Goal: Task Accomplishment & Management: Complete application form

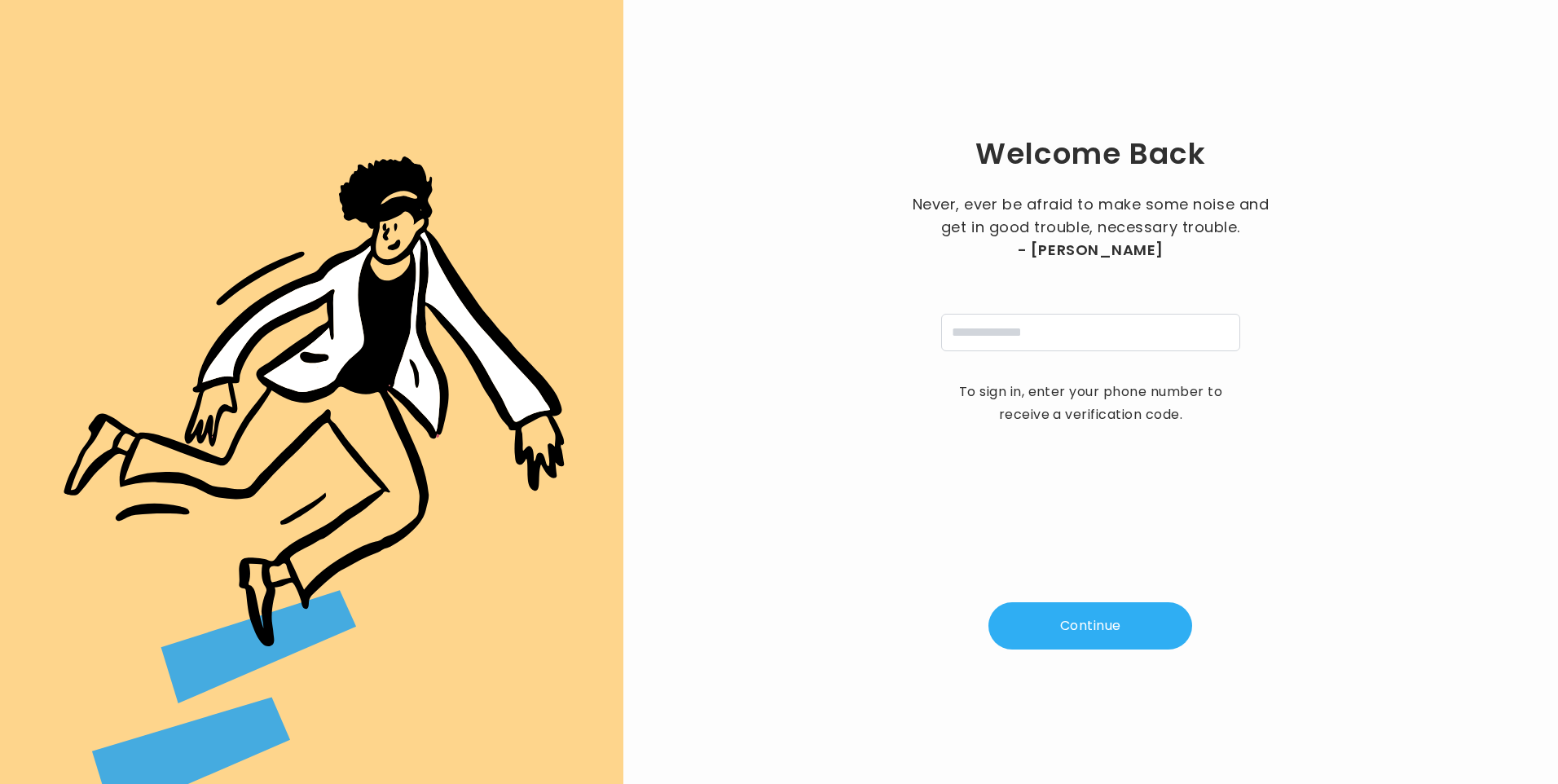
click at [1092, 323] on input "tel" at bounding box center [1089, 332] width 299 height 38
type input "**********"
click at [1073, 624] on button "Continue" at bounding box center [1090, 626] width 204 height 47
type input "*"
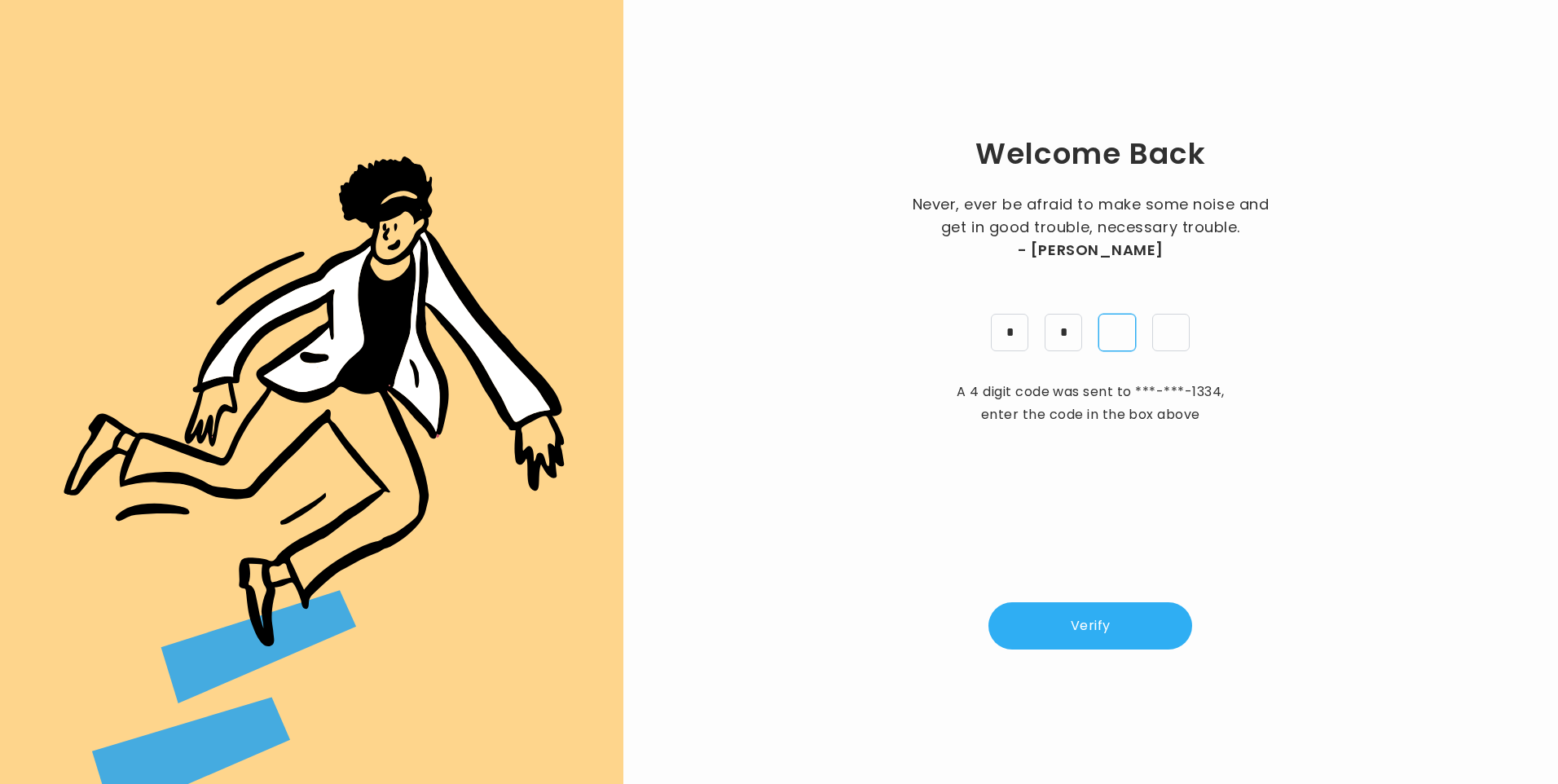
type input "*"
click at [1075, 621] on button "Verify" at bounding box center [1090, 626] width 204 height 47
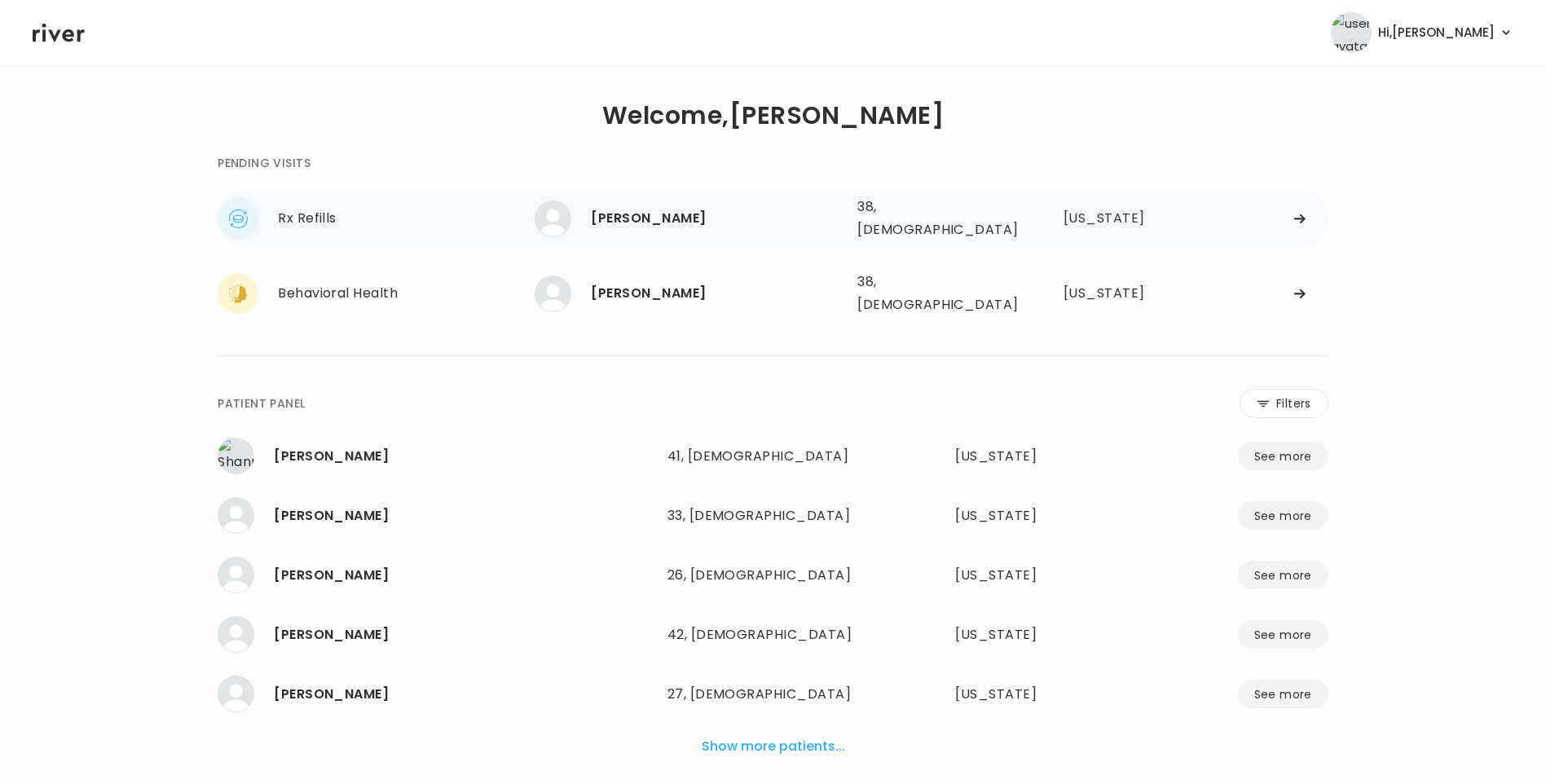
click at [707, 227] on div "JESSICA TANNER 38, Female See more" at bounding box center [689, 219] width 310 height 37
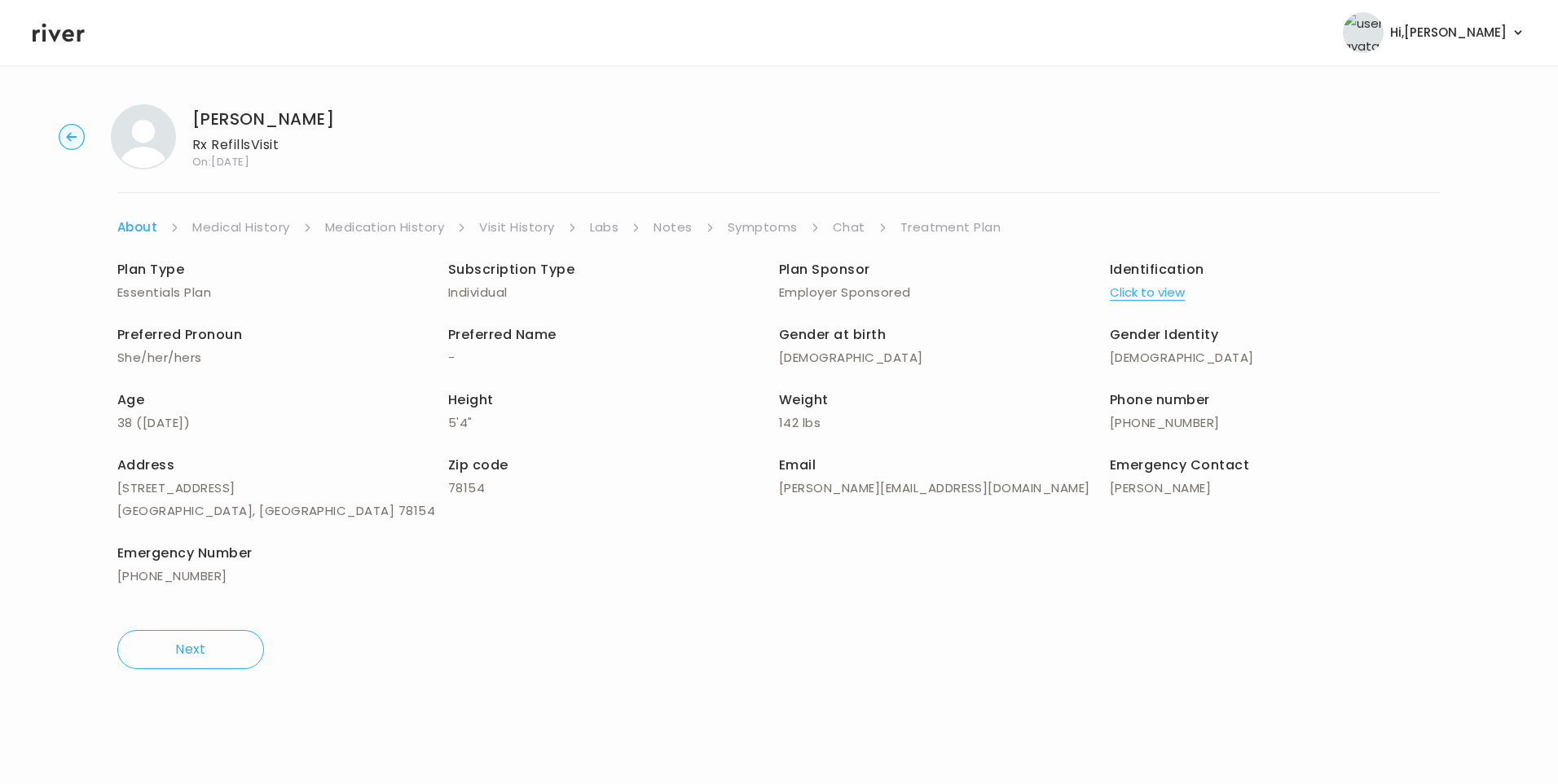
click at [853, 226] on link "Chat" at bounding box center [849, 227] width 33 height 23
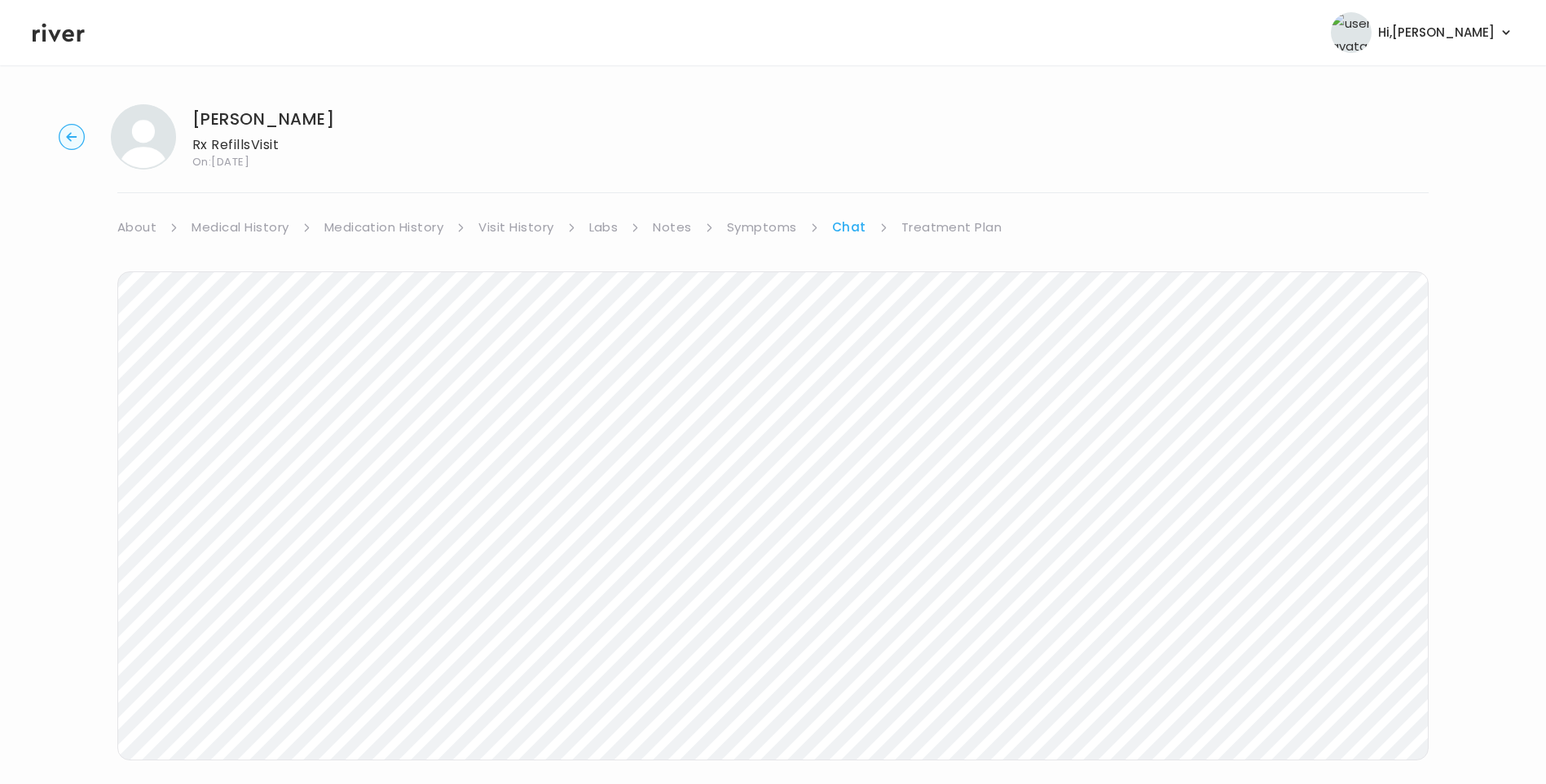
scroll to position [27, 0]
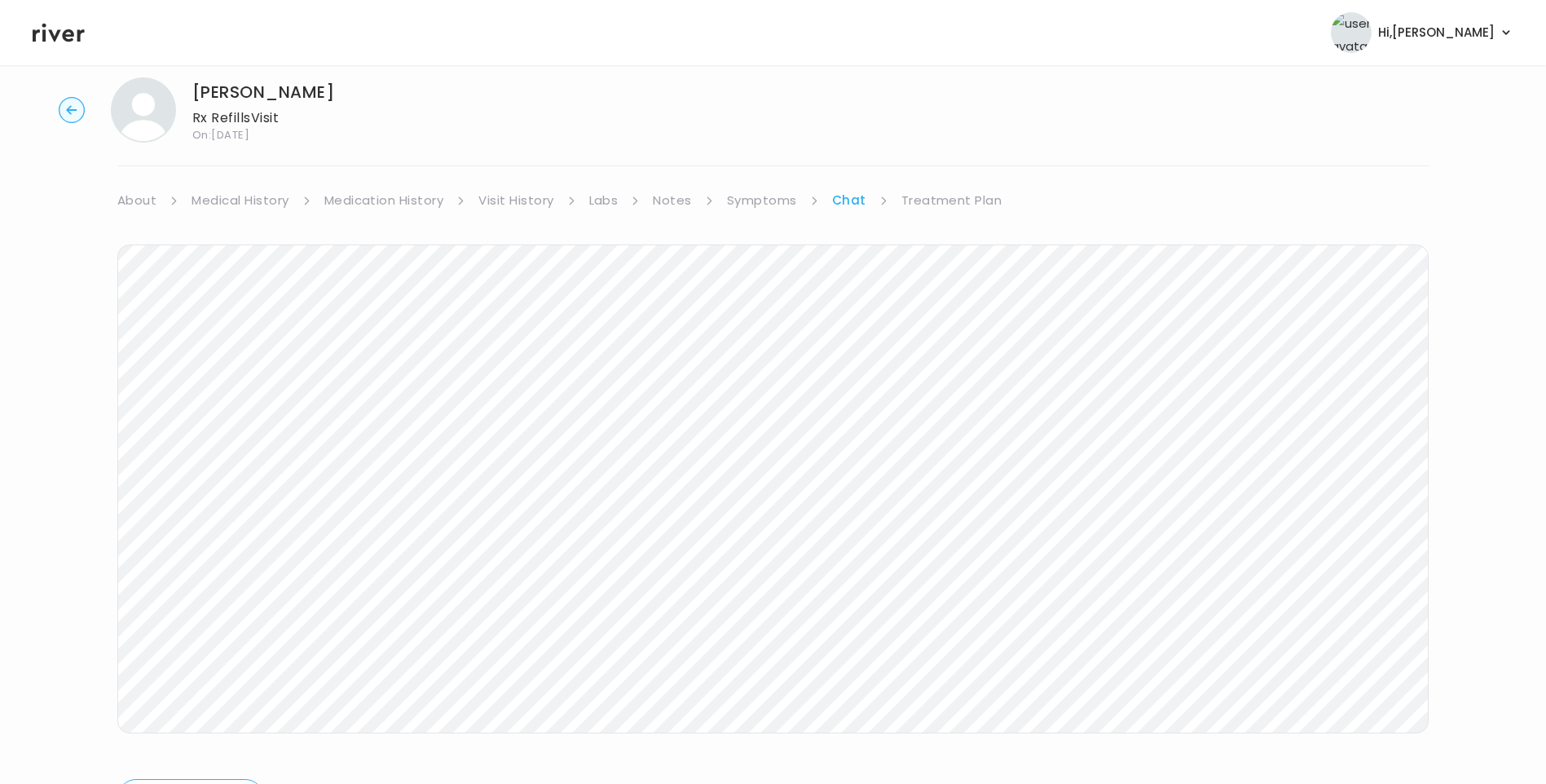
click at [955, 192] on link "Treatment Plan" at bounding box center [952, 200] width 101 height 23
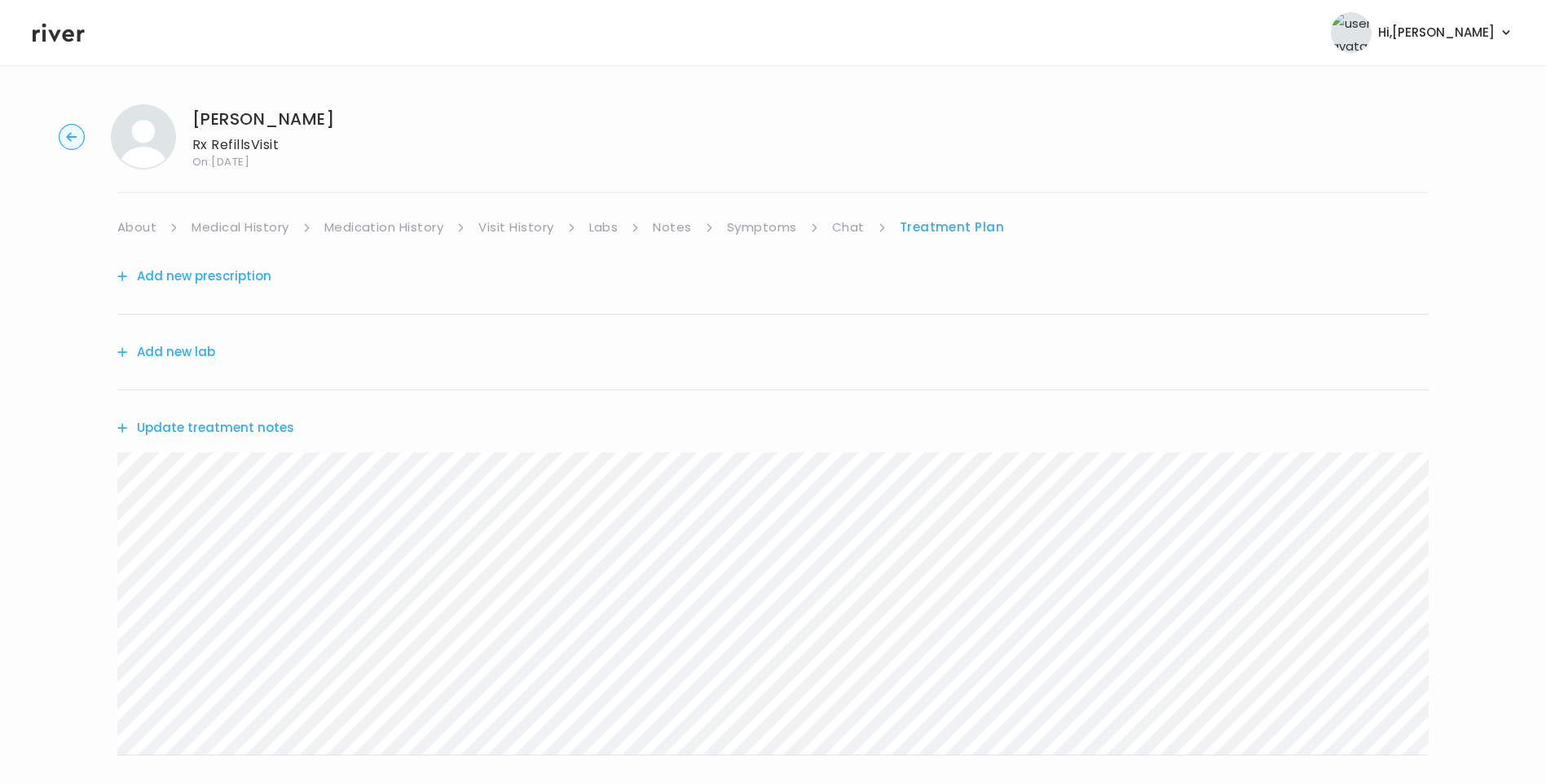
click at [252, 432] on button "Update treatment notes" at bounding box center [205, 427] width 177 height 23
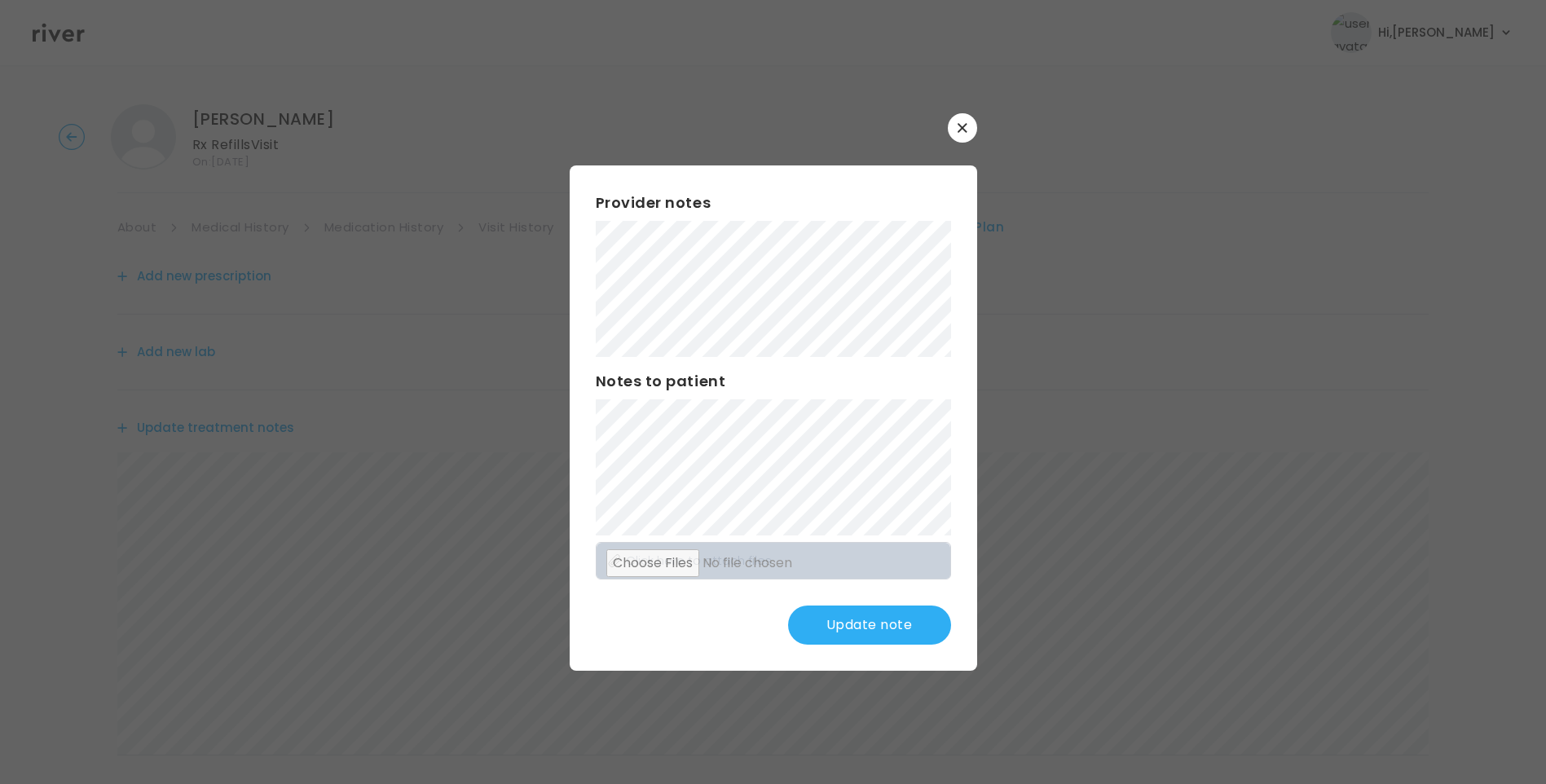
scroll to position [82, 0]
click at [887, 623] on button "Update note" at bounding box center [869, 625] width 163 height 39
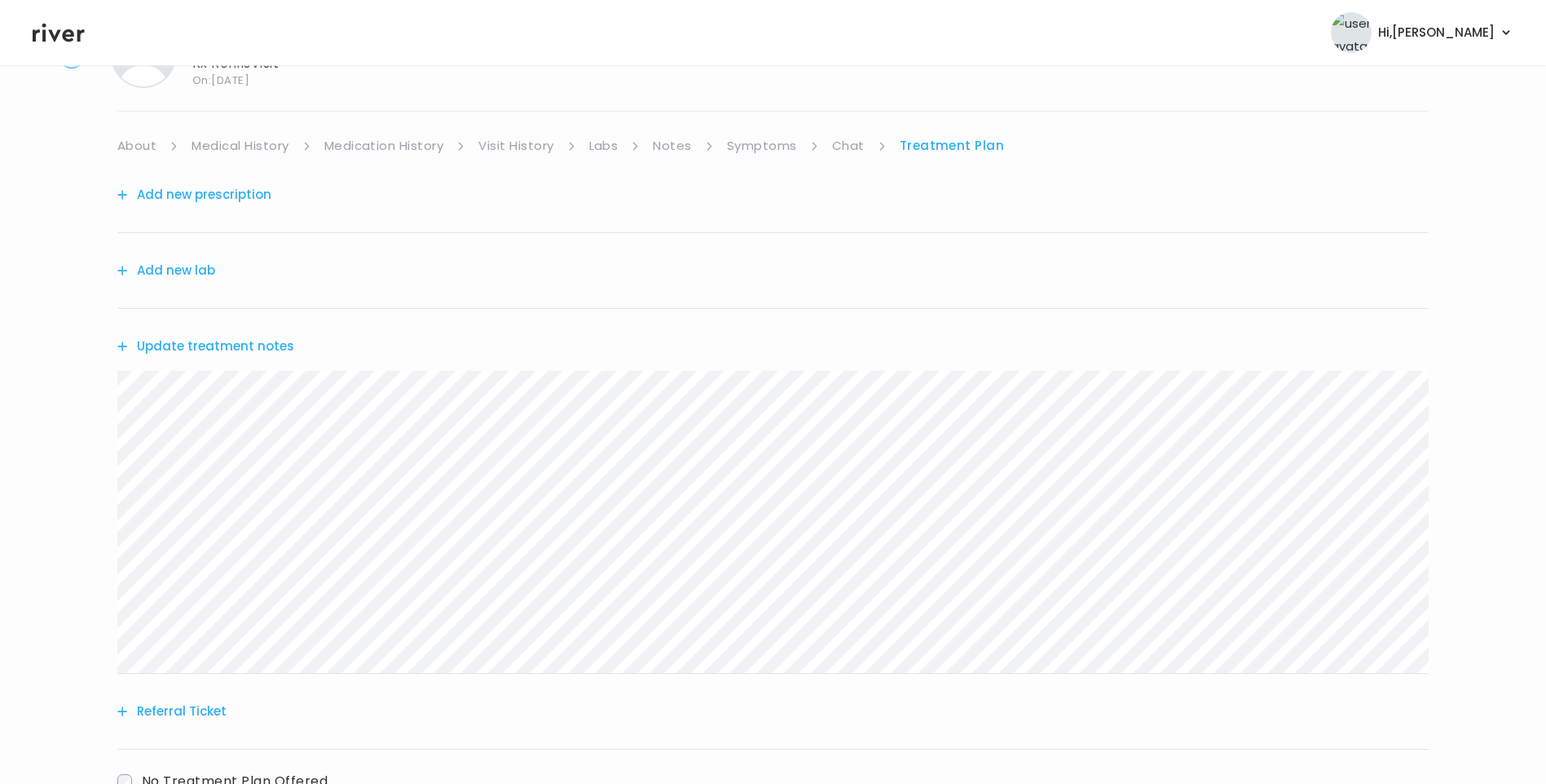
click at [846, 150] on link "Chat" at bounding box center [848, 146] width 33 height 23
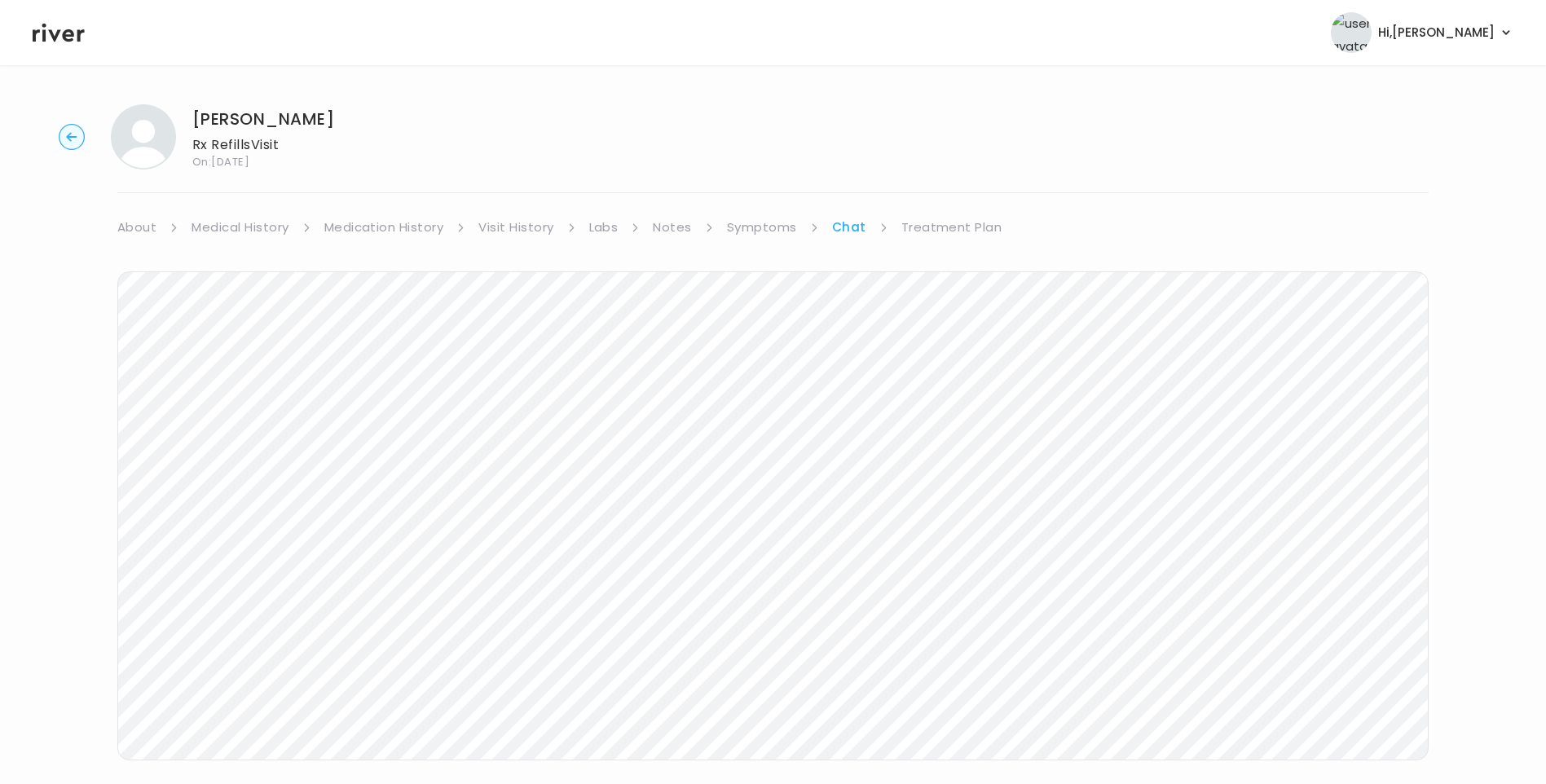
click at [969, 236] on link "Treatment Plan" at bounding box center [952, 227] width 101 height 23
click at [262, 430] on button "Update treatment notes" at bounding box center [205, 427] width 177 height 23
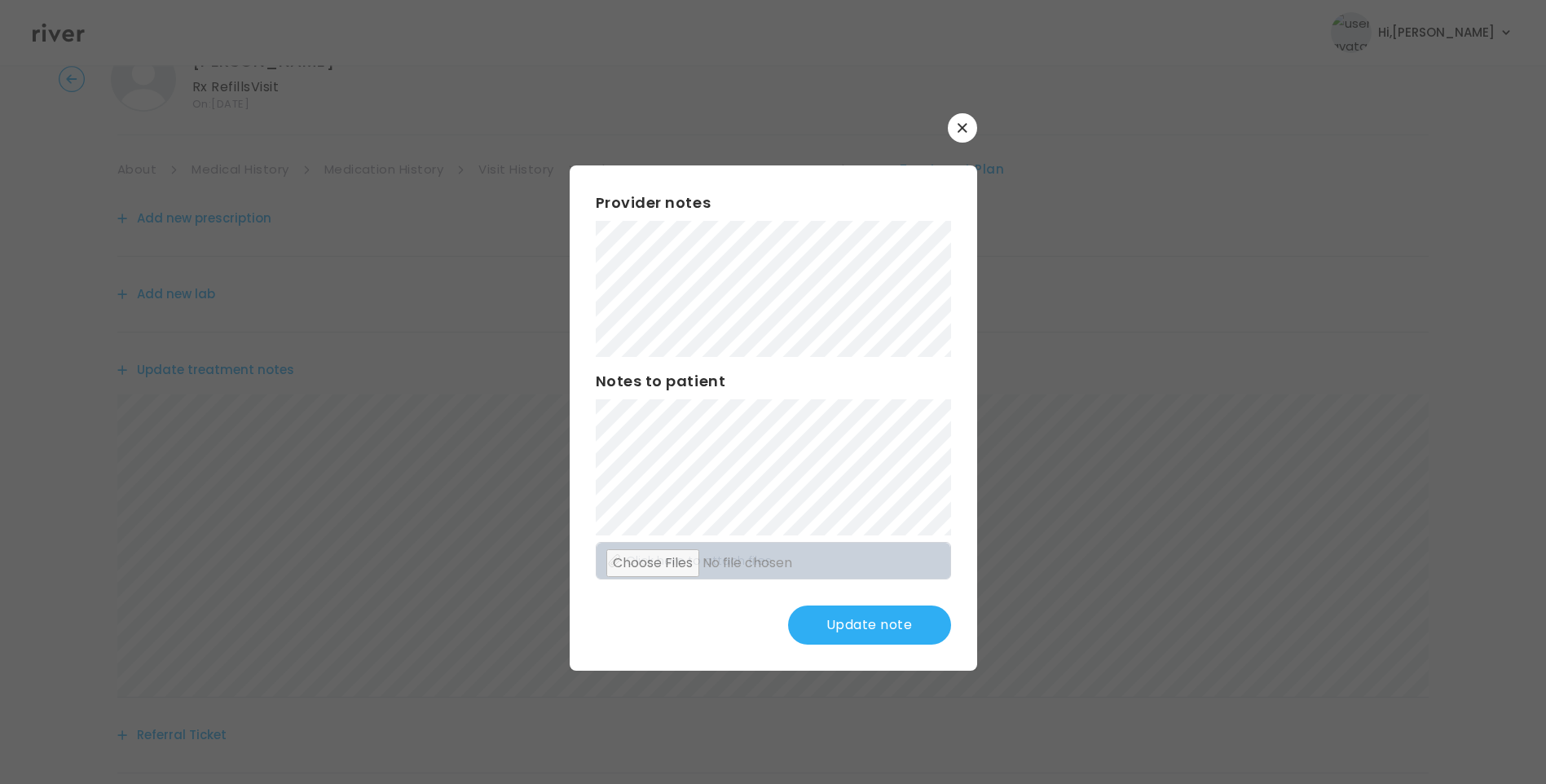
scroll to position [82, 0]
click at [887, 610] on button "Update note" at bounding box center [869, 625] width 163 height 39
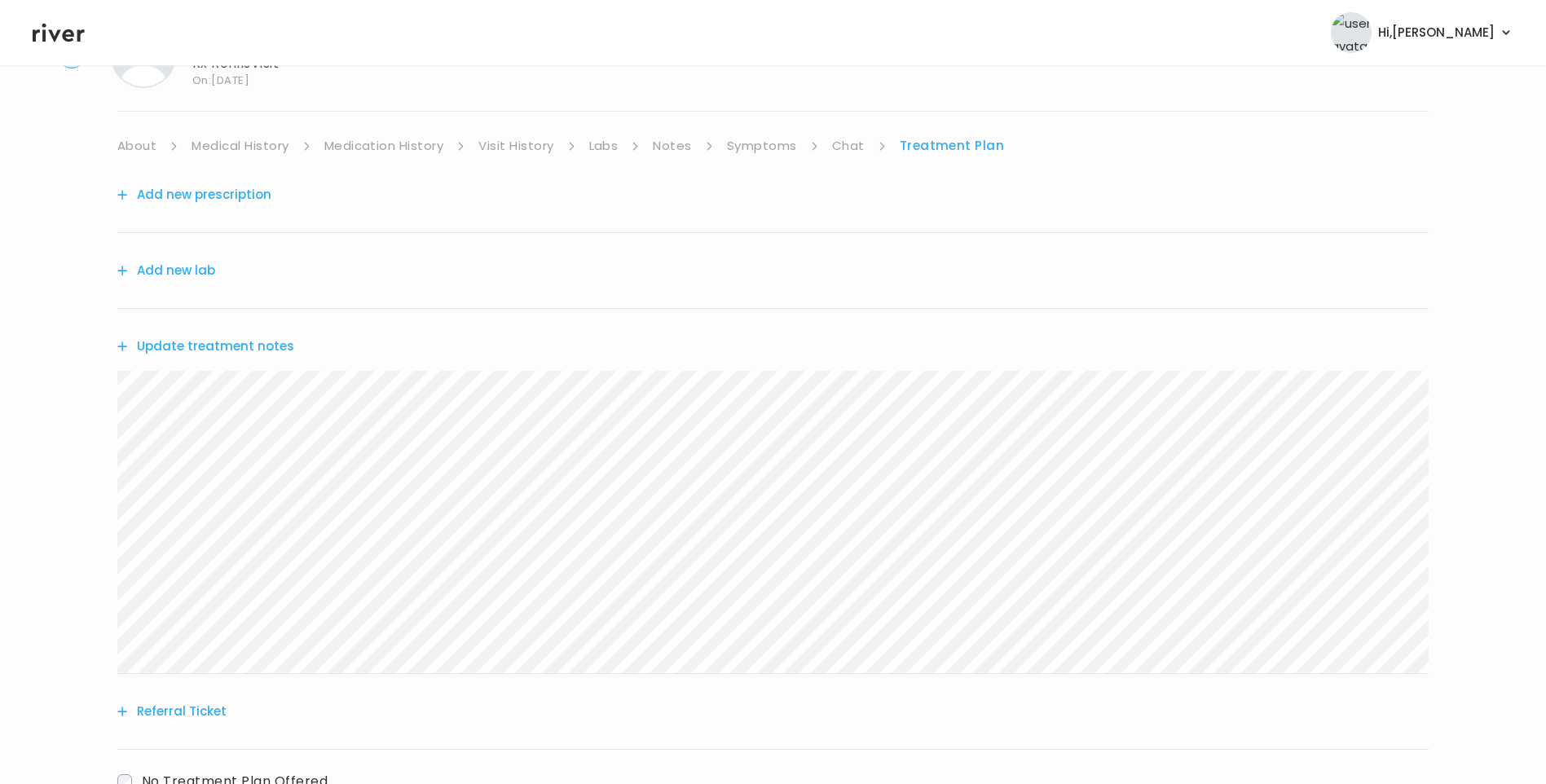
scroll to position [0, 0]
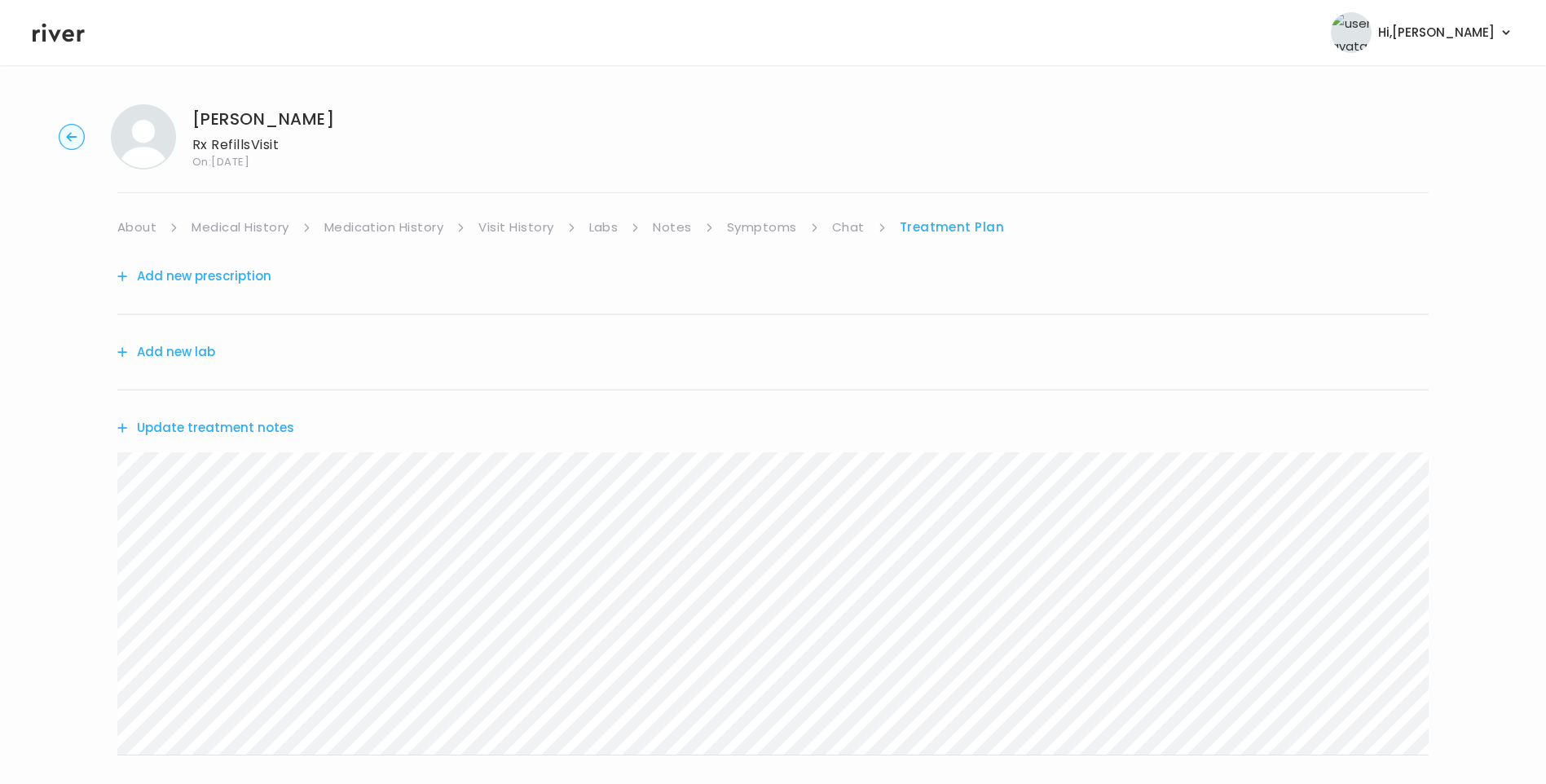
click at [853, 230] on link "Chat" at bounding box center [848, 227] width 33 height 23
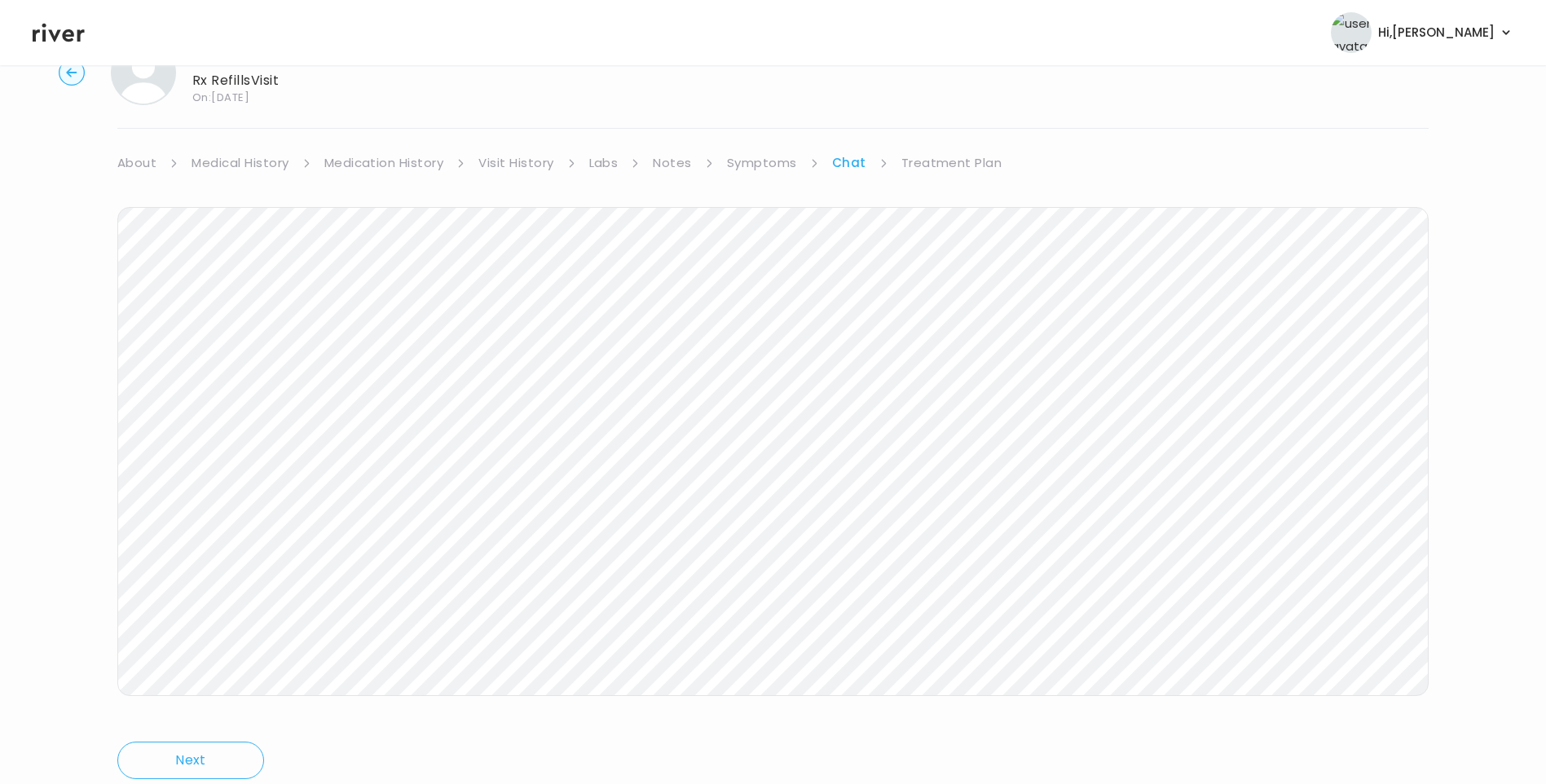
scroll to position [121, 0]
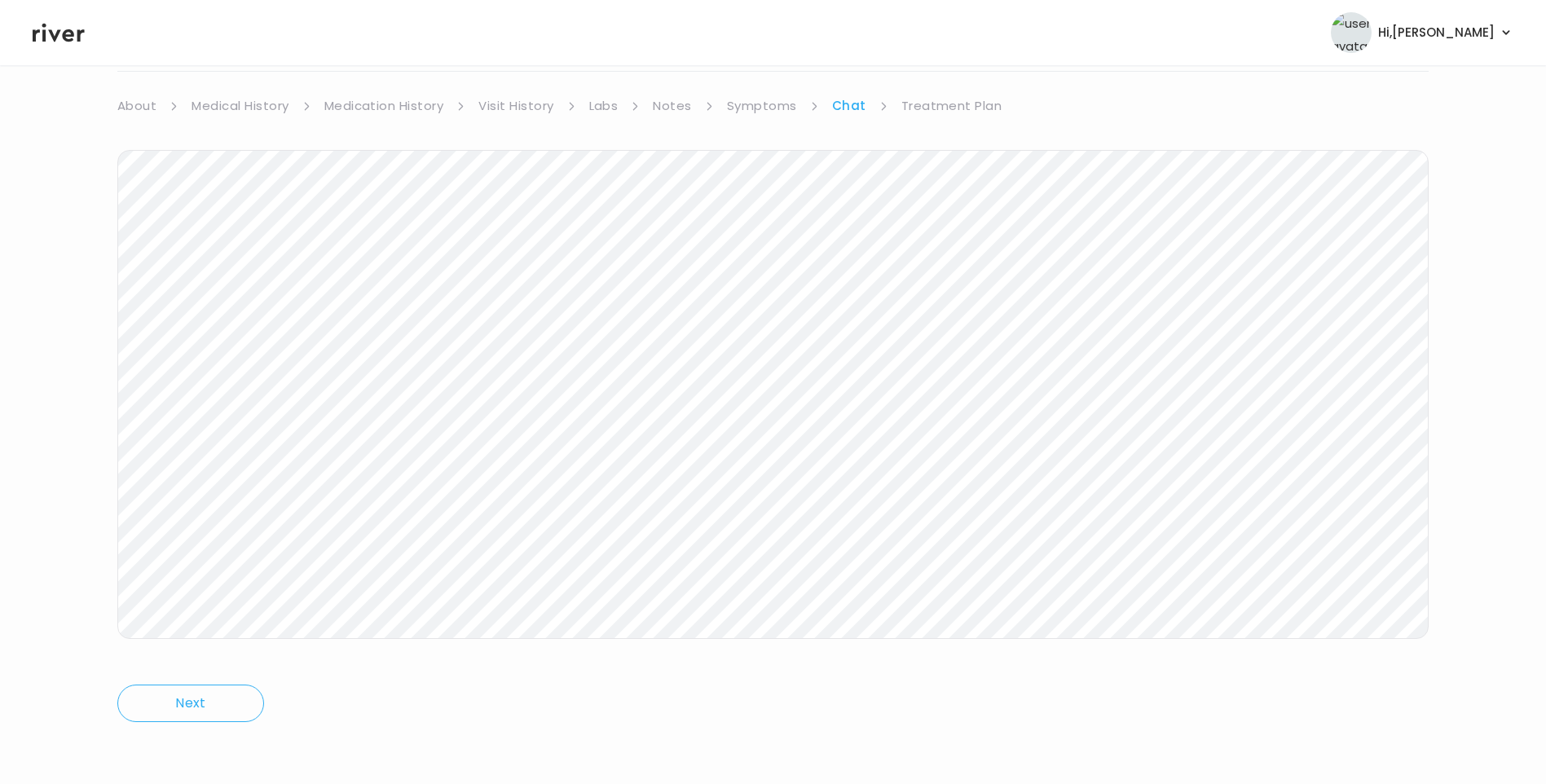
click at [973, 108] on link "Treatment Plan" at bounding box center [952, 105] width 101 height 23
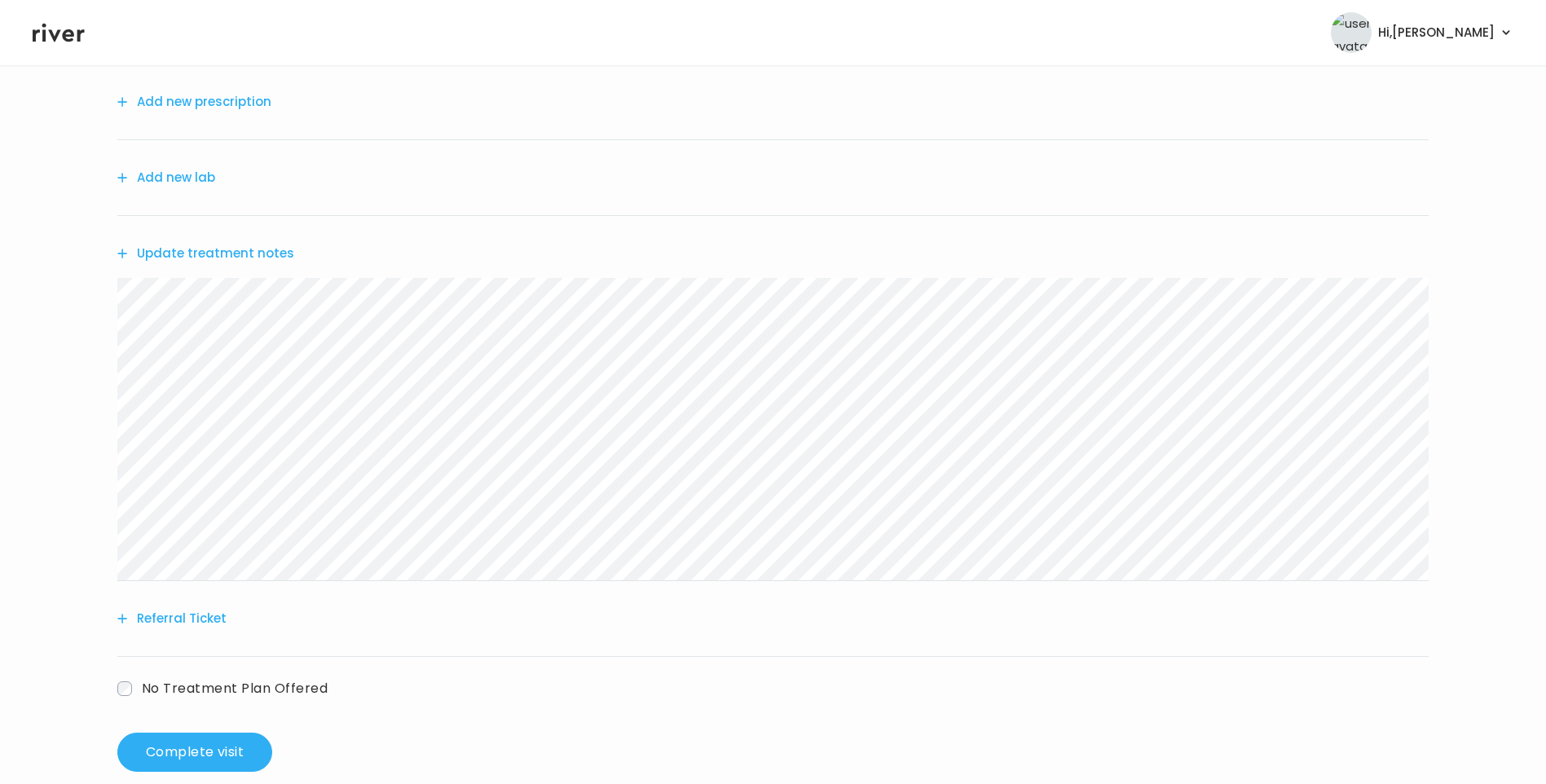
scroll to position [201, 0]
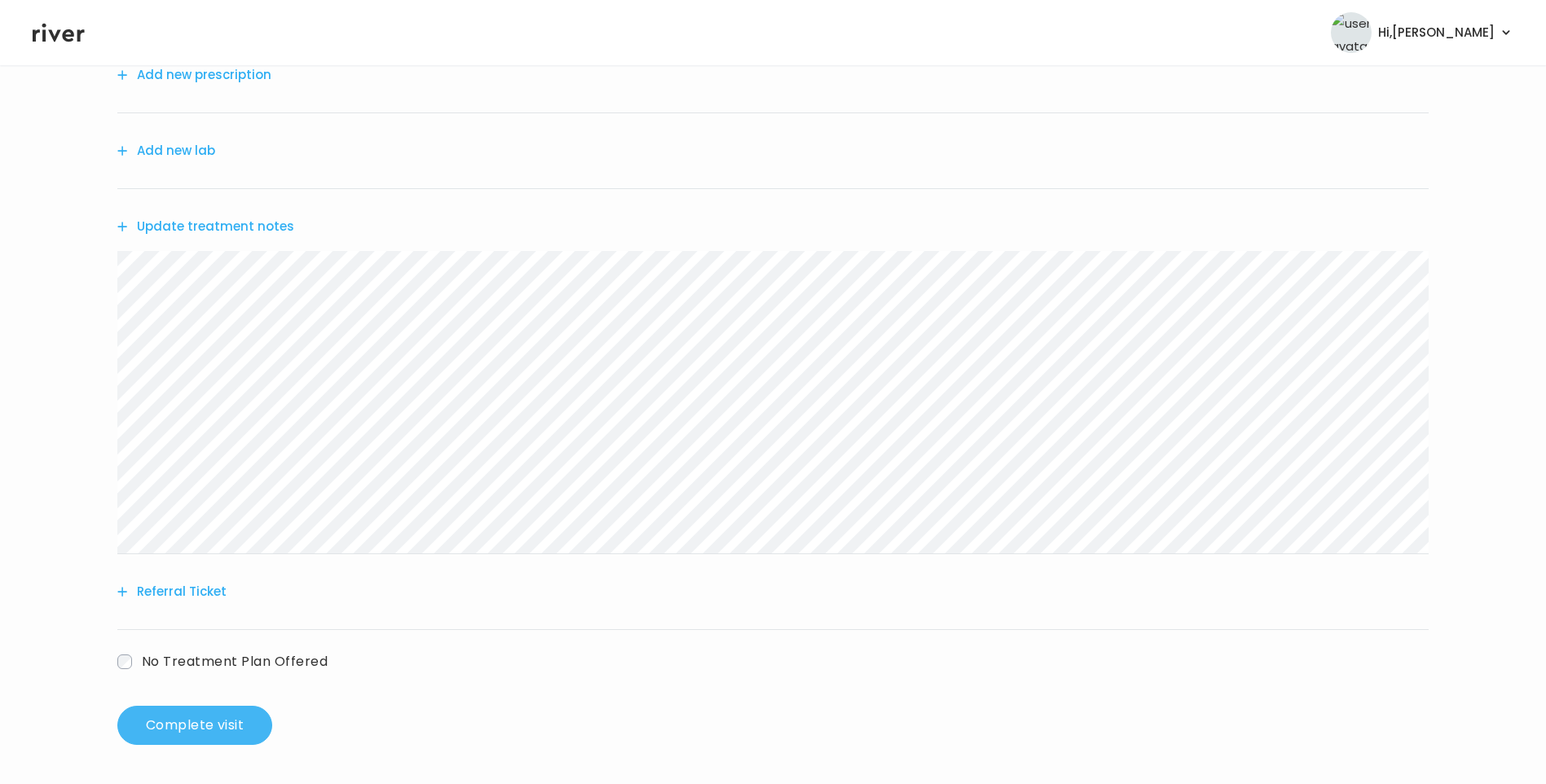
click at [203, 722] on button "Complete visit" at bounding box center [194, 725] width 155 height 39
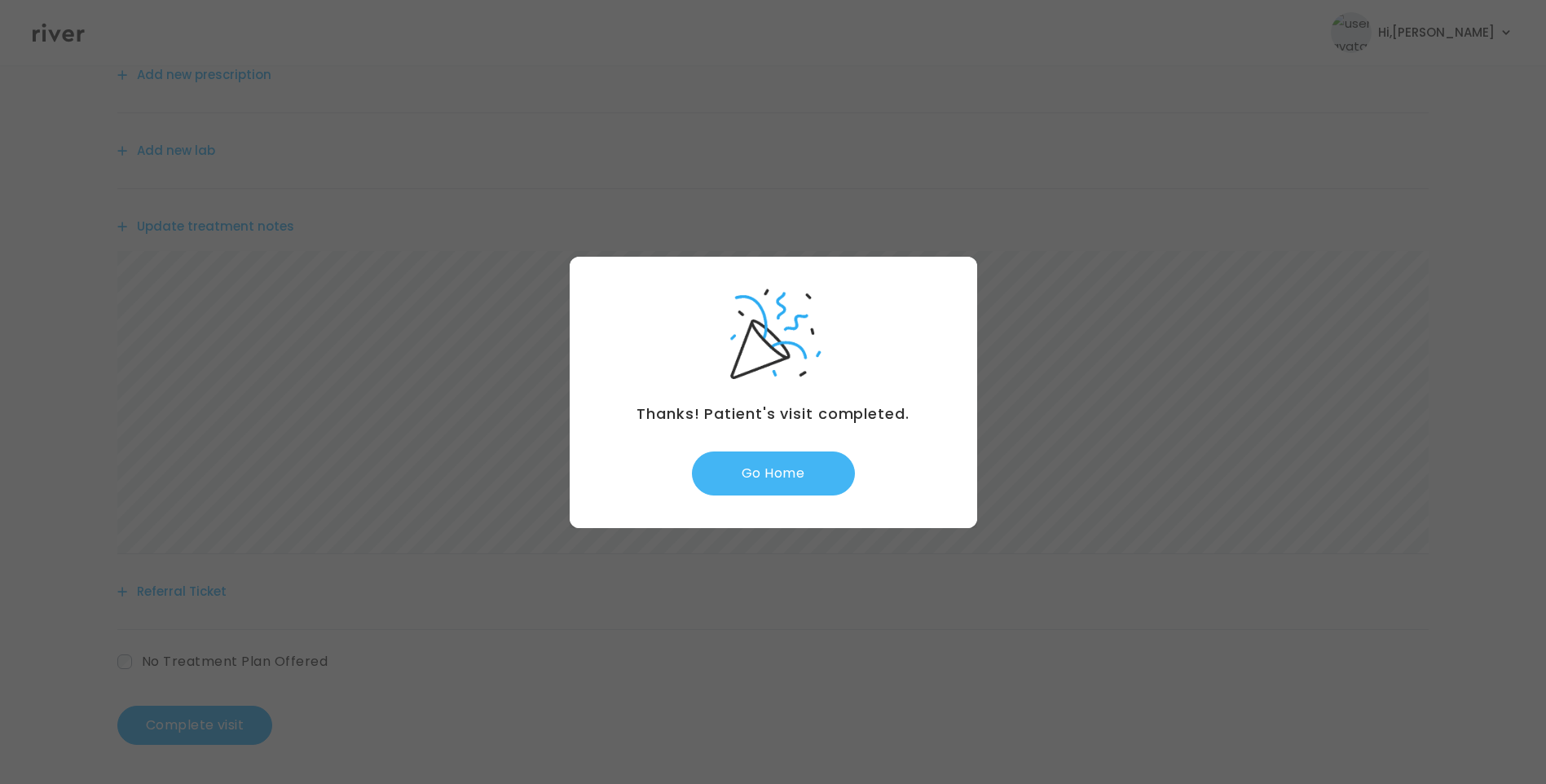
click at [787, 479] on button "Go Home" at bounding box center [773, 473] width 163 height 44
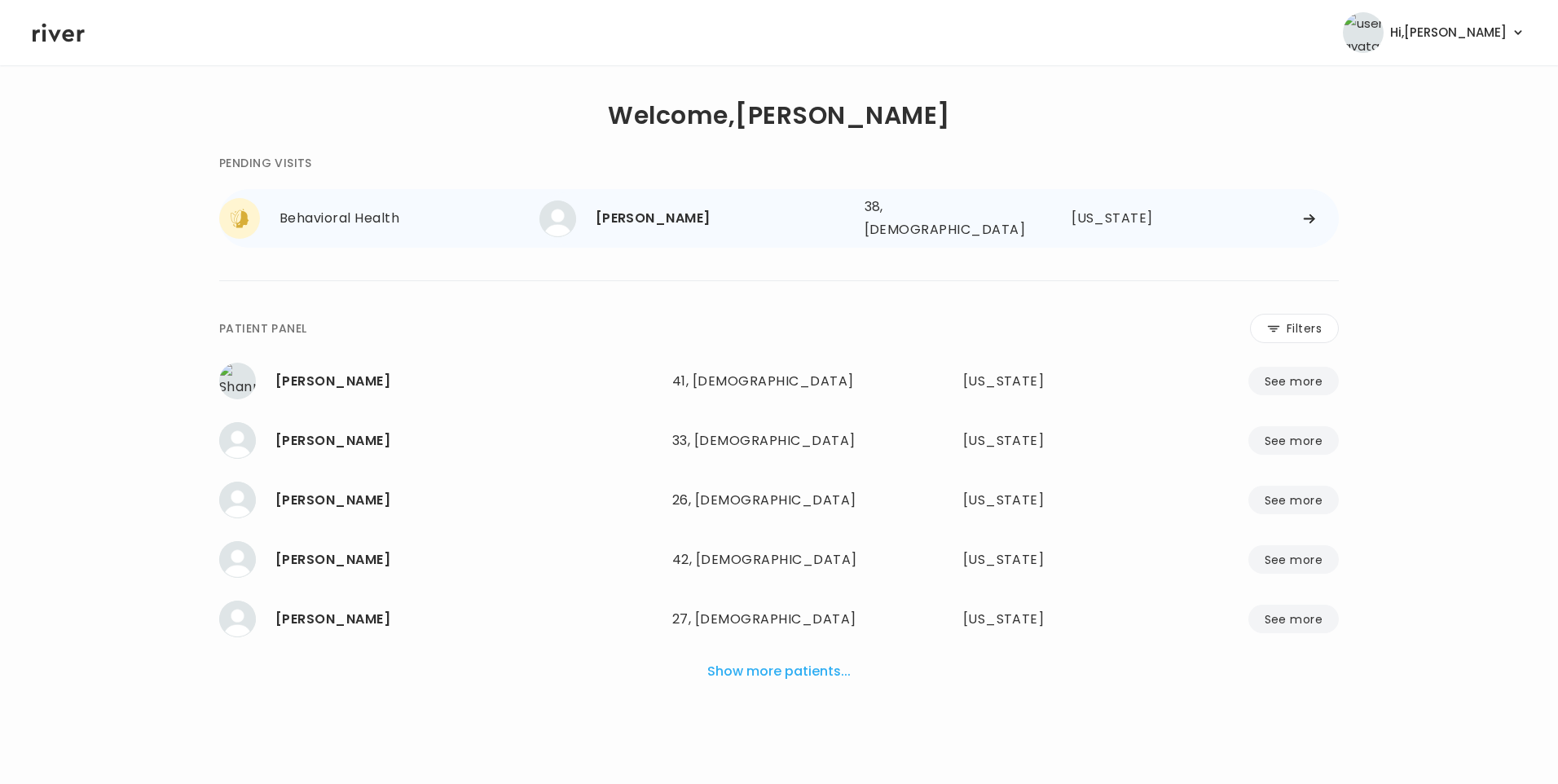
click at [717, 224] on div "Natalia Lutsenko" at bounding box center [723, 218] width 256 height 23
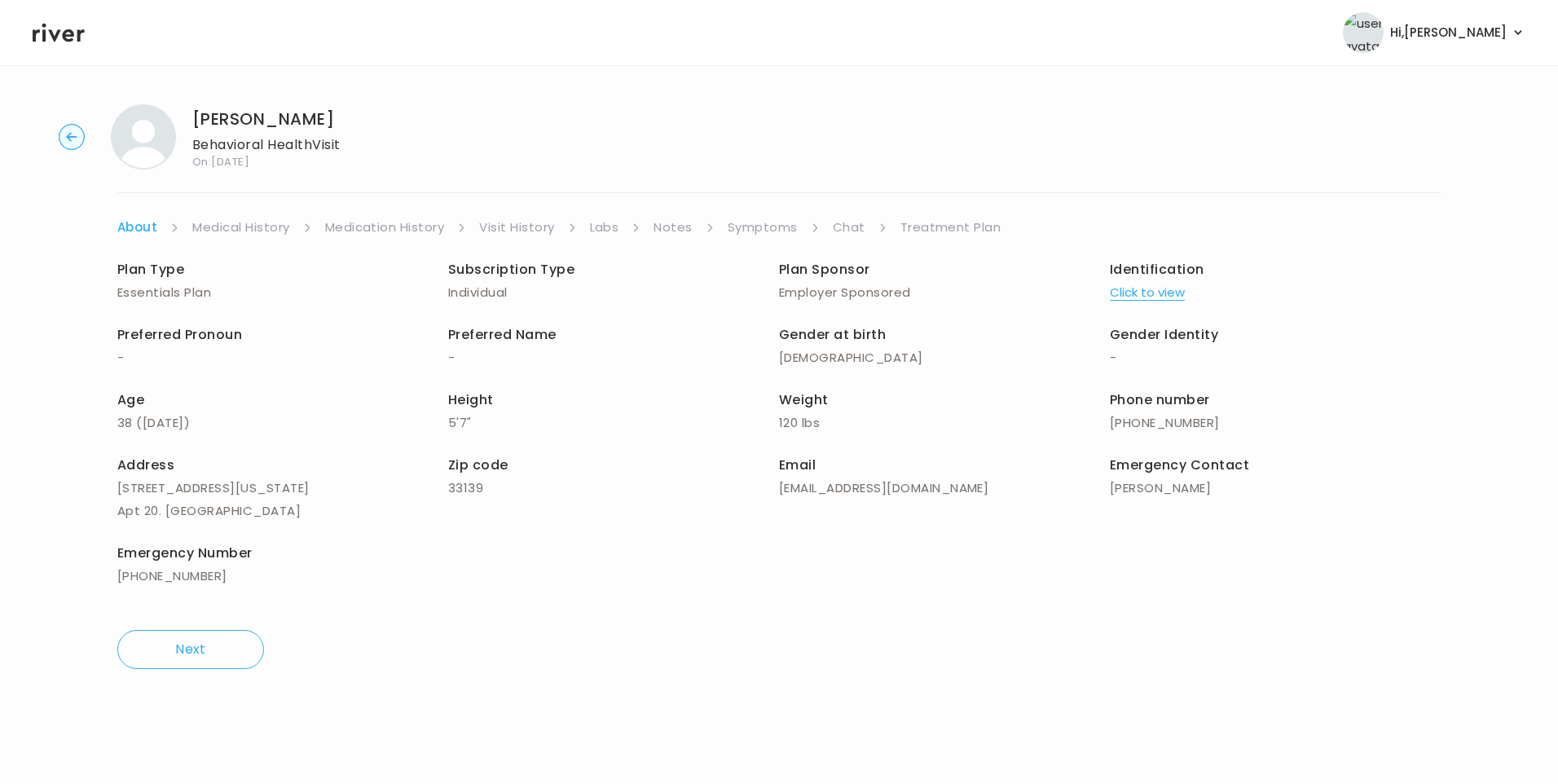
click at [842, 232] on link "Chat" at bounding box center [849, 227] width 33 height 23
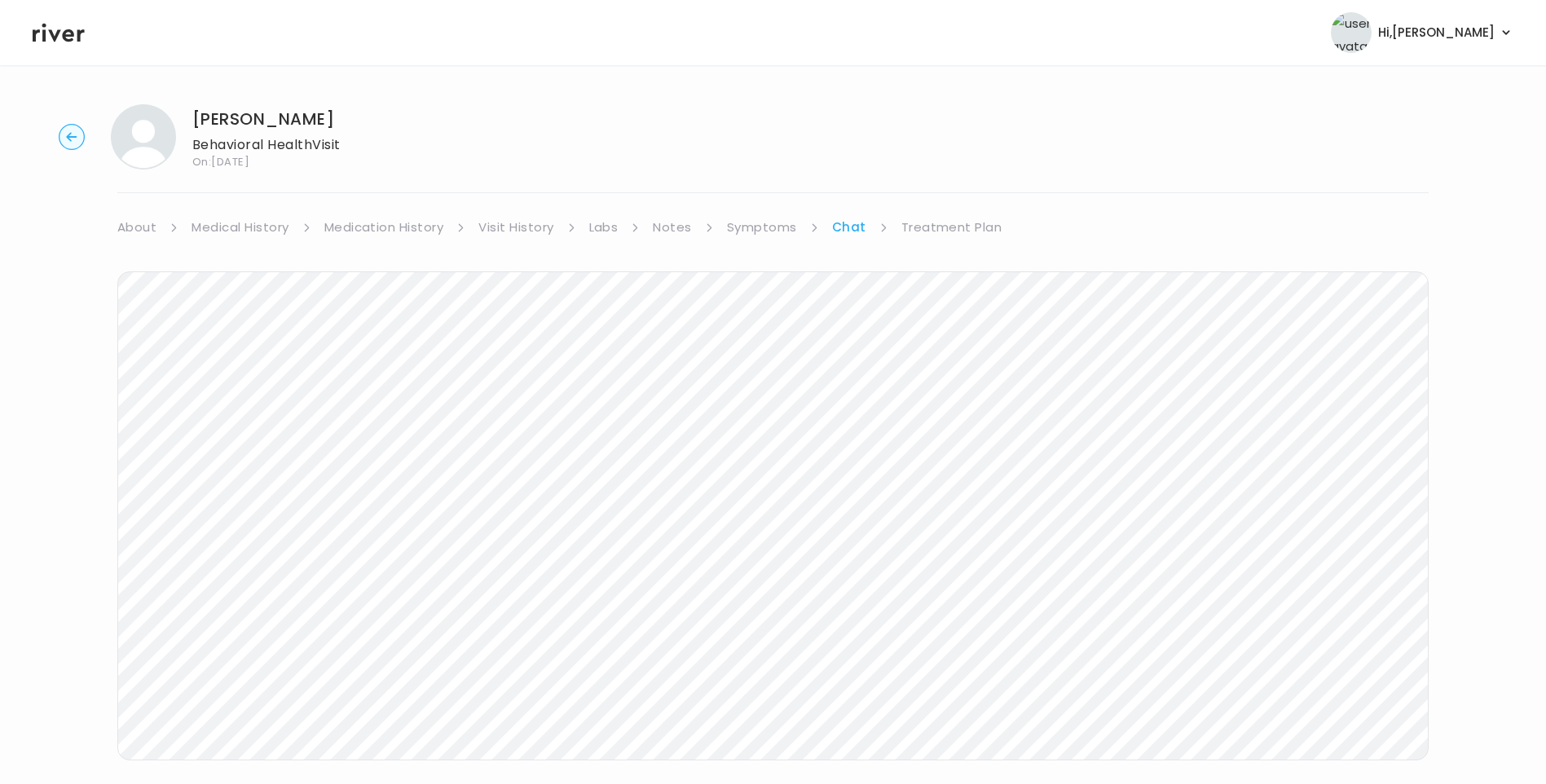
click at [964, 231] on link "Treatment Plan" at bounding box center [952, 227] width 101 height 23
click at [193, 432] on button "Update treatment notes" at bounding box center [205, 427] width 177 height 23
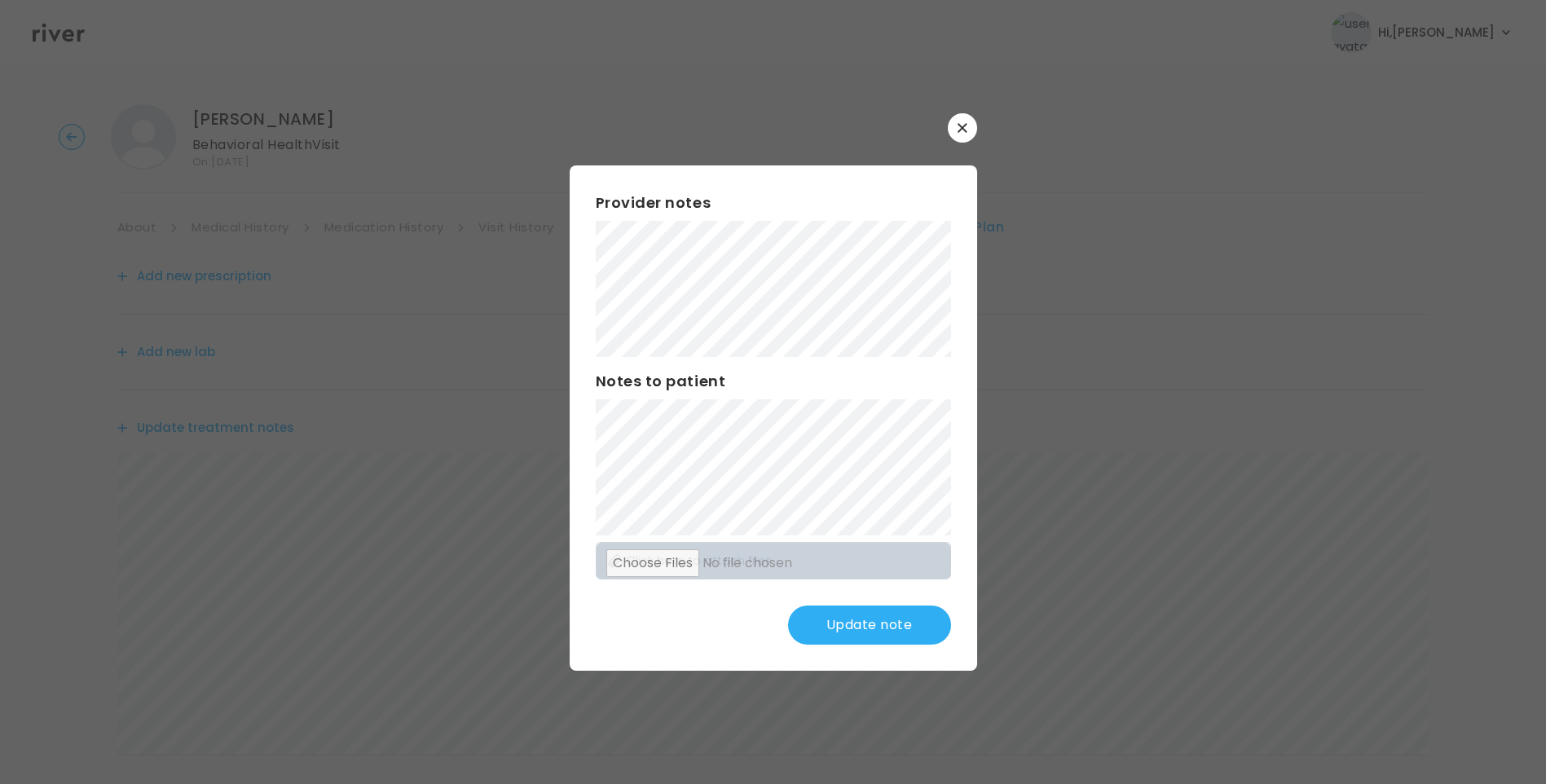
click at [881, 628] on button "Update note" at bounding box center [869, 625] width 163 height 39
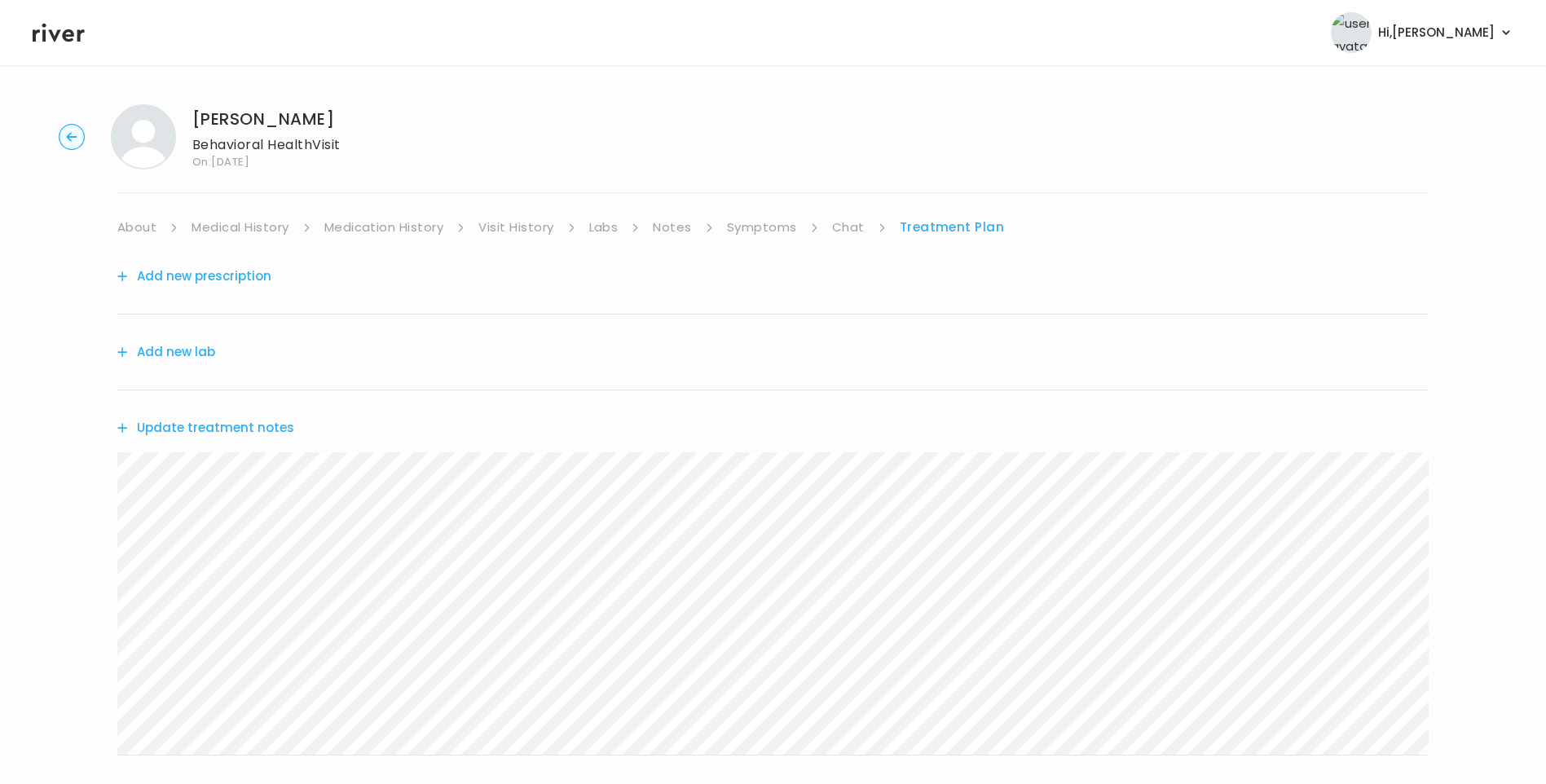
click at [283, 427] on button "Update treatment notes" at bounding box center [205, 427] width 177 height 23
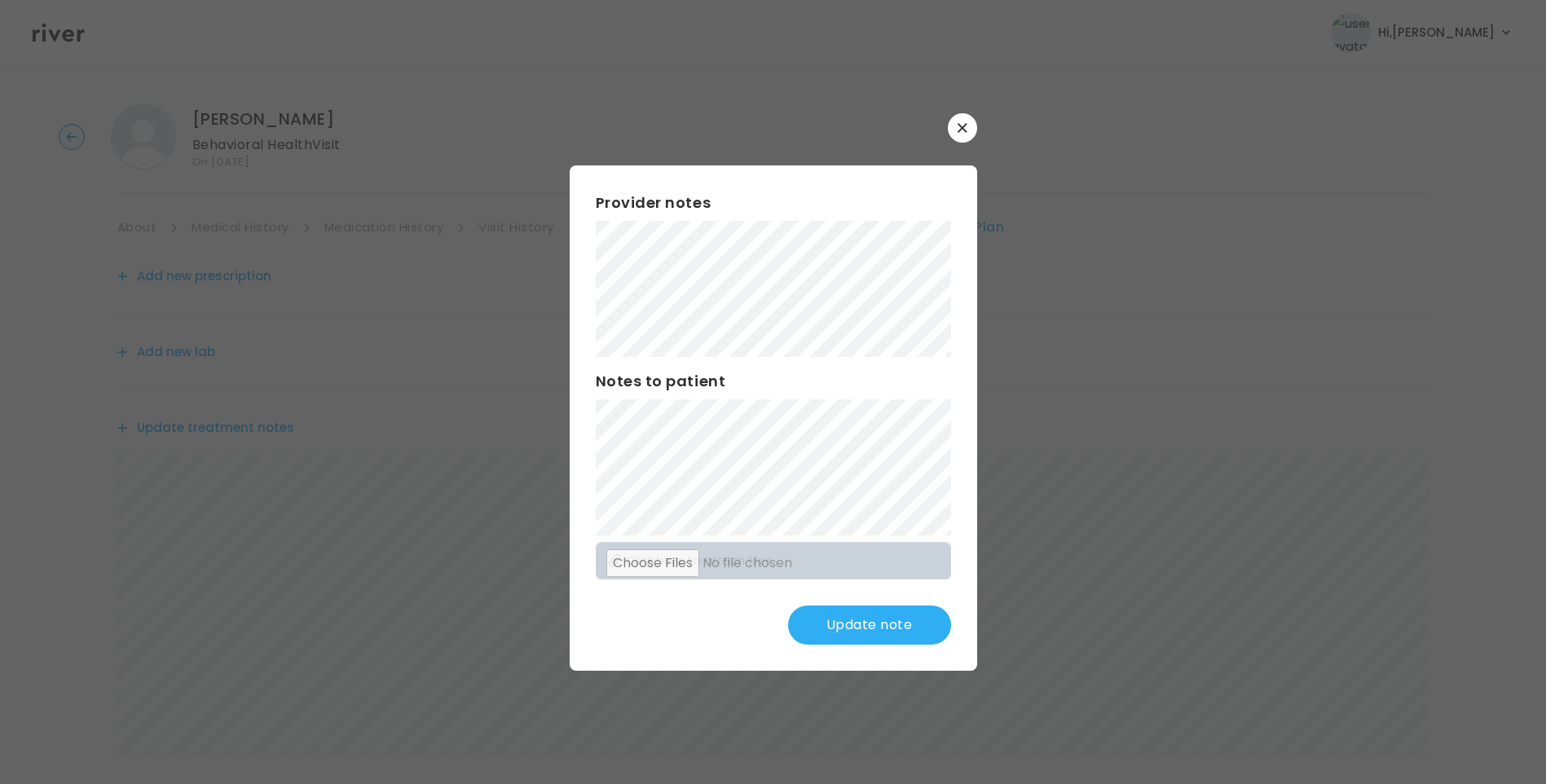
click at [889, 642] on button "Update note" at bounding box center [869, 625] width 163 height 39
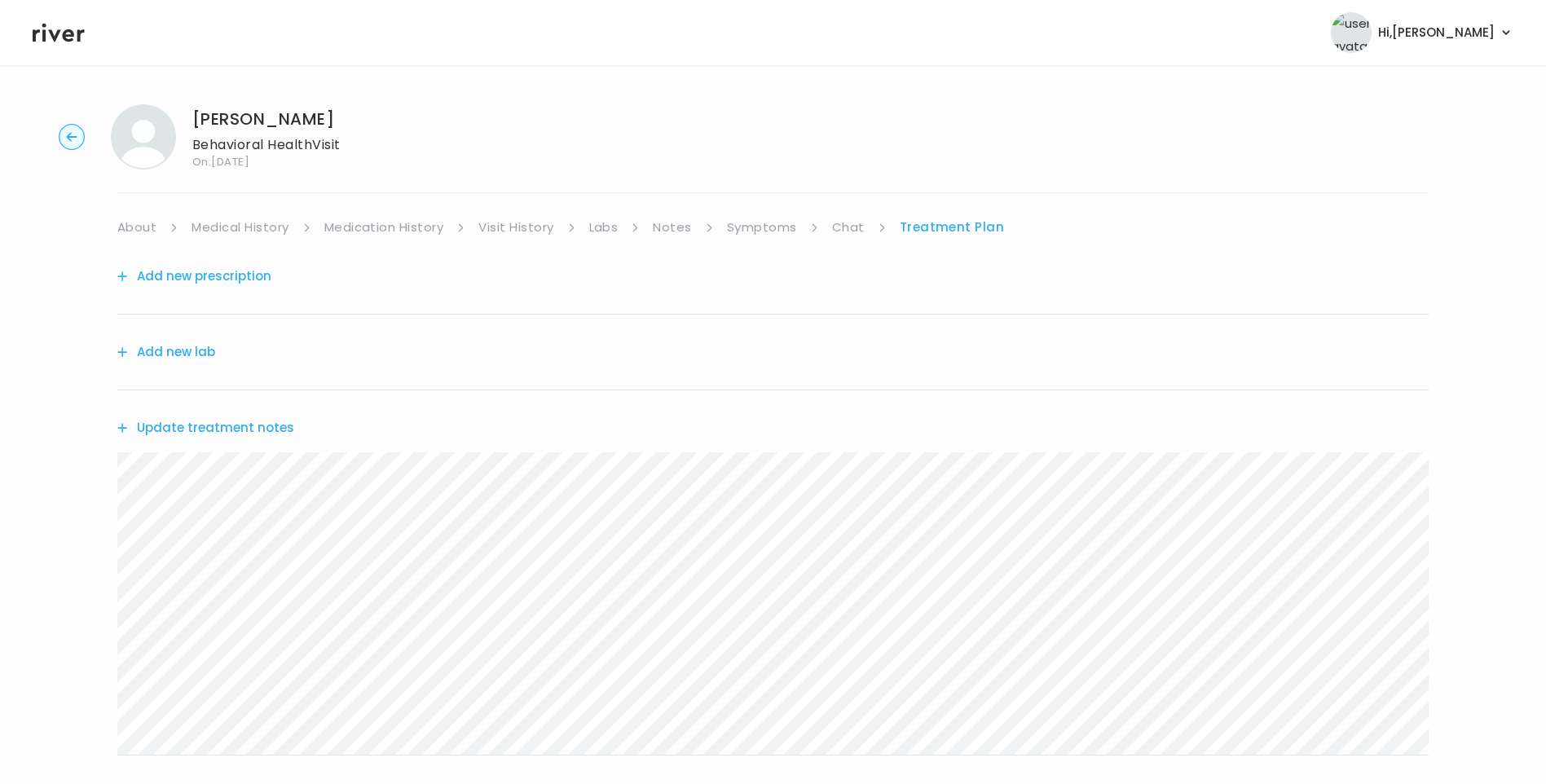
click at [850, 223] on link "Chat" at bounding box center [848, 227] width 33 height 23
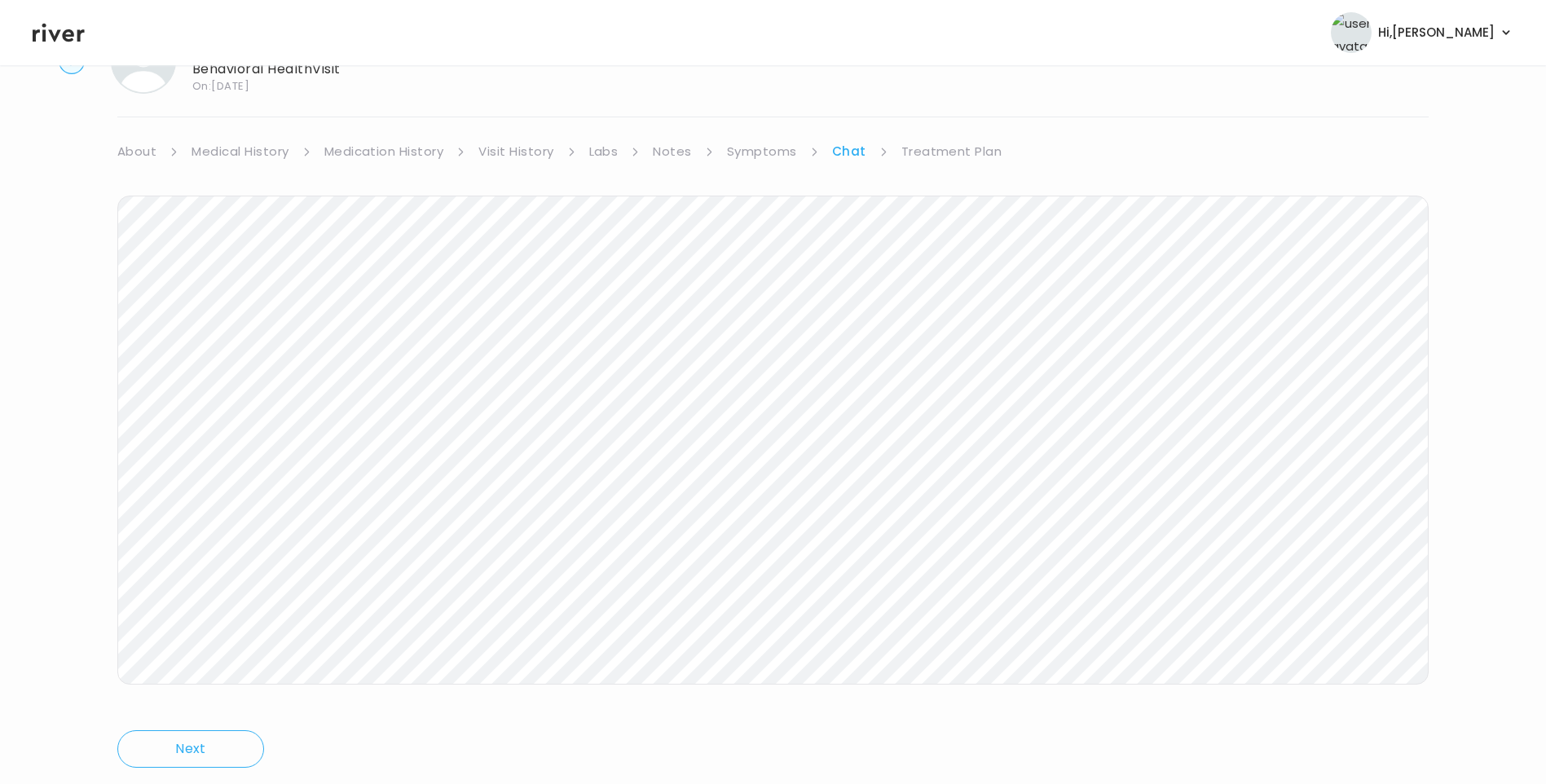
scroll to position [121, 0]
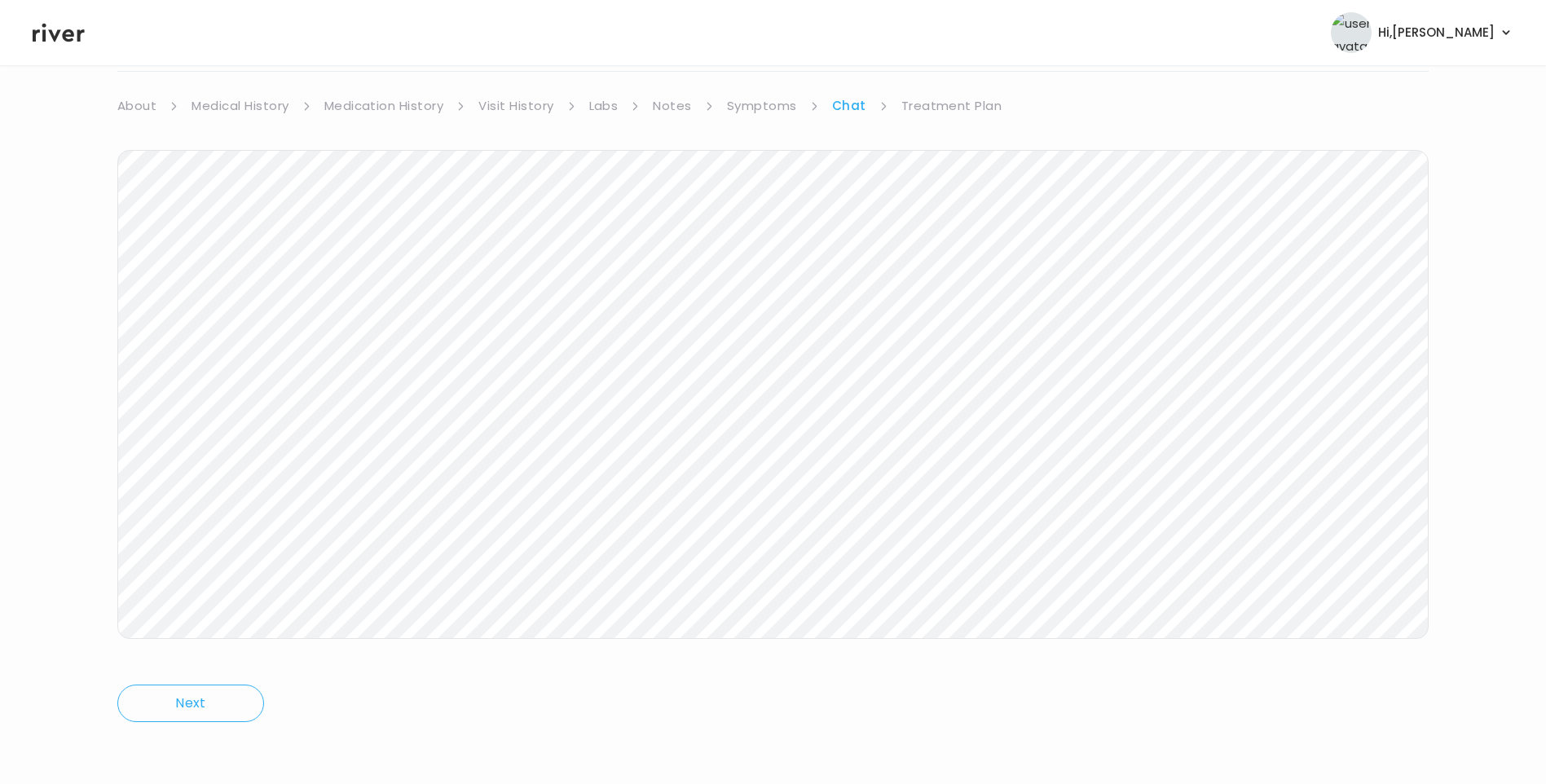
click at [946, 109] on link "Treatment Plan" at bounding box center [952, 105] width 101 height 23
click at [263, 304] on button "Update treatment notes" at bounding box center [205, 306] width 177 height 23
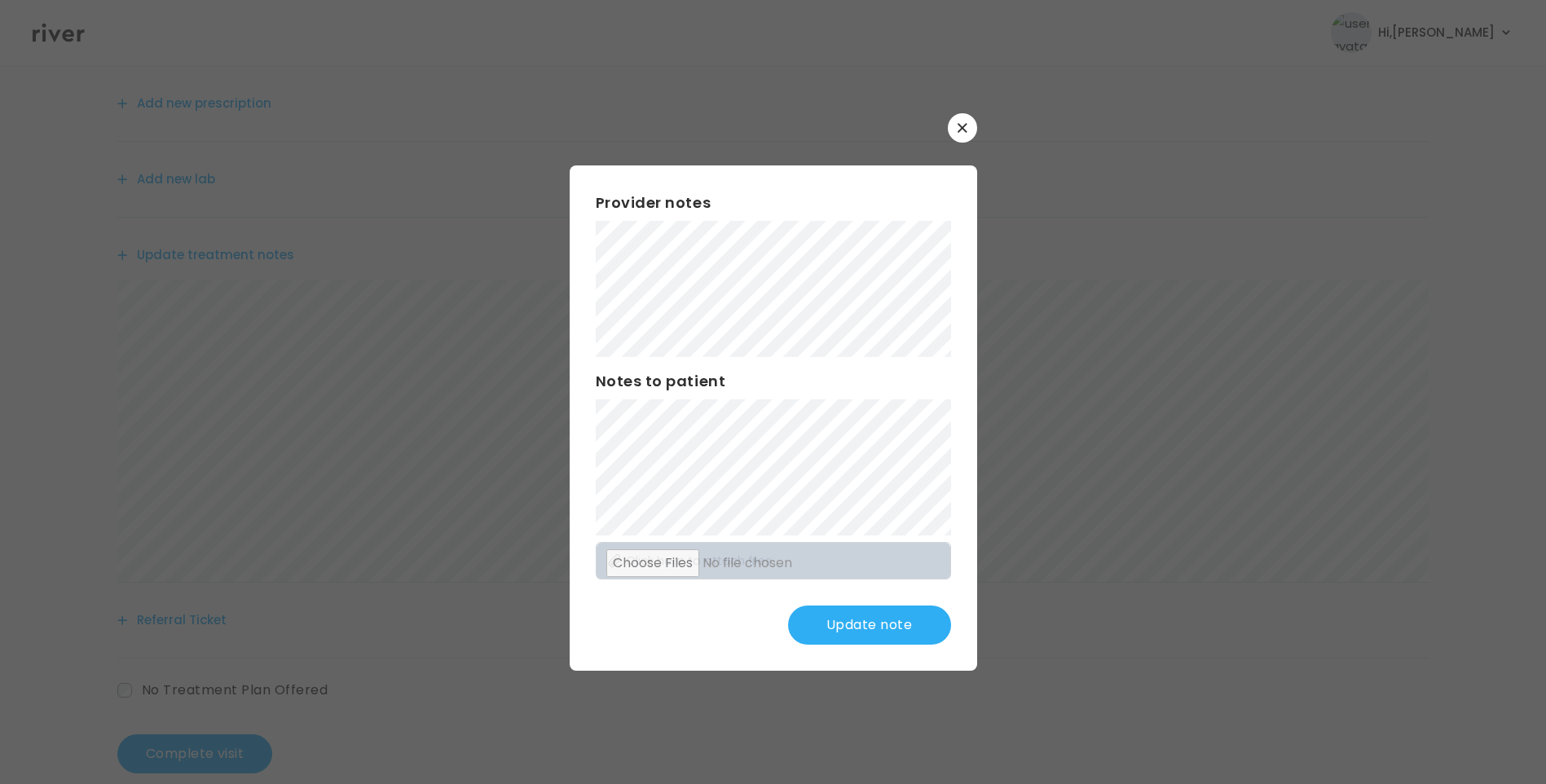
scroll to position [201, 0]
click at [885, 617] on button "Update note" at bounding box center [869, 625] width 163 height 39
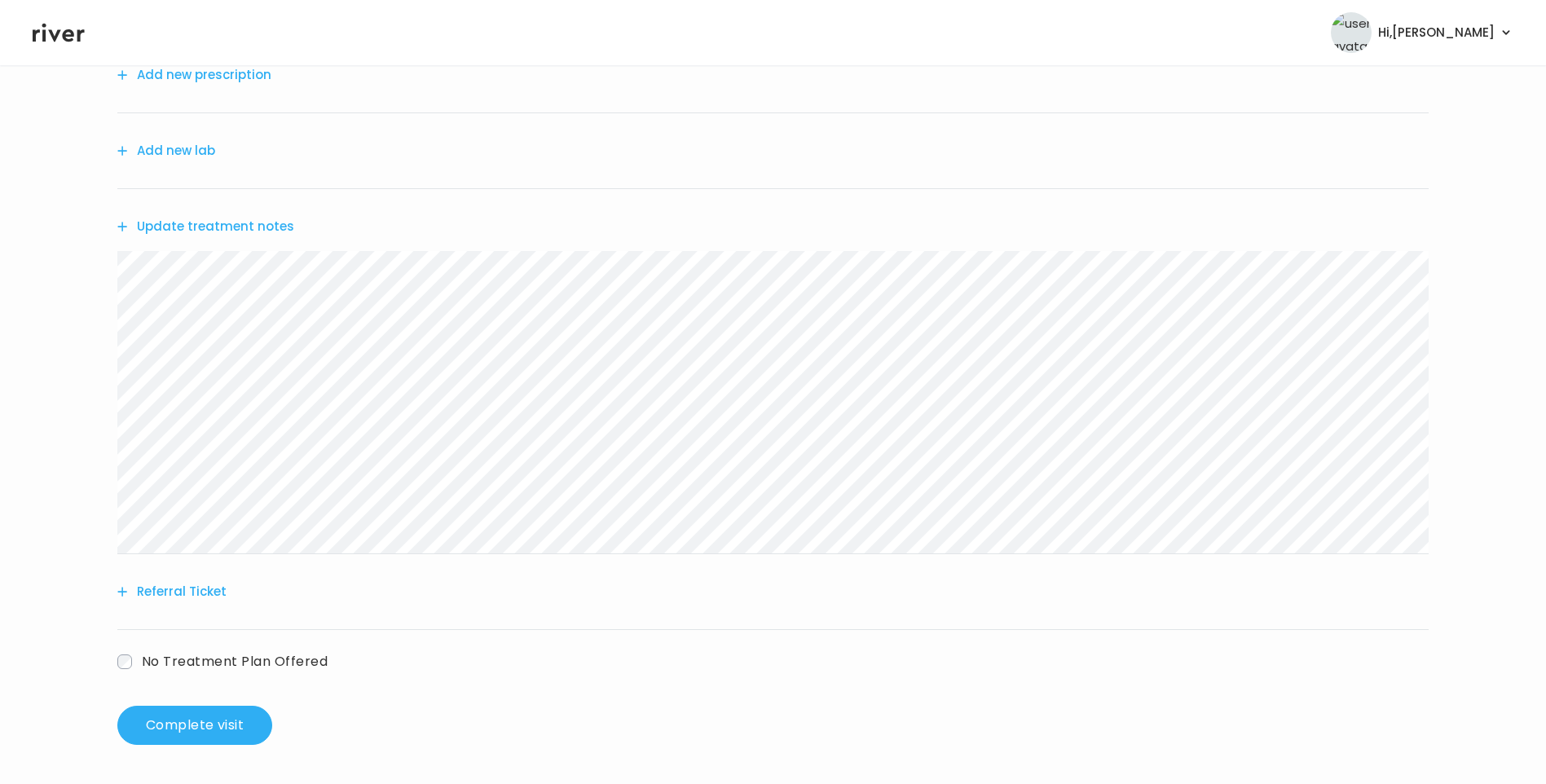
click at [57, 278] on div "Natalia Lutsenko Behavioral Health Visit On: 27 Aug 2025 About Medical History …" at bounding box center [773, 323] width 1546 height 867
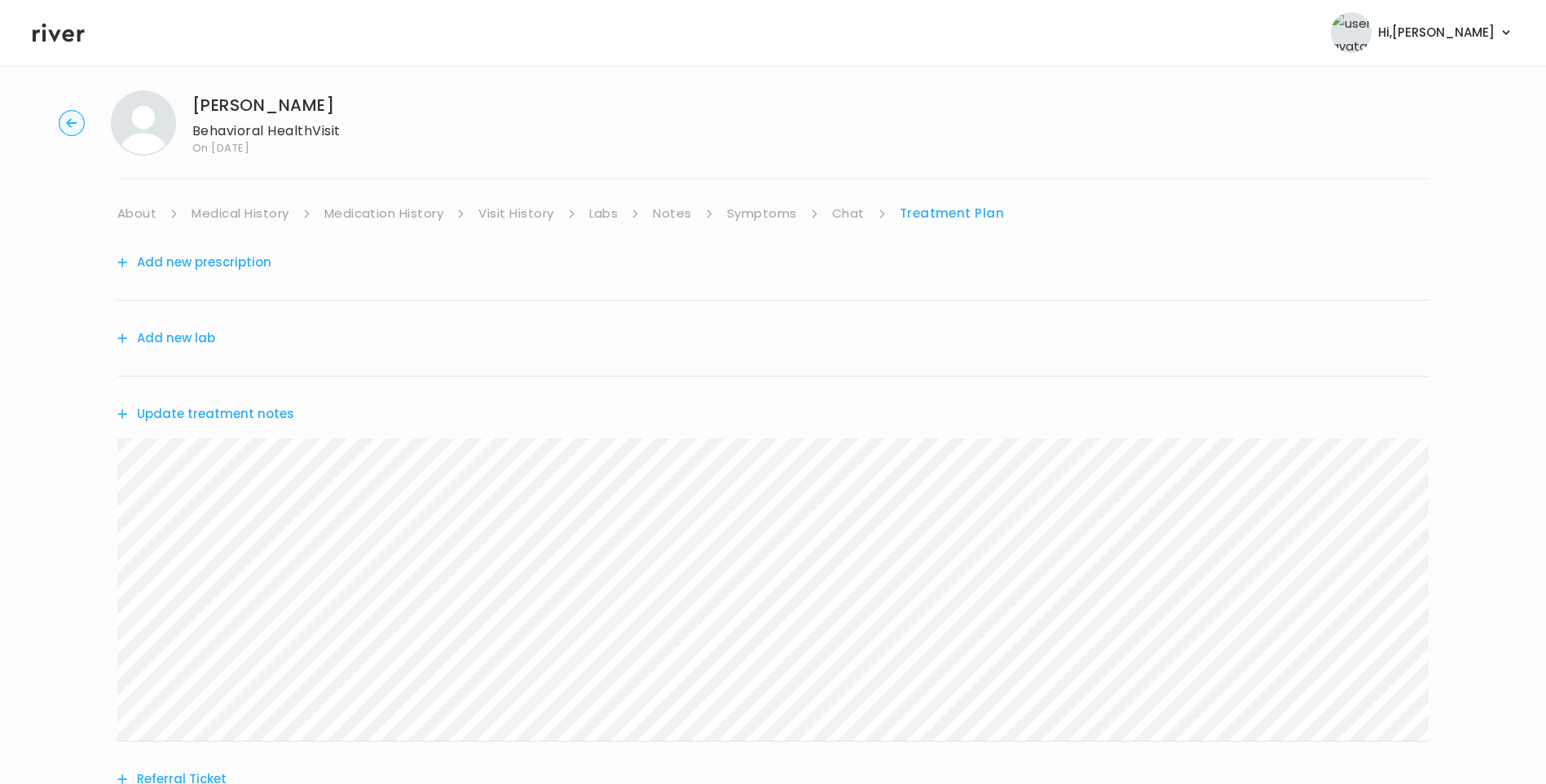
scroll to position [0, 0]
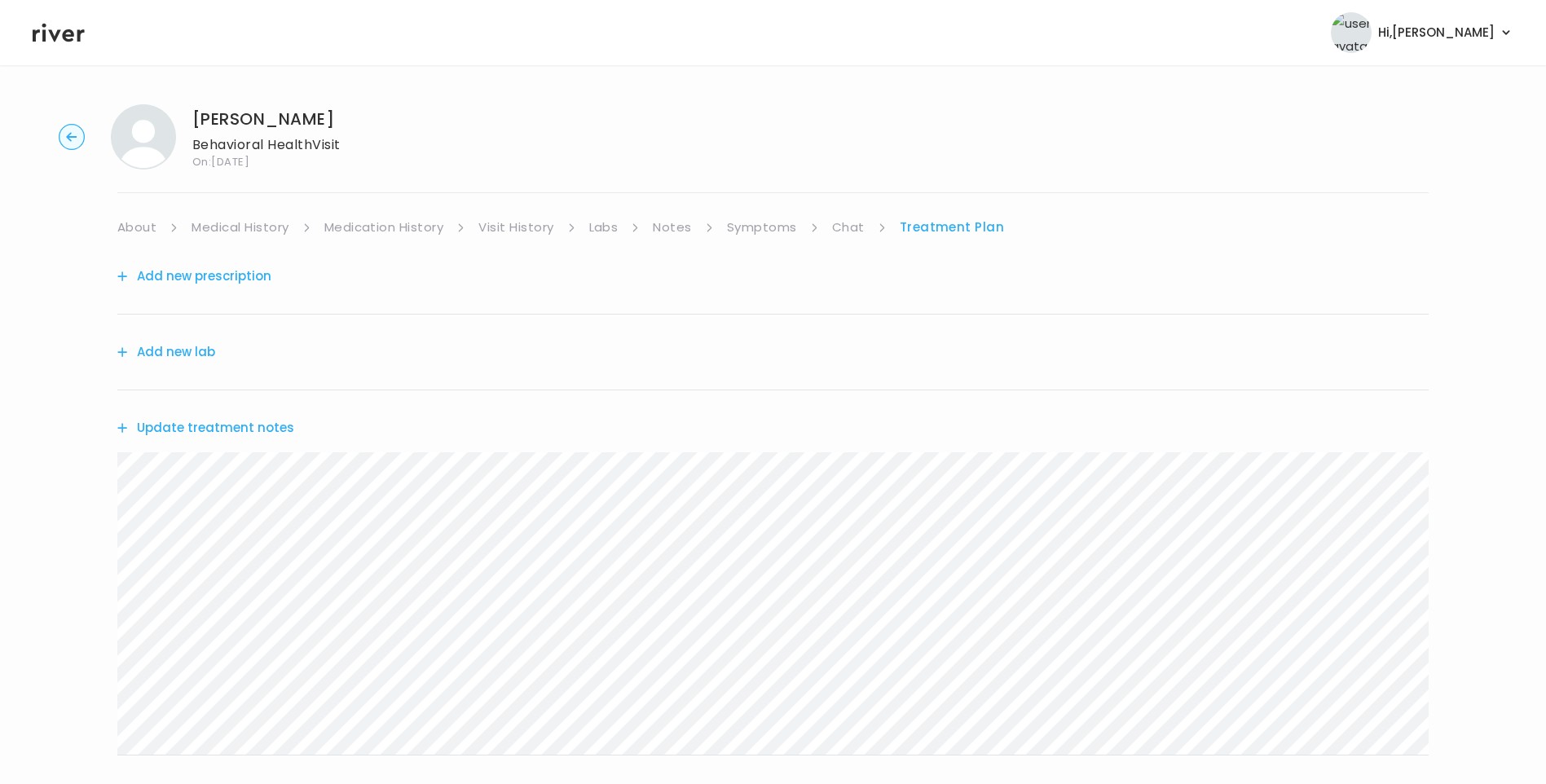
click at [848, 221] on link "Chat" at bounding box center [848, 227] width 33 height 23
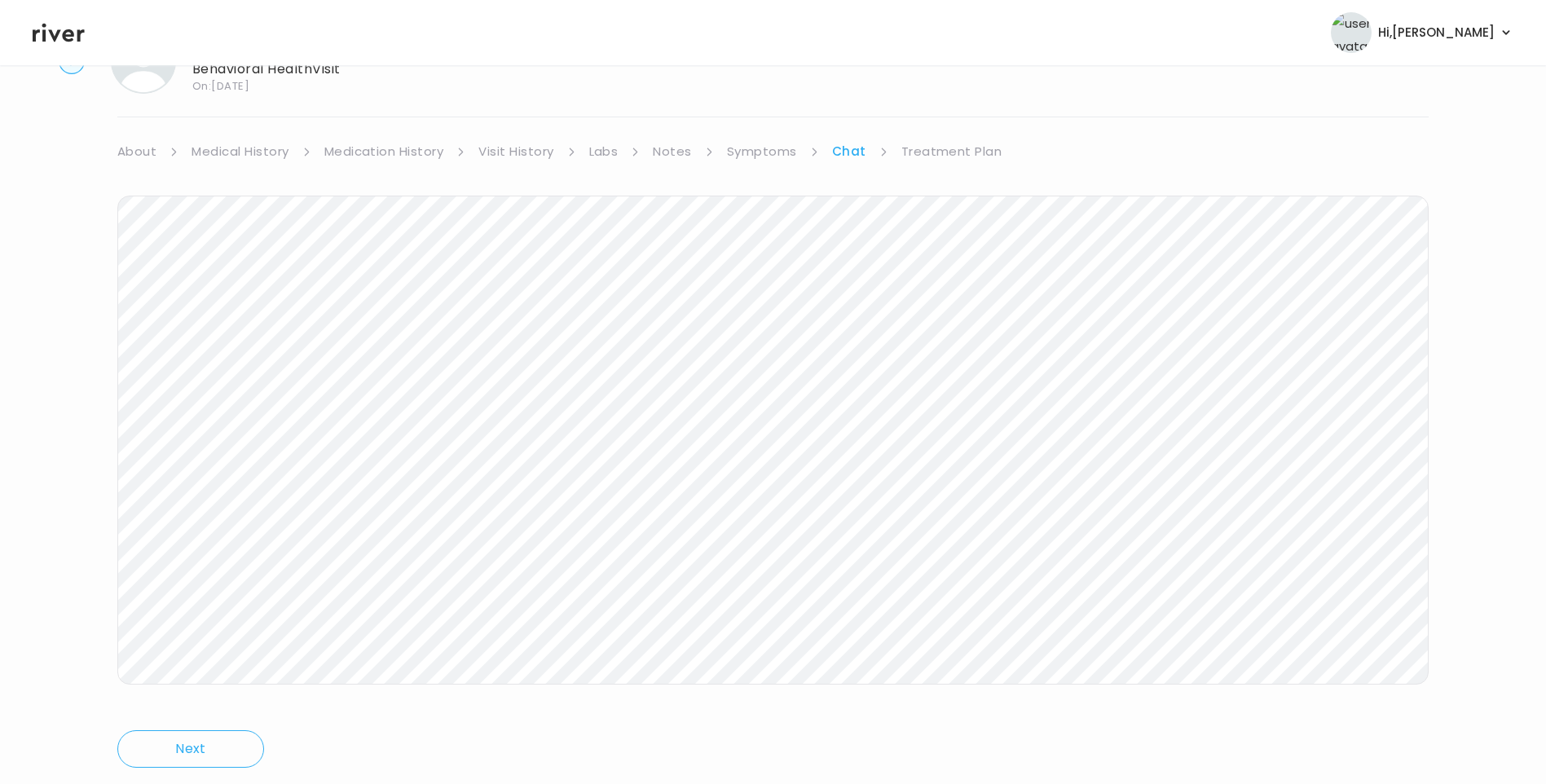
scroll to position [121, 0]
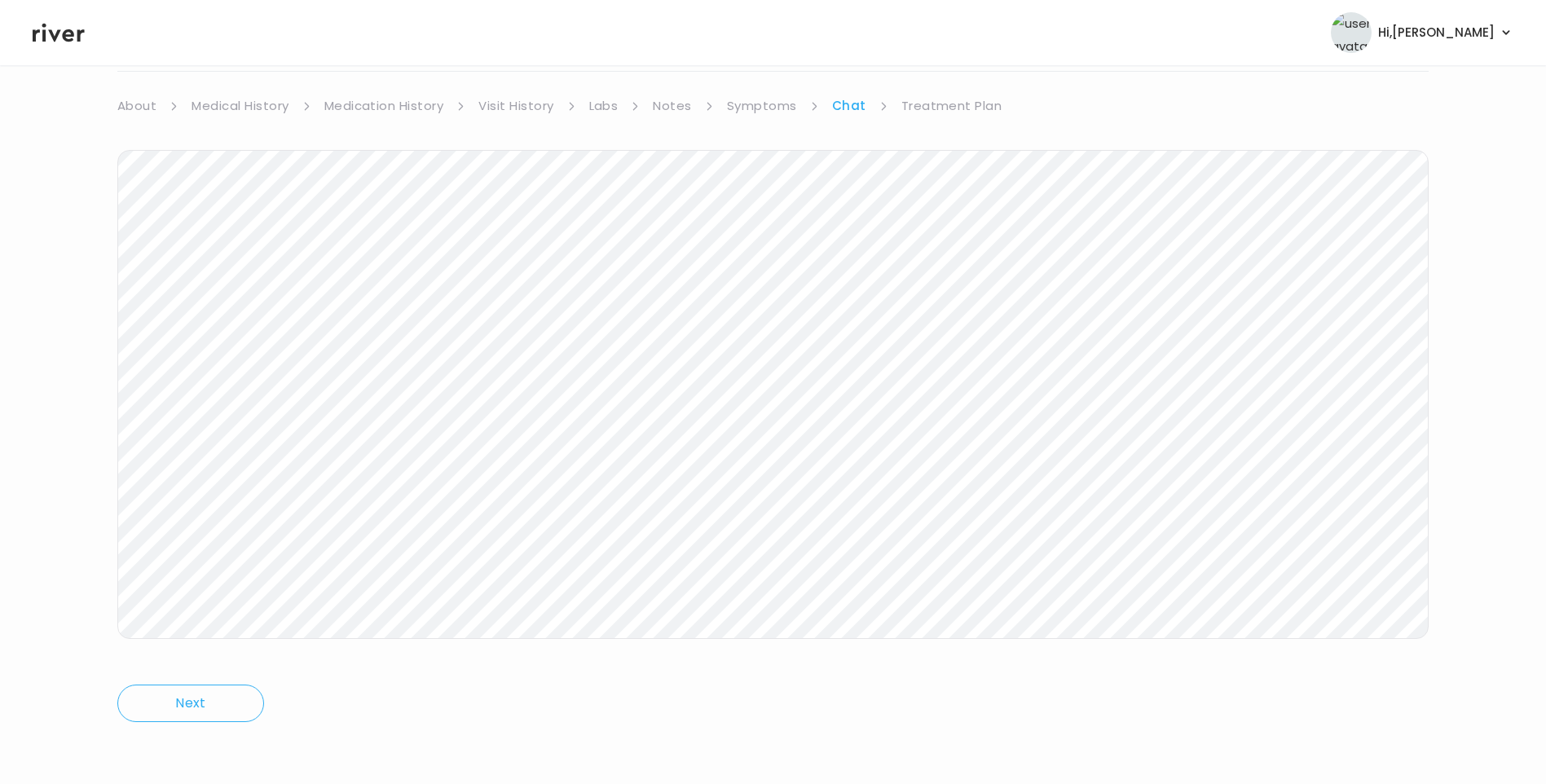
click at [953, 99] on link "Treatment Plan" at bounding box center [952, 105] width 101 height 23
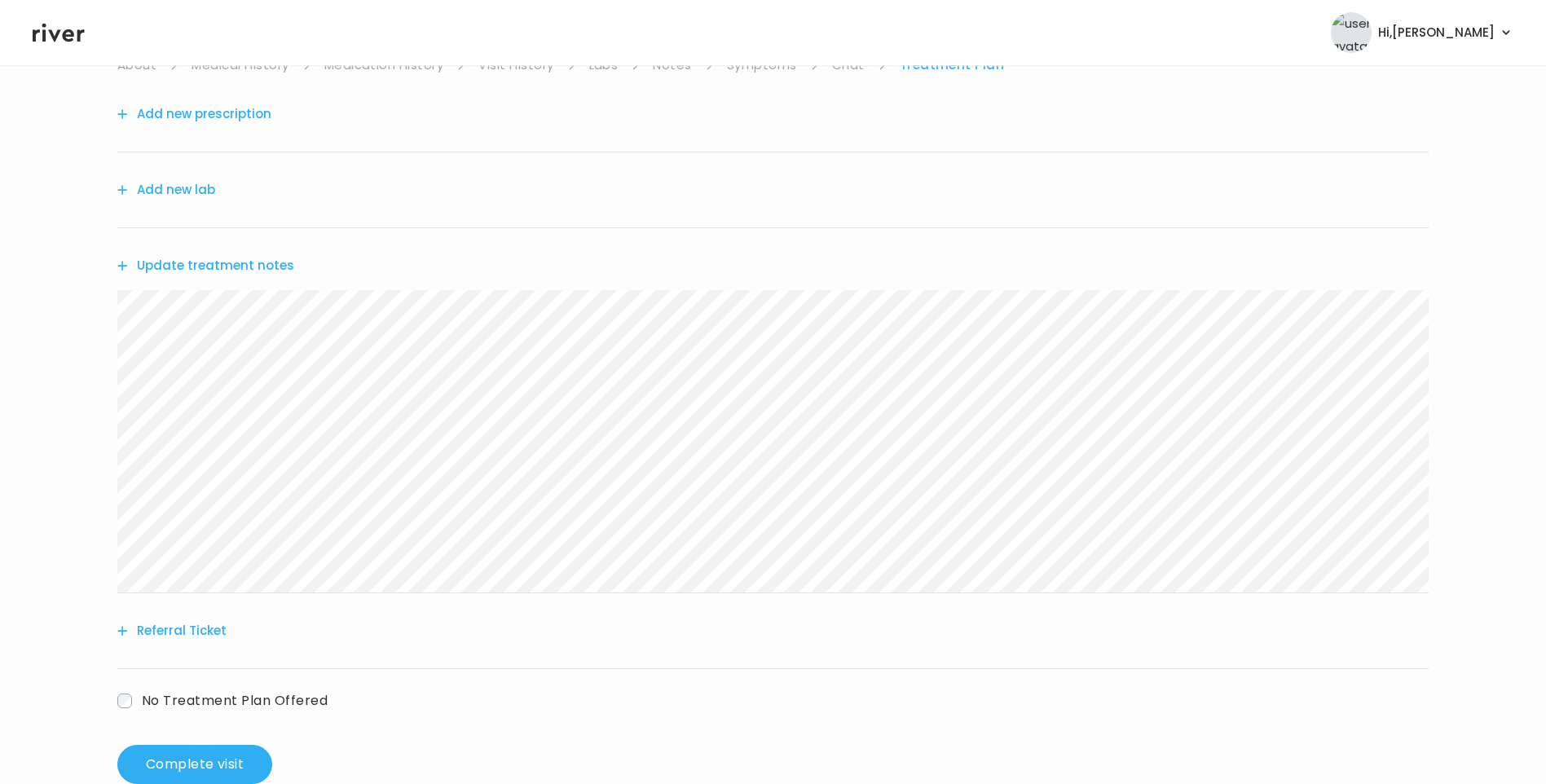
scroll to position [201, 0]
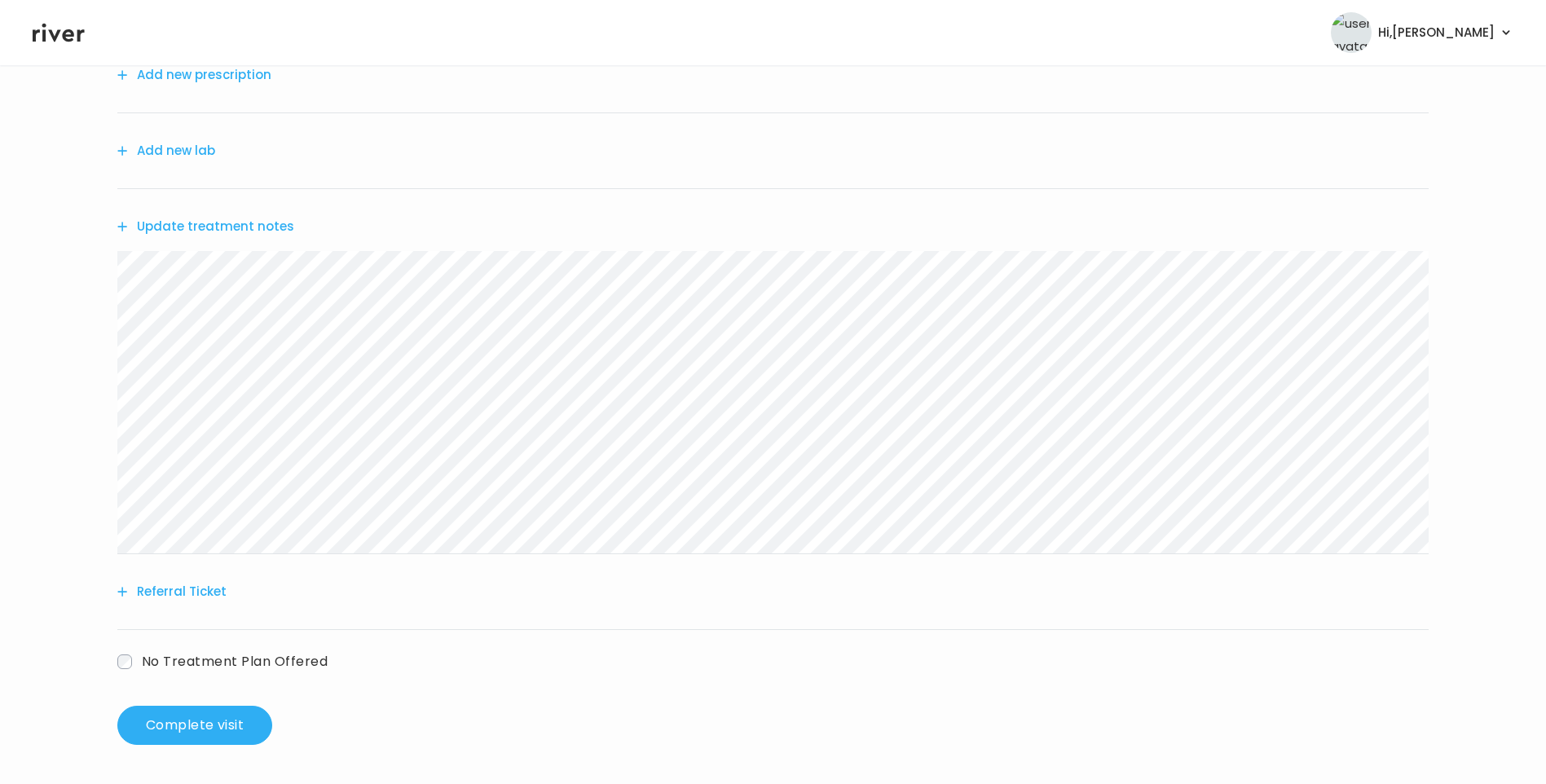
click at [199, 596] on button "Referral Ticket" at bounding box center [172, 591] width 109 height 23
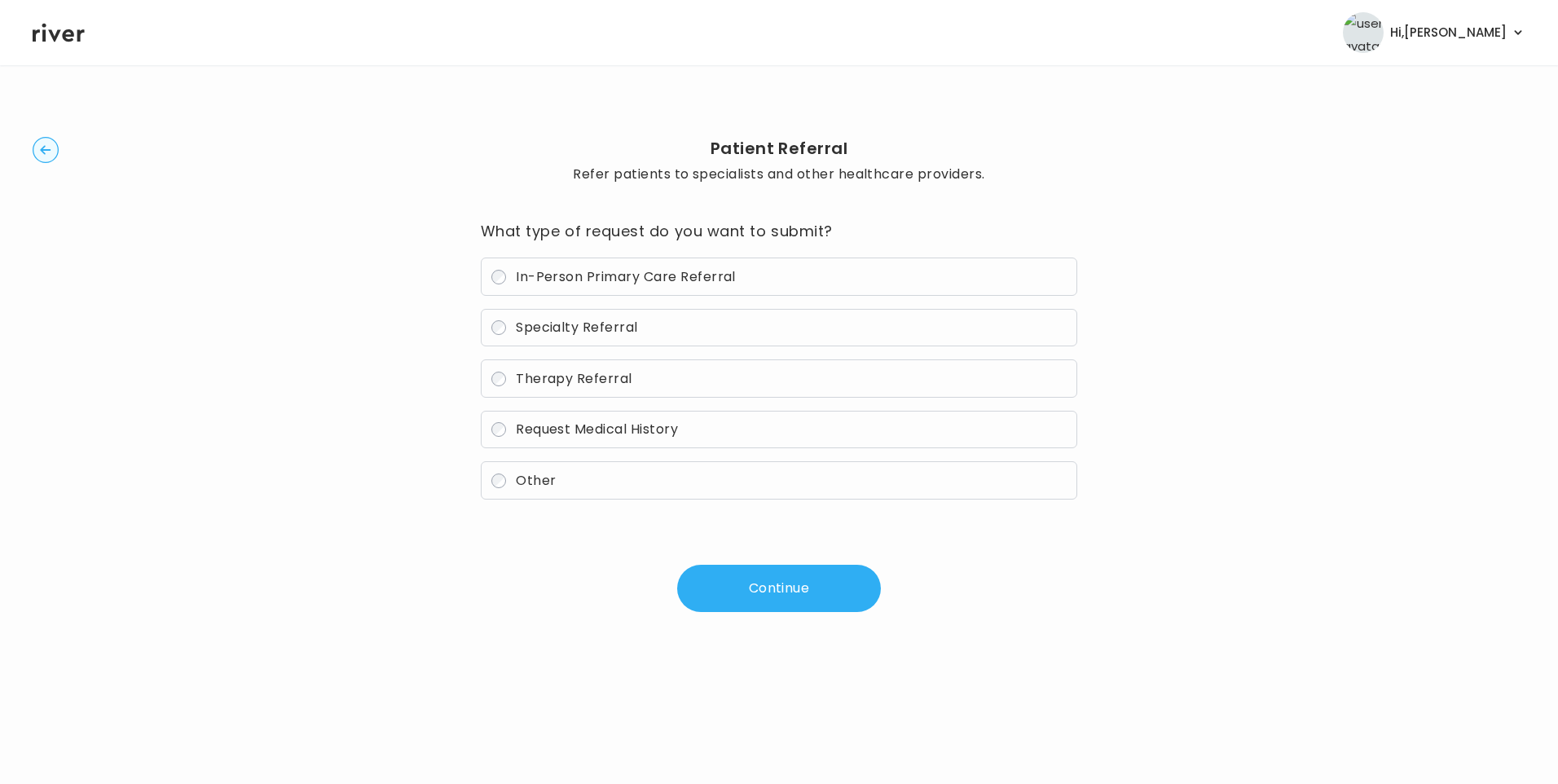
click at [575, 373] on span "Therapy Referral" at bounding box center [574, 379] width 116 height 19
click at [747, 589] on button "Continue" at bounding box center [779, 588] width 204 height 47
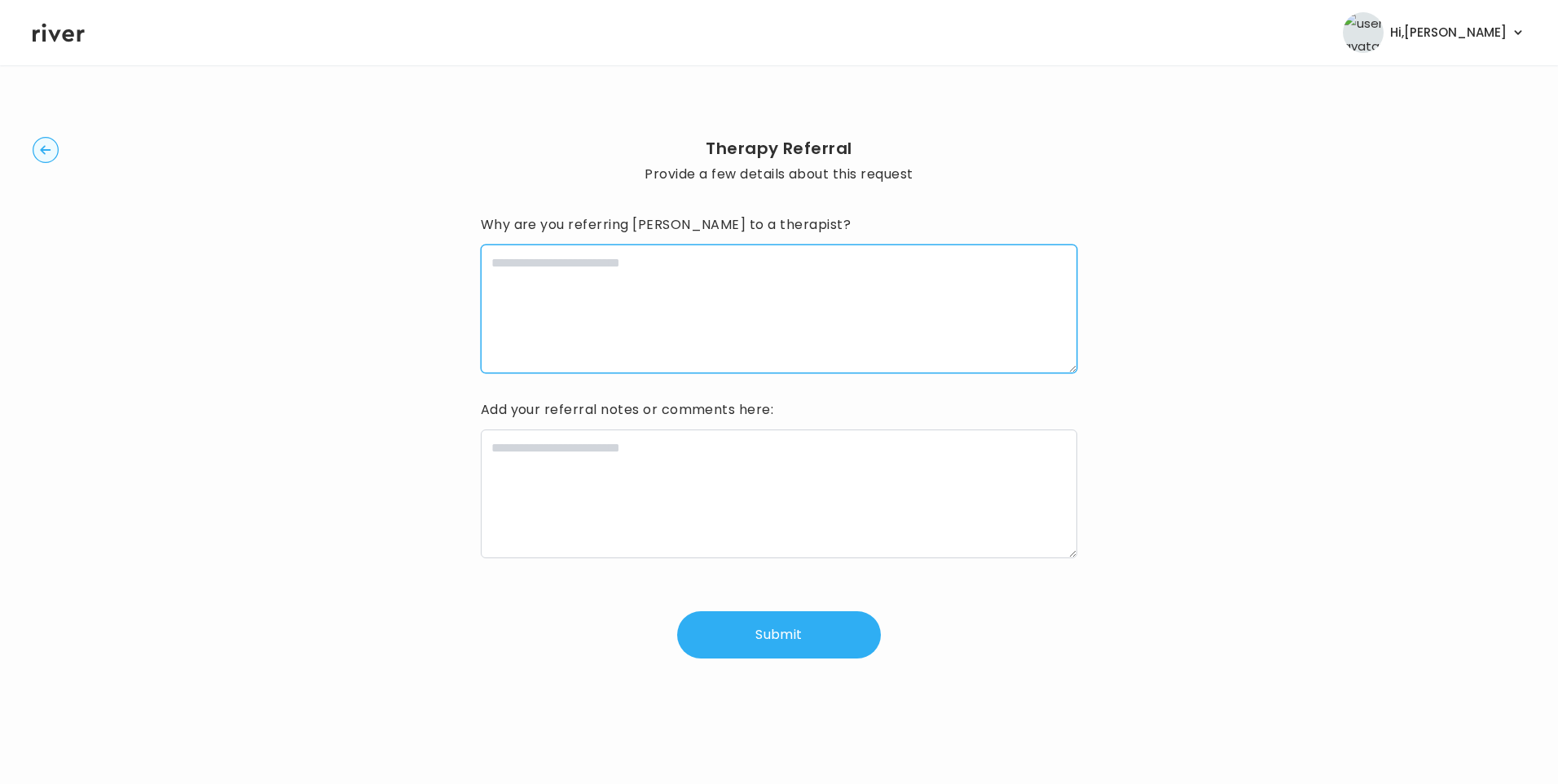
click at [681, 297] on textarea at bounding box center [779, 309] width 597 height 129
type textarea "**********"
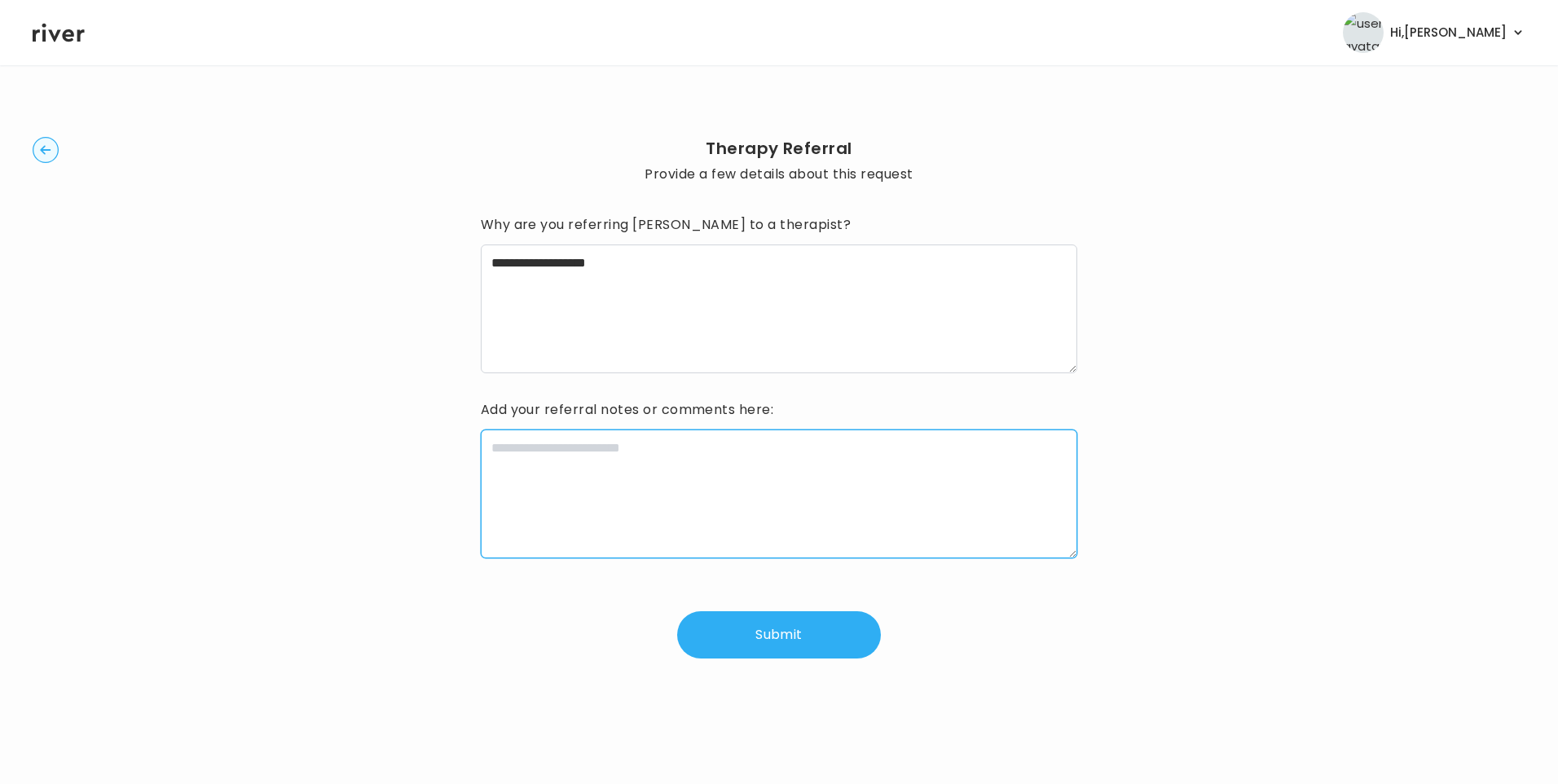
click at [586, 510] on textarea at bounding box center [779, 493] width 597 height 129
paste textarea "**********"
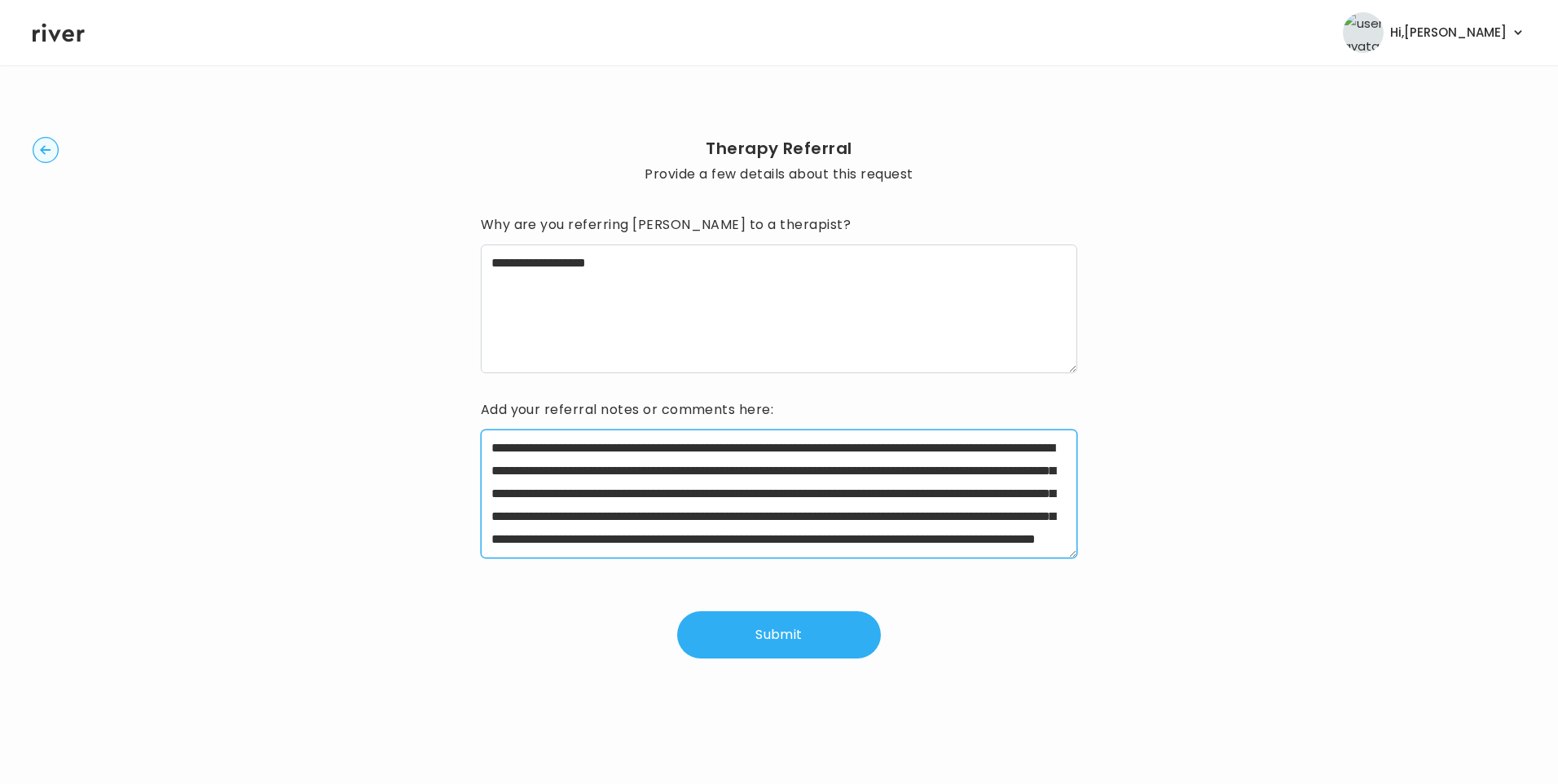
drag, startPoint x: 542, startPoint y: 447, endPoint x: 793, endPoint y: 447, distance: 251.0
click at [793, 447] on textarea "**********" at bounding box center [779, 493] width 597 height 129
click at [632, 492] on textarea "**********" at bounding box center [779, 493] width 597 height 129
click at [633, 516] on textarea "**********" at bounding box center [779, 493] width 597 height 129
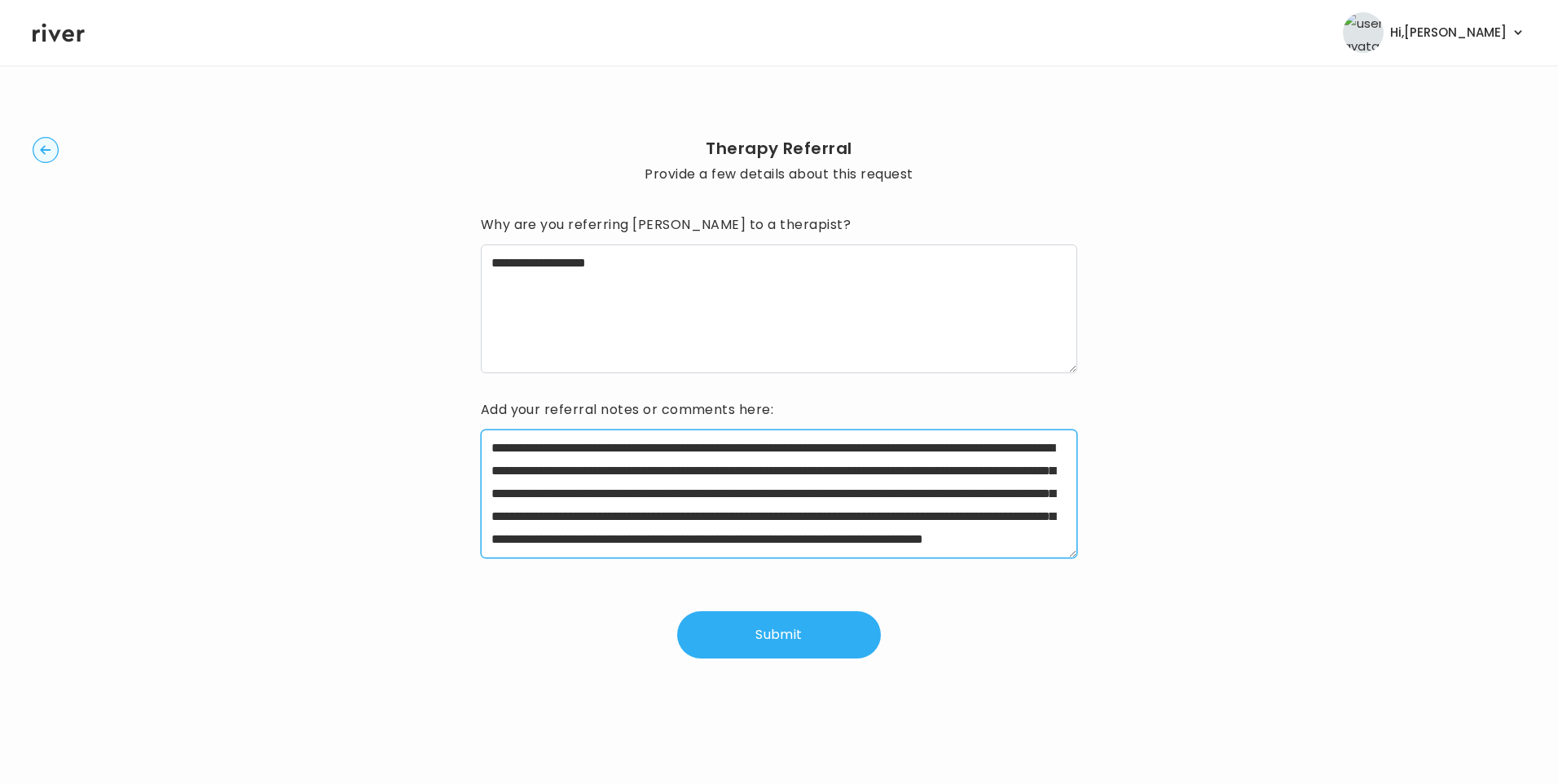
click at [633, 516] on textarea "**********" at bounding box center [779, 493] width 597 height 129
drag, startPoint x: 891, startPoint y: 516, endPoint x: 554, endPoint y: 495, distance: 337.7
click at [554, 495] on textarea "**********" at bounding box center [779, 493] width 597 height 129
drag, startPoint x: 519, startPoint y: 492, endPoint x: 838, endPoint y: 528, distance: 321.0
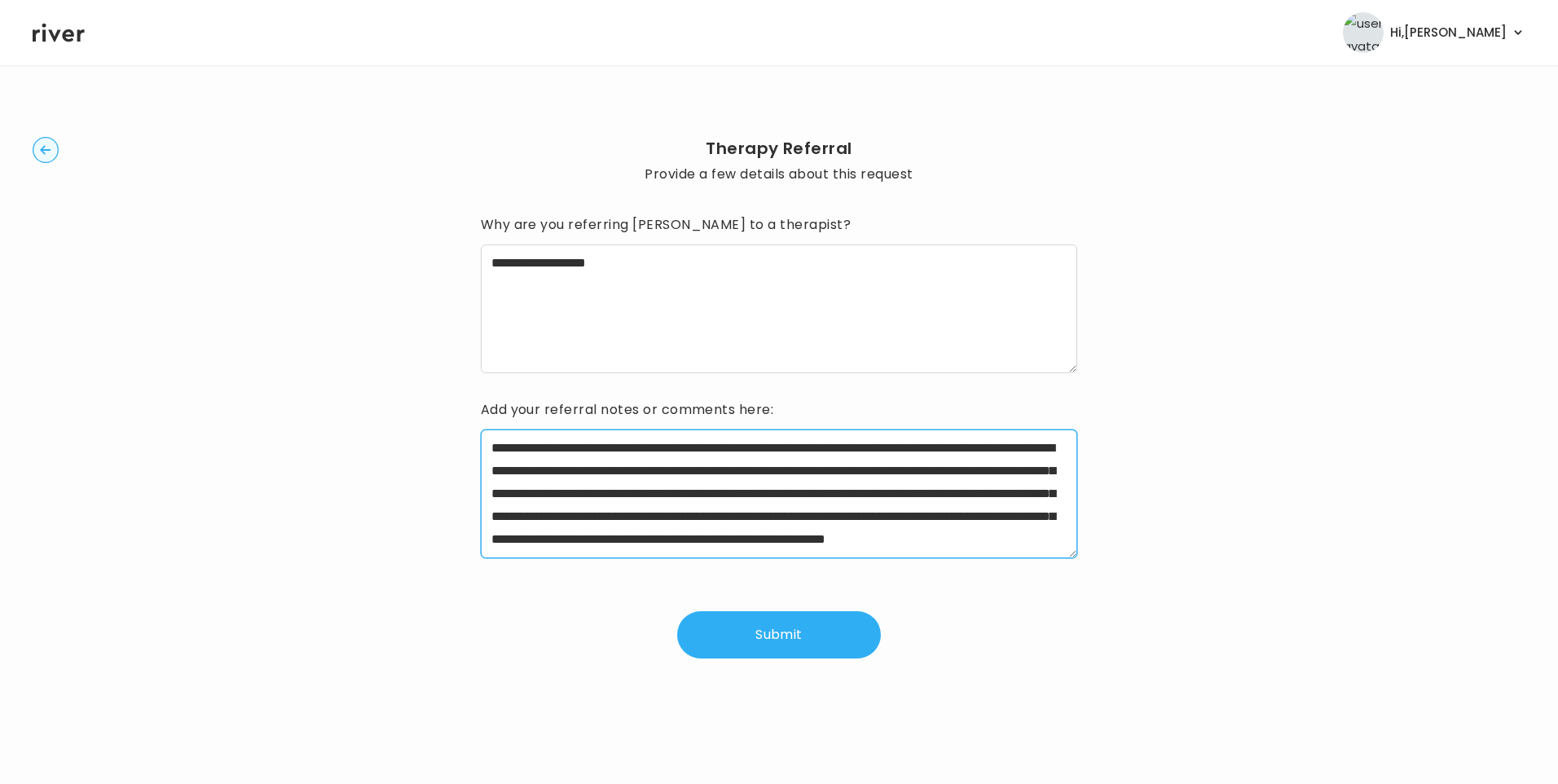
click at [838, 528] on textarea "**********" at bounding box center [779, 493] width 597 height 129
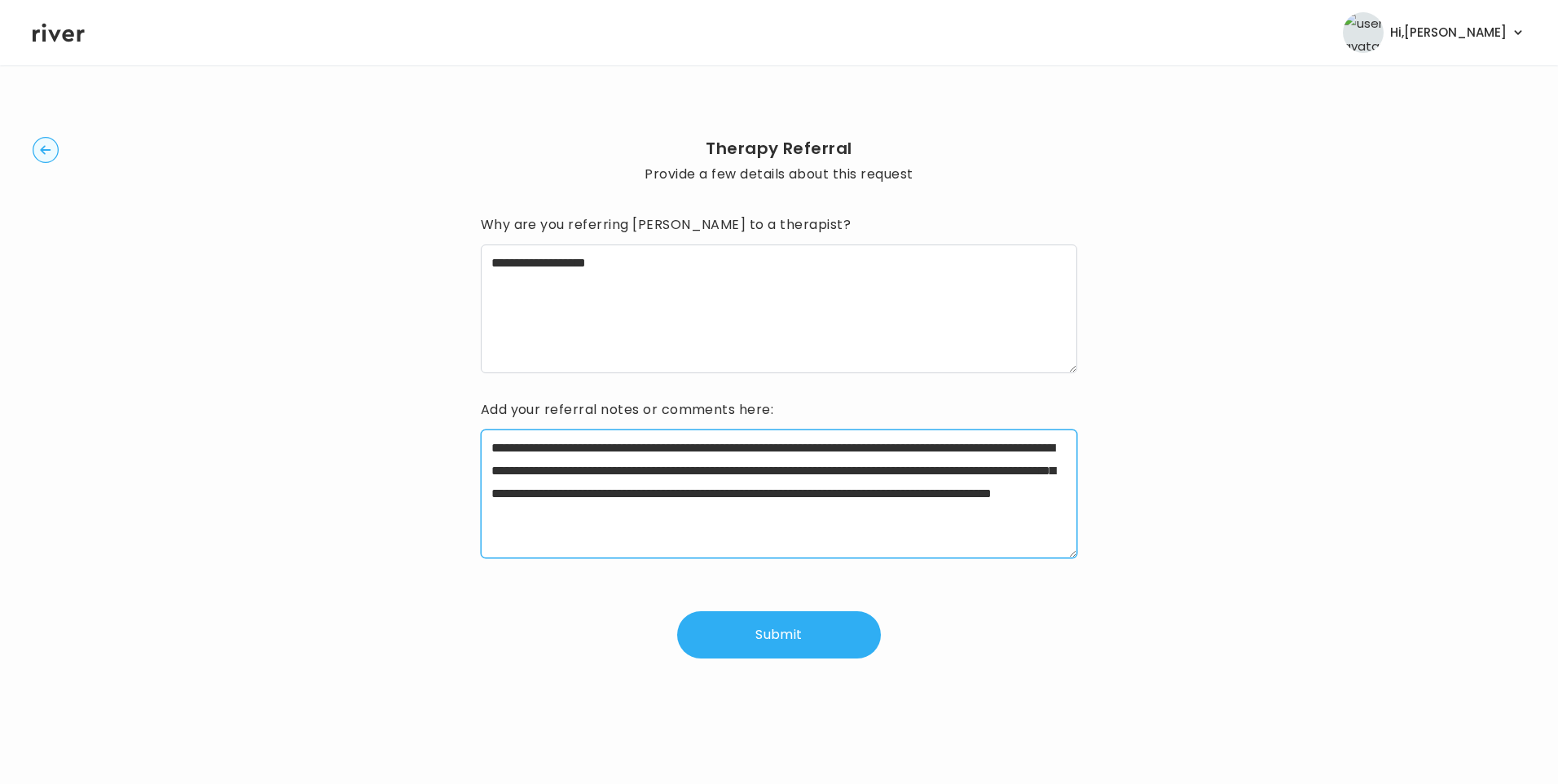
scroll to position [0, 0]
type textarea "**********"
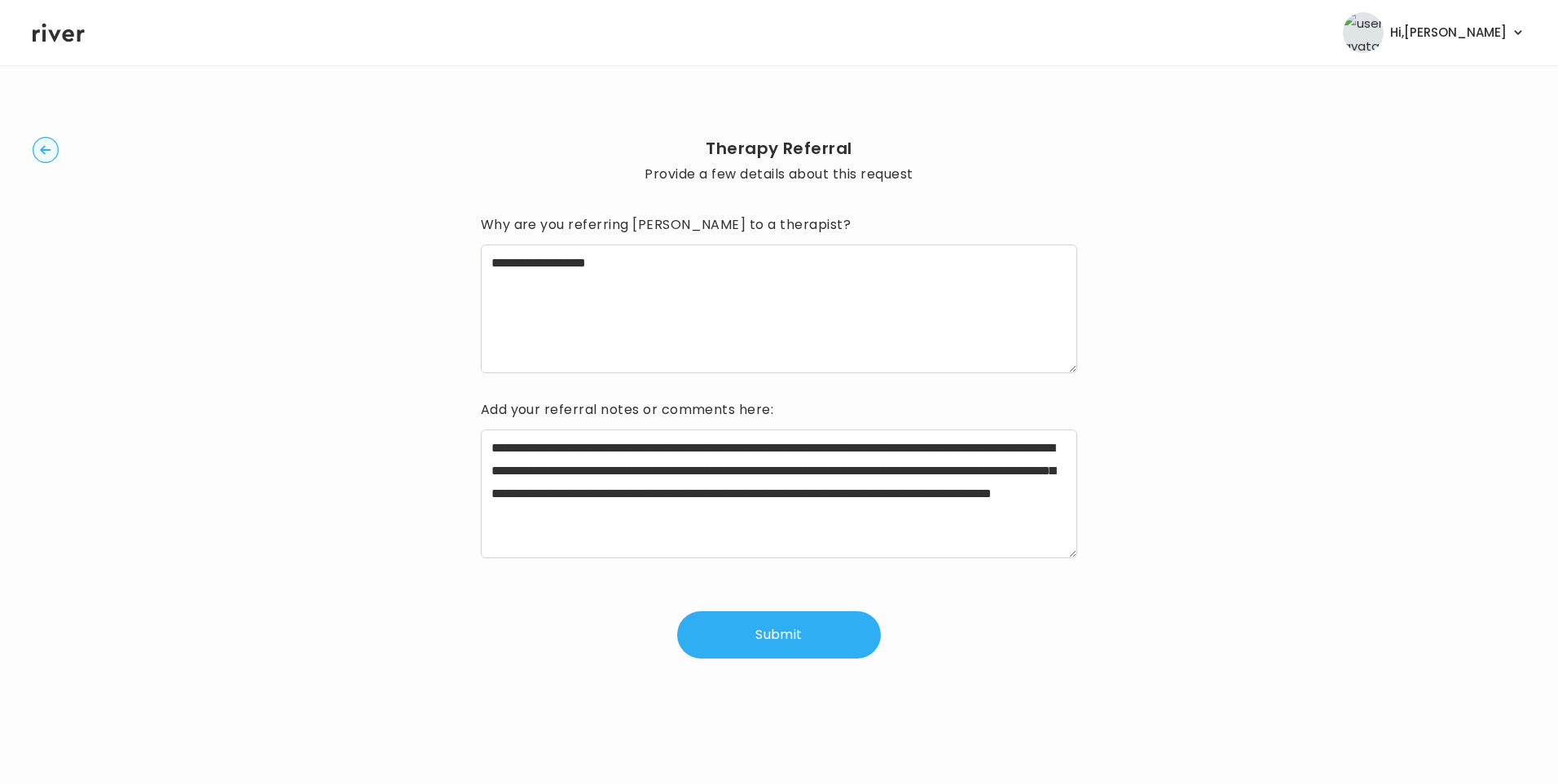
click at [772, 648] on button "Submit" at bounding box center [779, 634] width 204 height 47
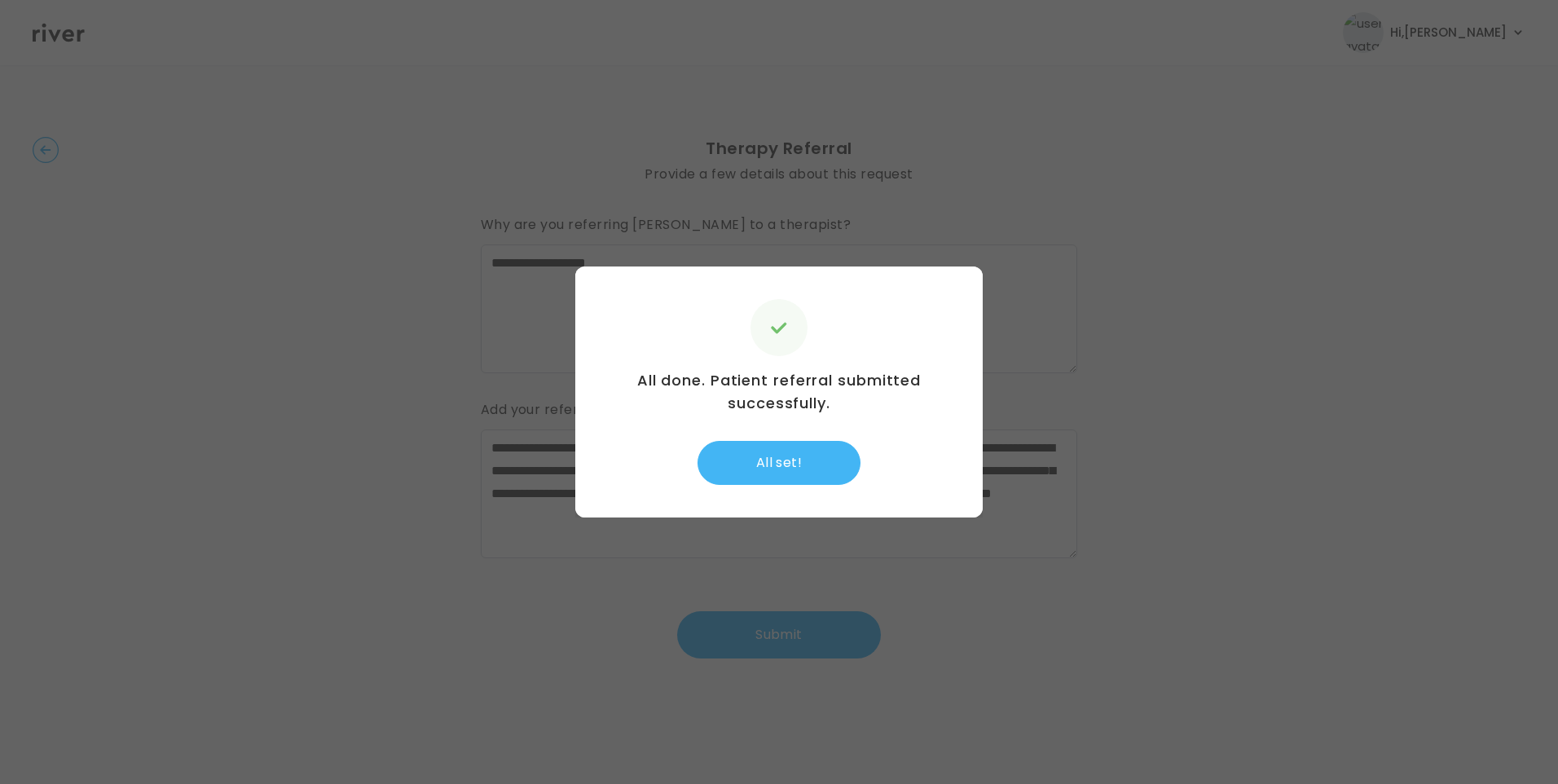
click at [793, 479] on button "All set!" at bounding box center [779, 463] width 163 height 44
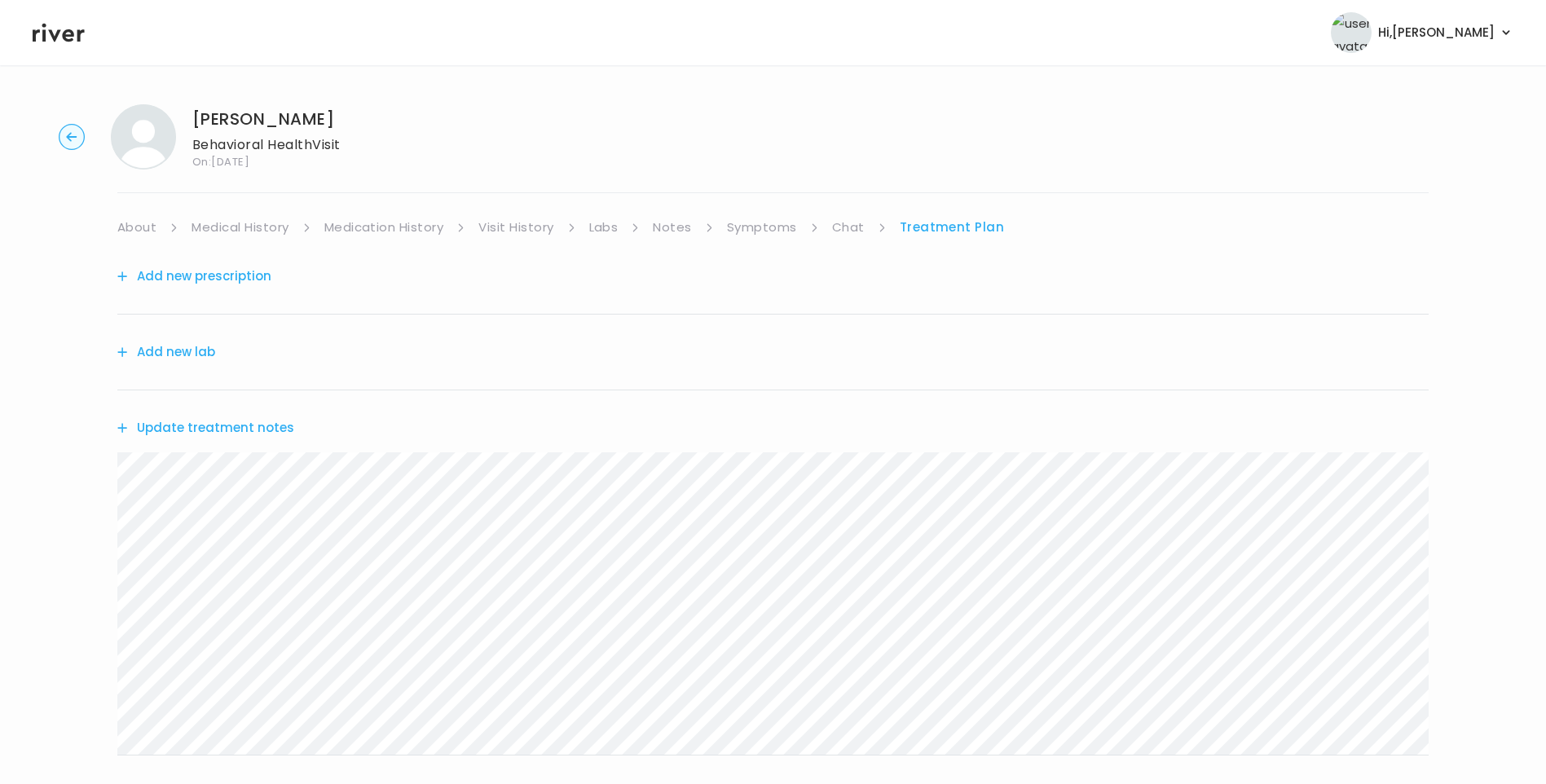
drag, startPoint x: 846, startPoint y: 228, endPoint x: 856, endPoint y: 236, distance: 12.8
click at [848, 230] on link "Chat" at bounding box center [848, 227] width 33 height 23
click at [960, 225] on link "Treatment Plan" at bounding box center [952, 227] width 101 height 23
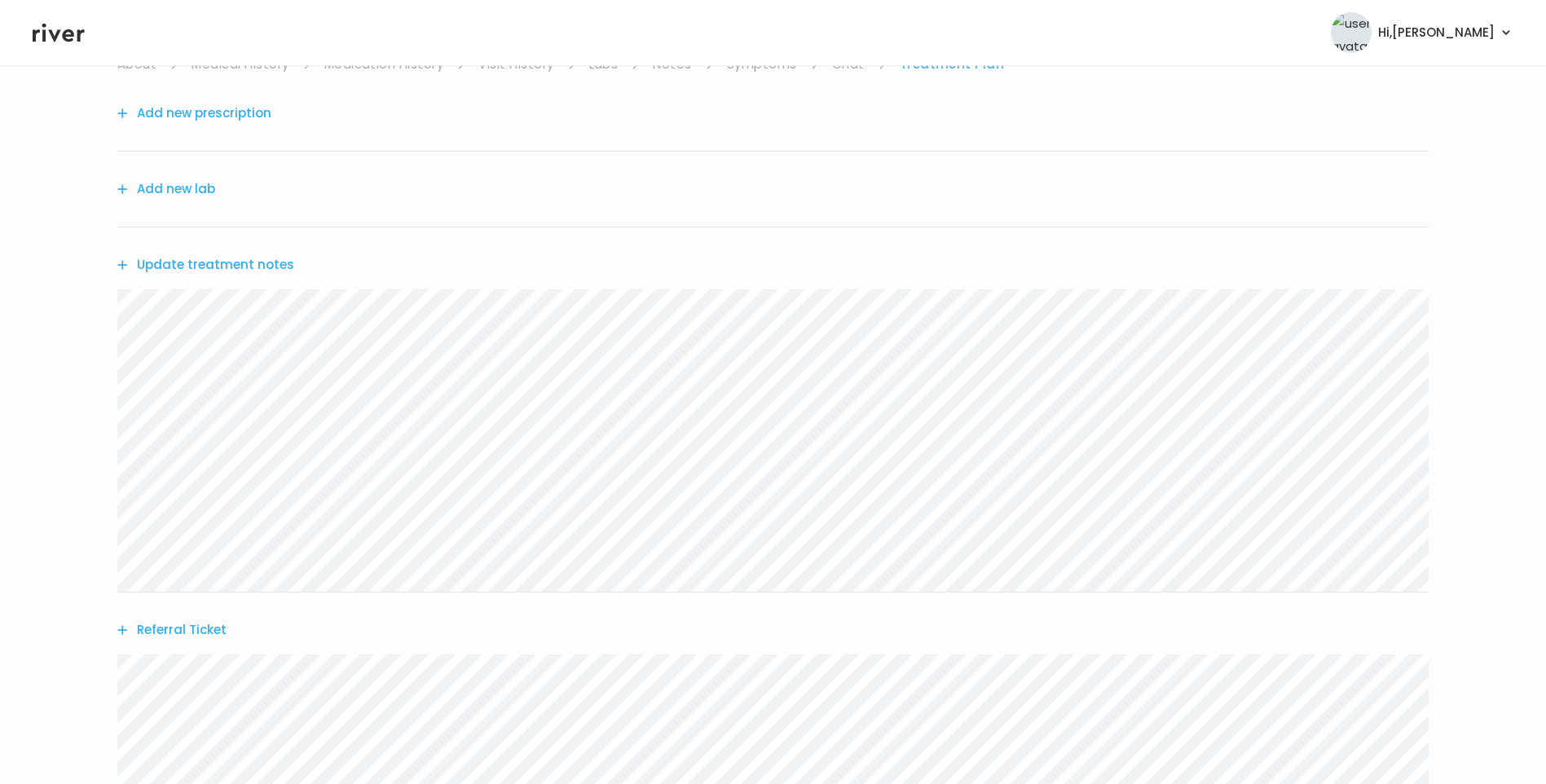
scroll to position [320, 0]
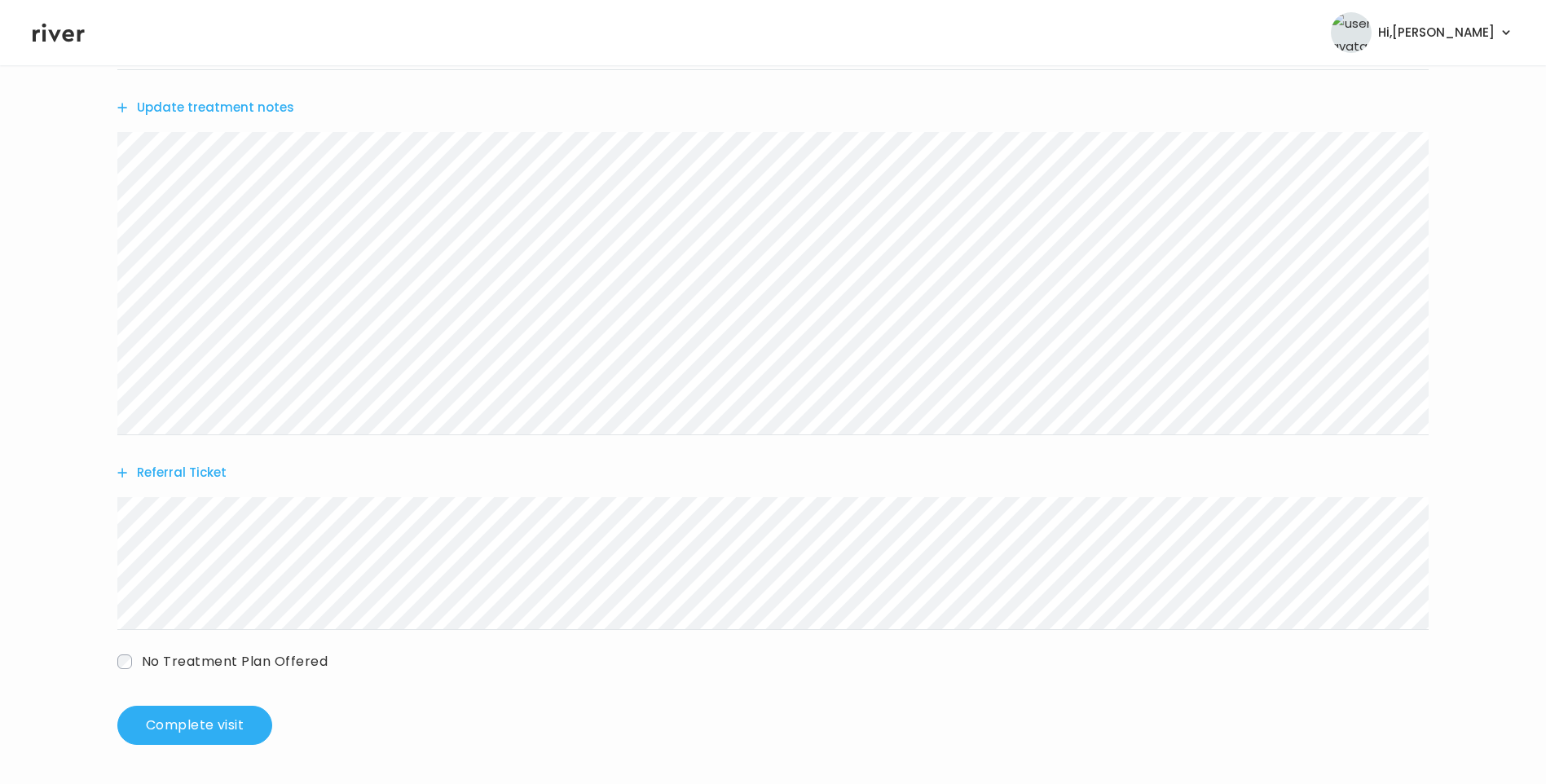
click at [257, 673] on div "Add new prescription Add new lab Update treatment notes Referral Ticket No Trea…" at bounding box center [773, 311] width 1311 height 787
click at [271, 660] on span "No Treatment Plan Offered" at bounding box center [235, 661] width 186 height 19
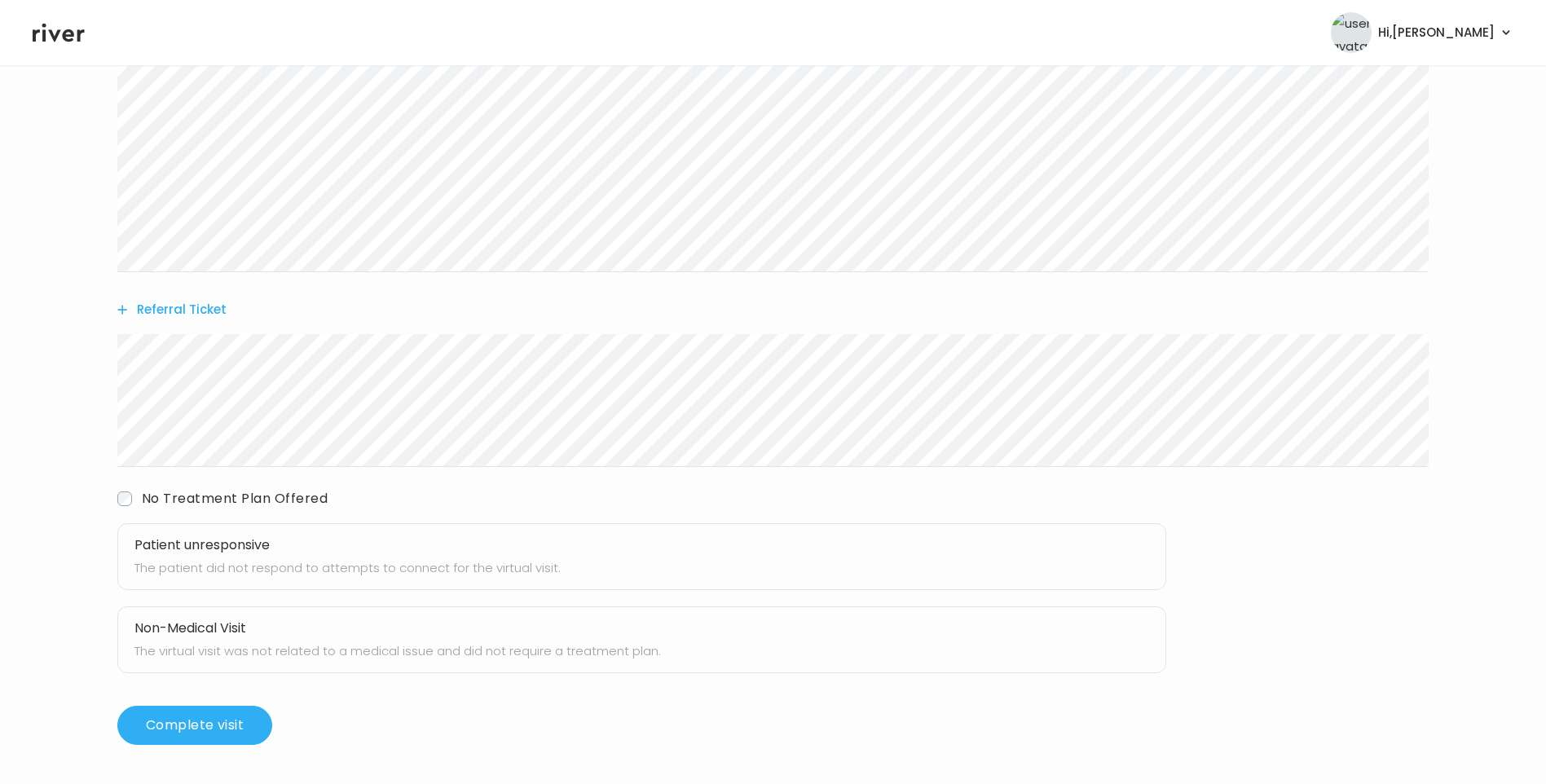
click at [278, 556] on p "The patient did not respond to attempts to connect for the virtual visit." at bounding box center [642, 567] width 1015 height 23
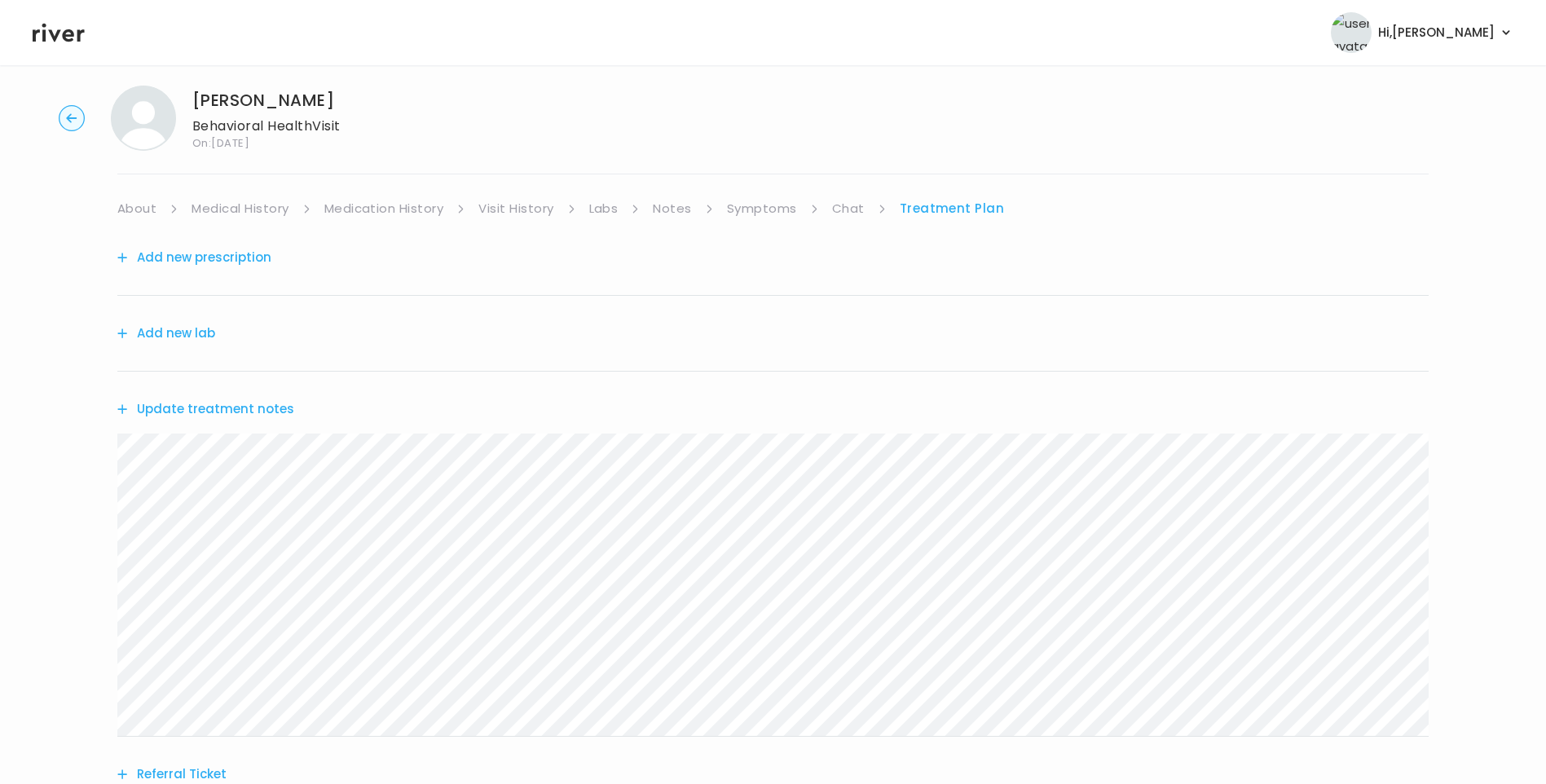
scroll to position [0, 0]
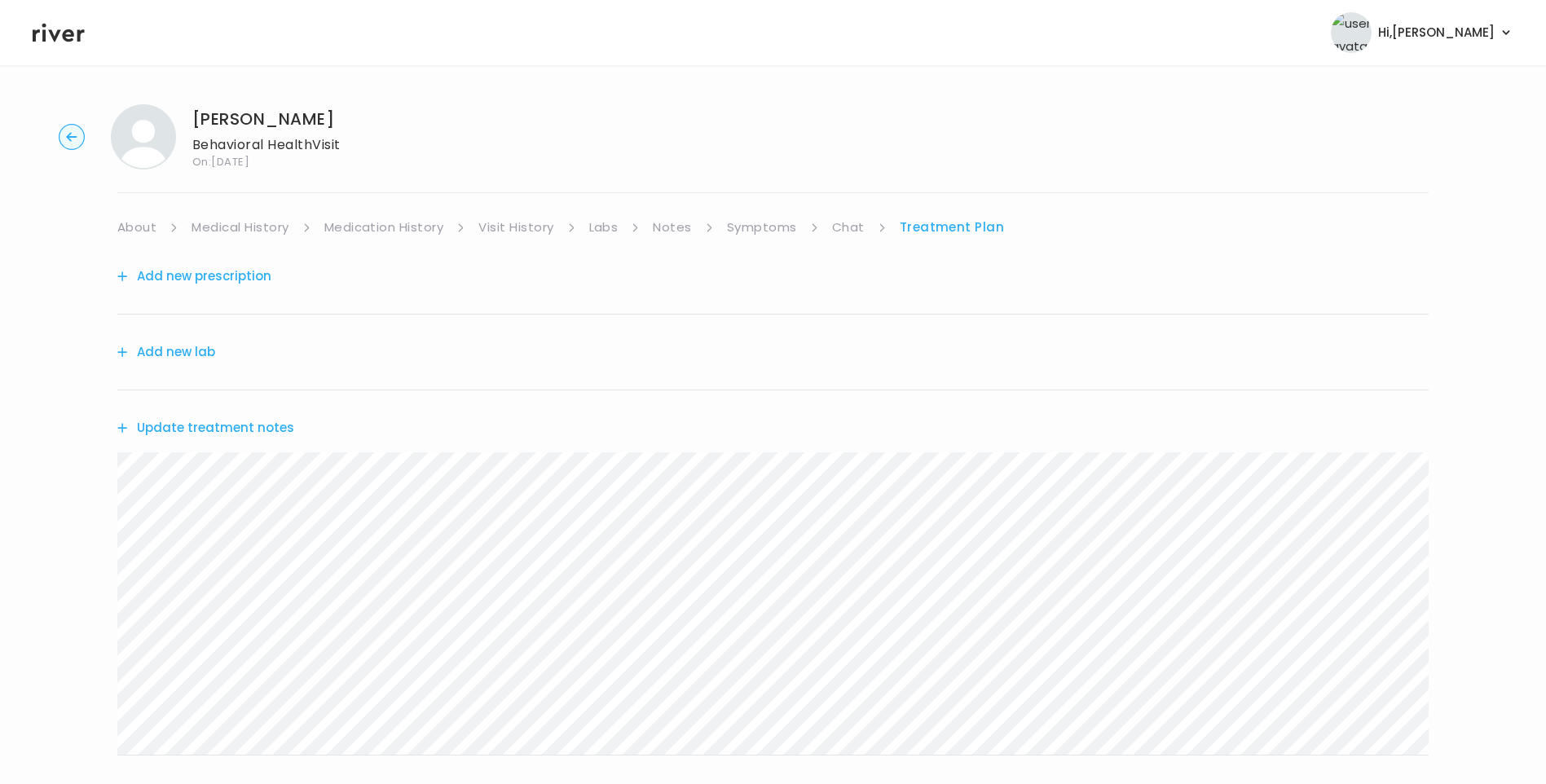
click at [852, 223] on link "Chat" at bounding box center [848, 227] width 33 height 23
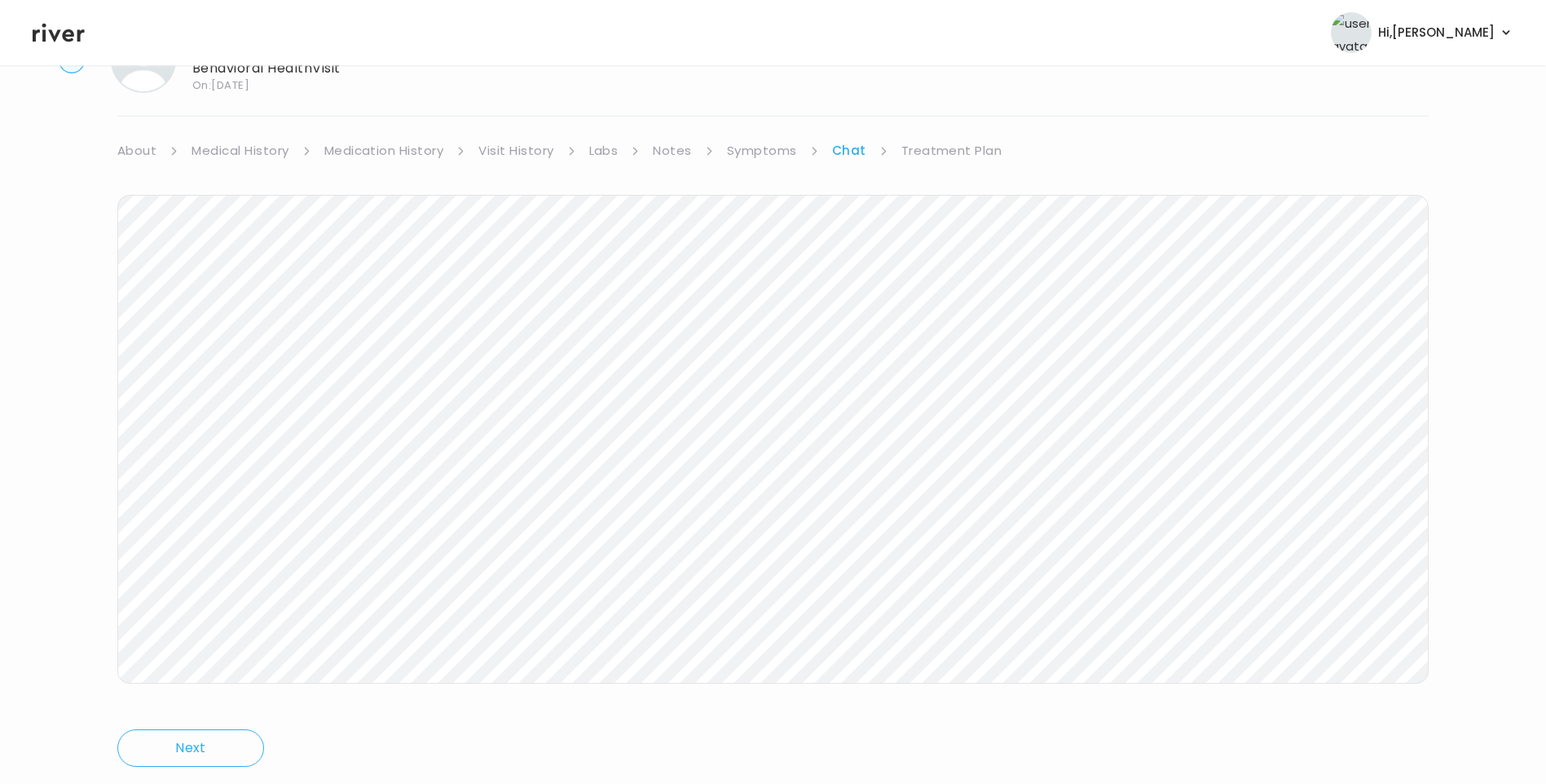
scroll to position [121, 0]
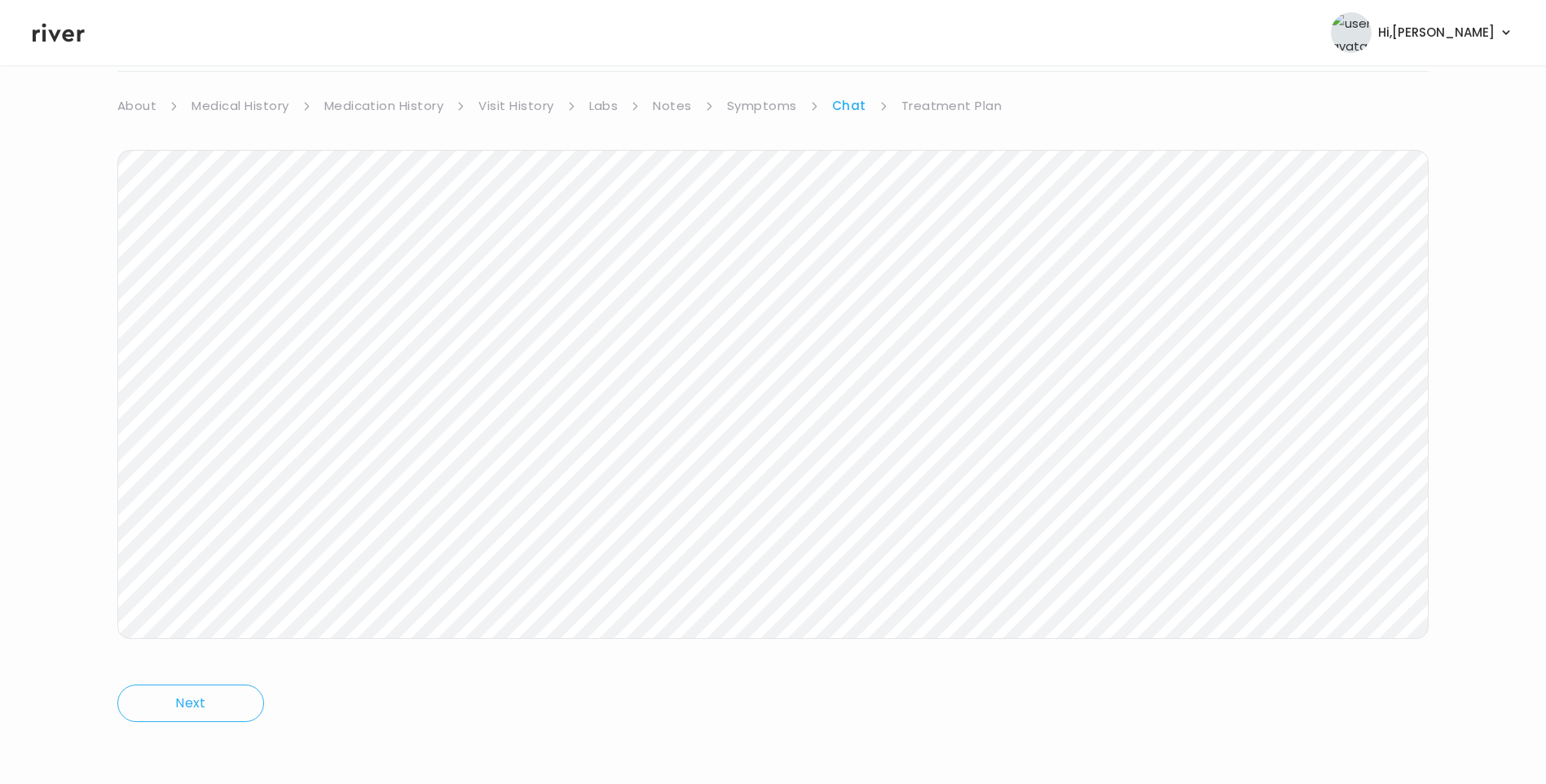
click at [784, 109] on link "Symptoms" at bounding box center [762, 105] width 70 height 23
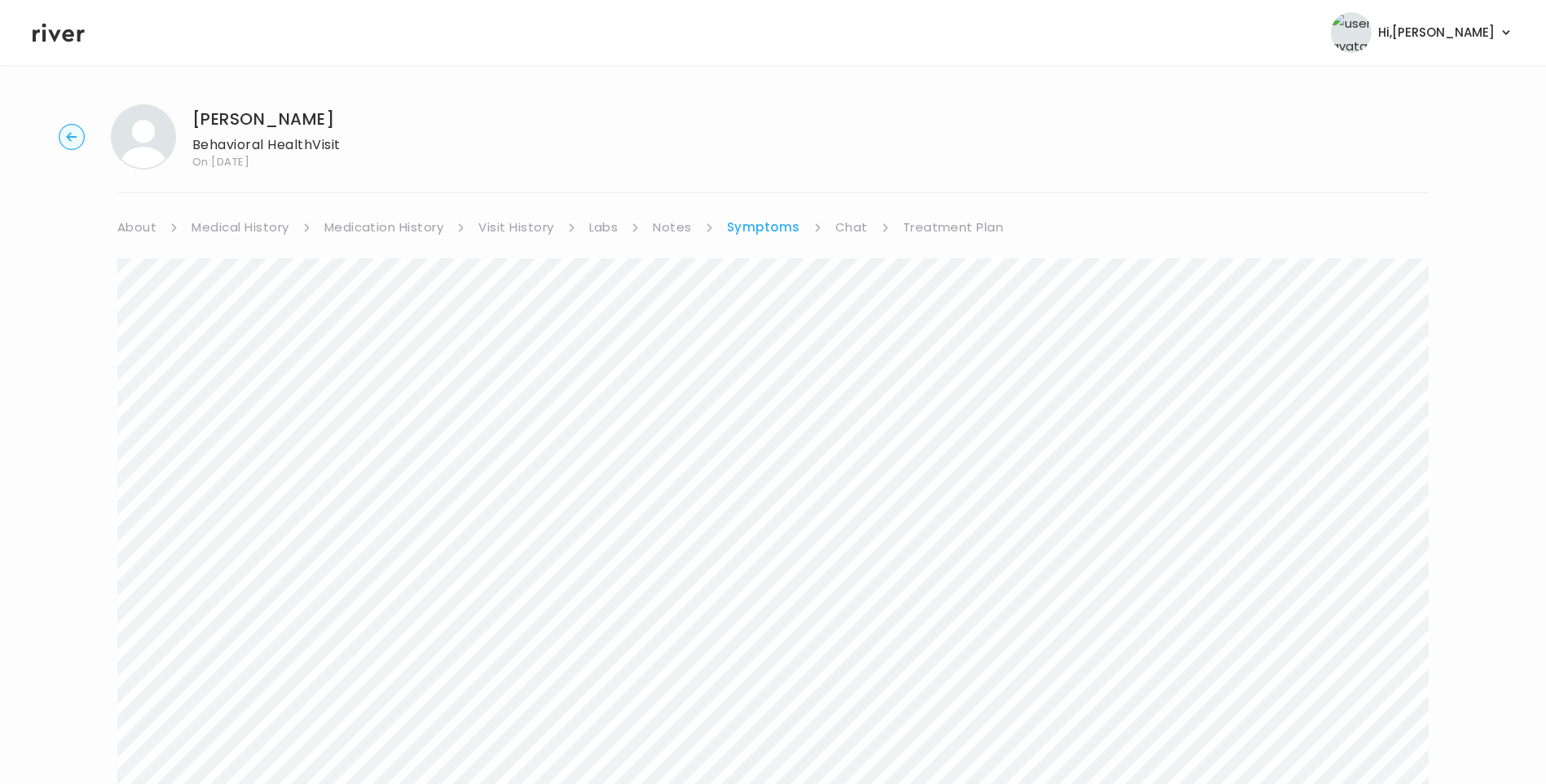
click at [135, 235] on link "About" at bounding box center [136, 227] width 39 height 23
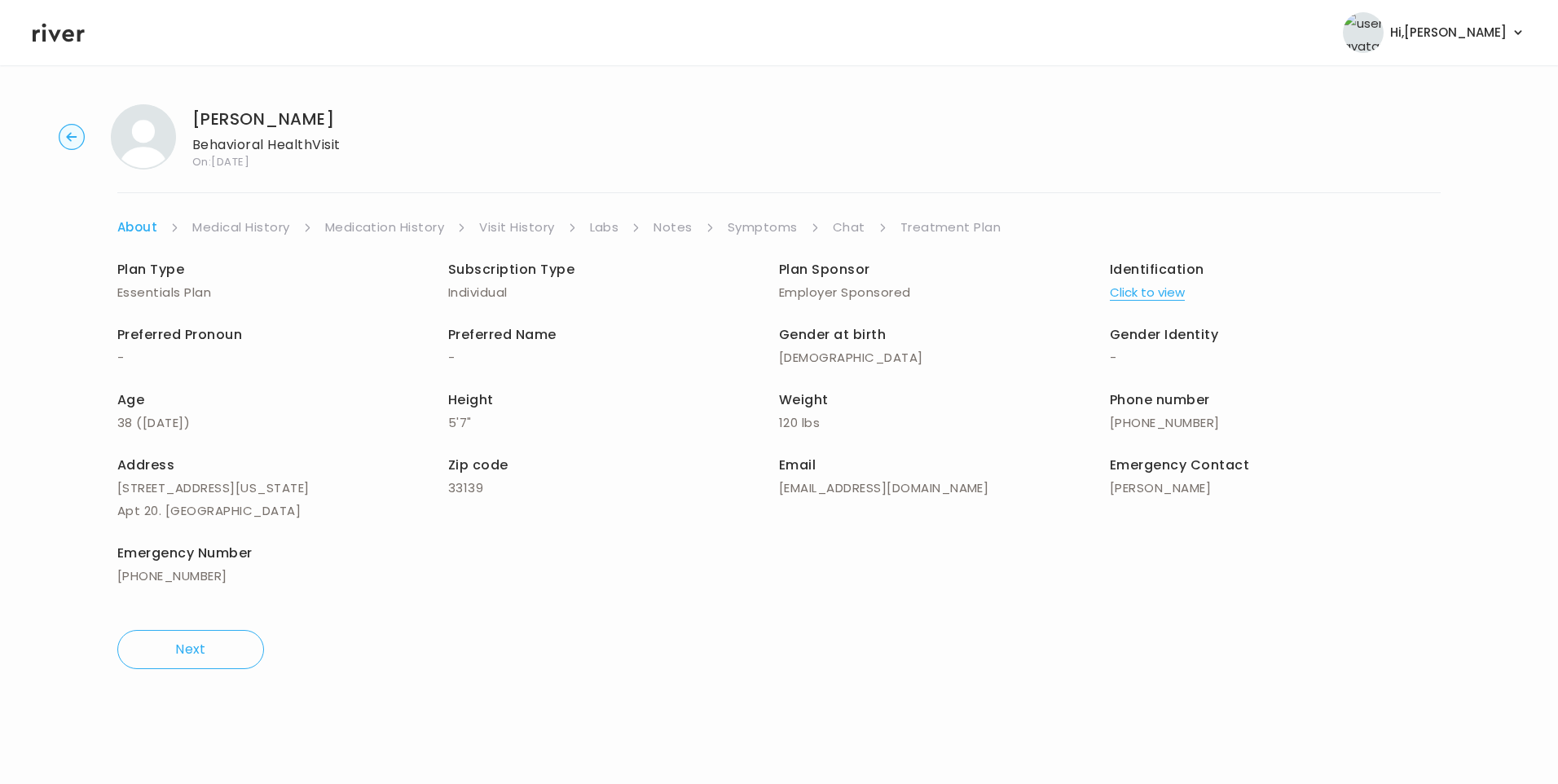
click at [406, 227] on link "Medication History" at bounding box center [384, 227] width 119 height 23
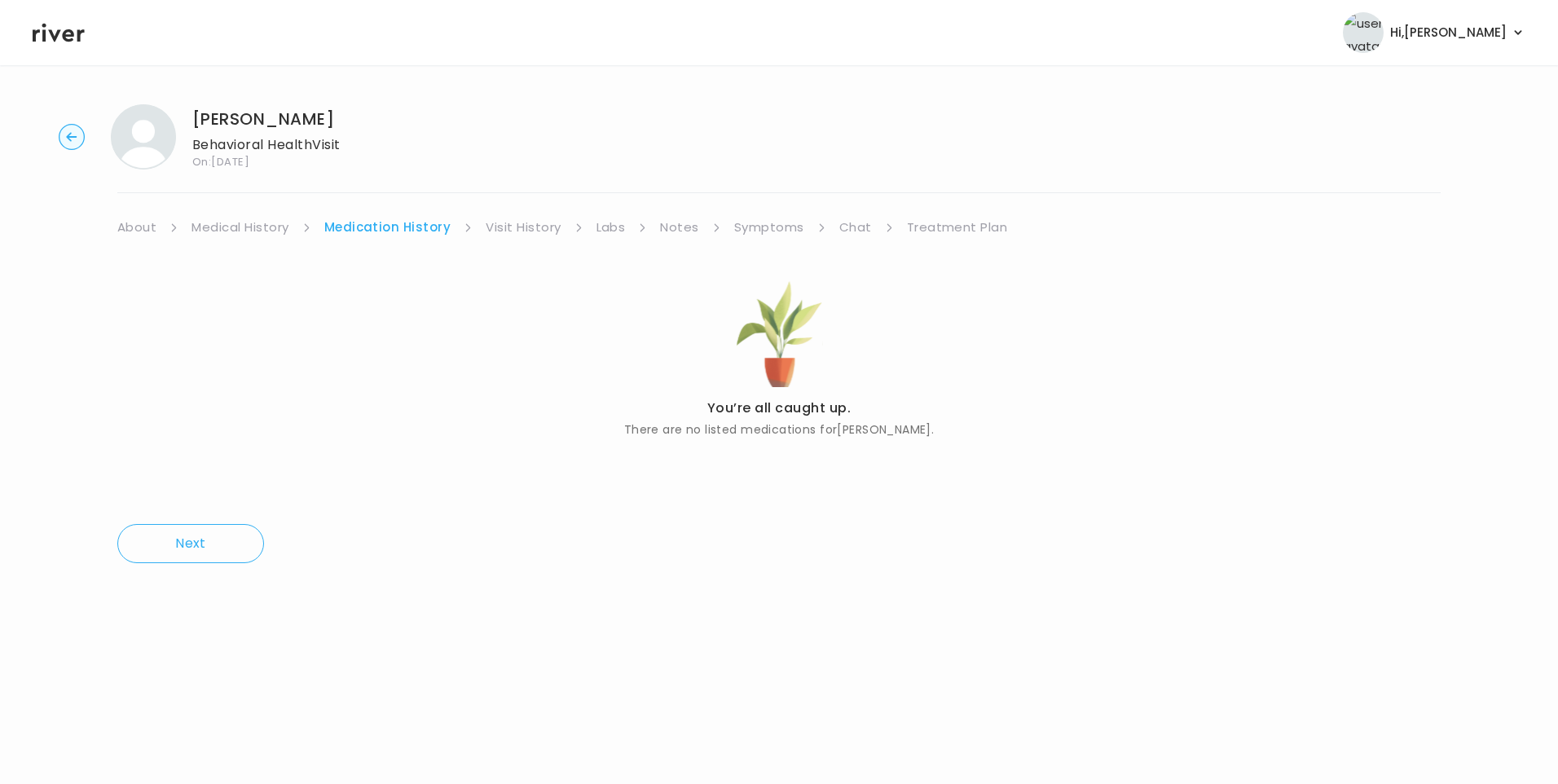
click at [961, 236] on link "Treatment Plan" at bounding box center [957, 227] width 101 height 23
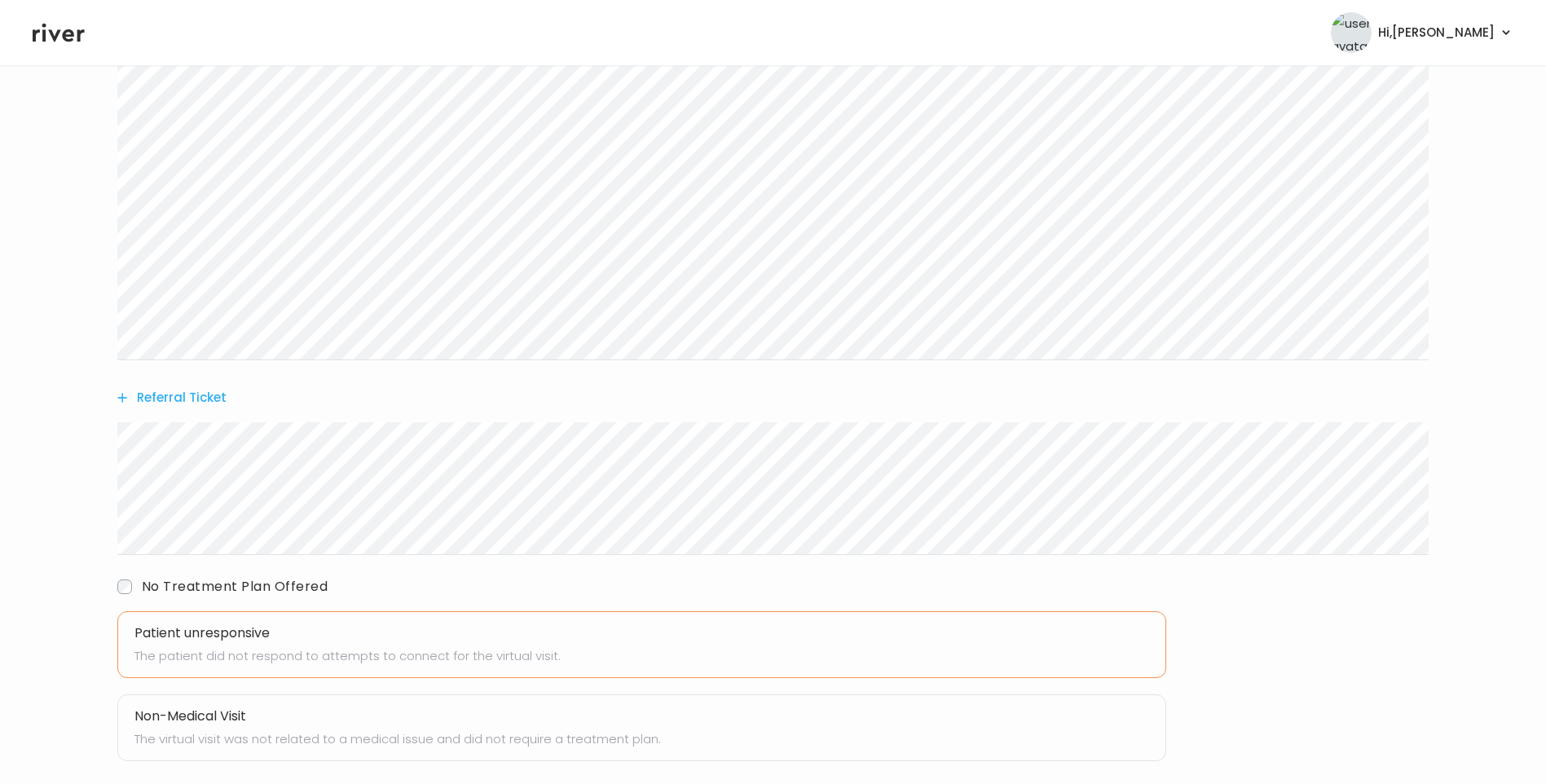
scroll to position [483, 0]
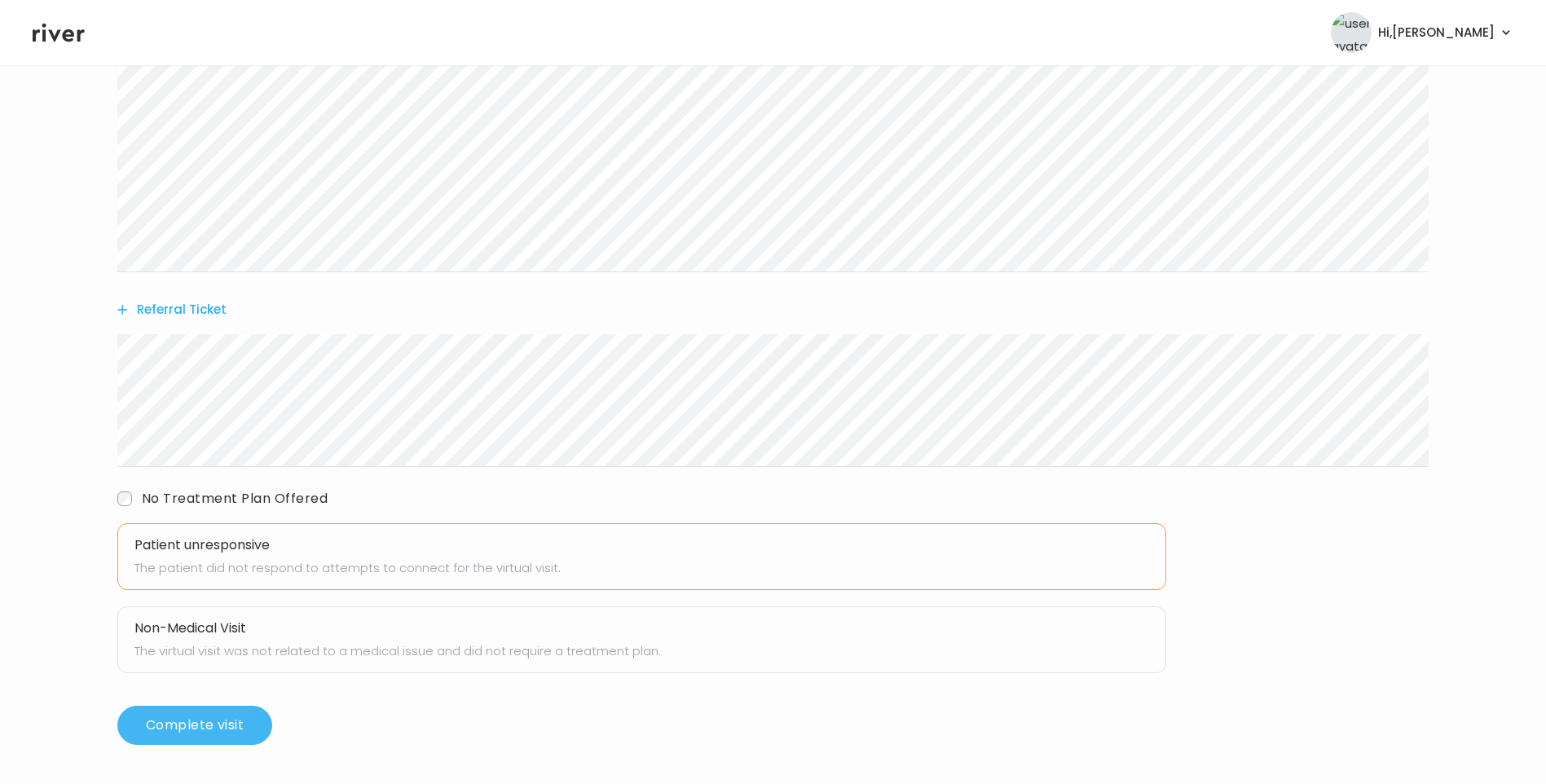
click at [245, 719] on button "Complete visit" at bounding box center [194, 725] width 155 height 39
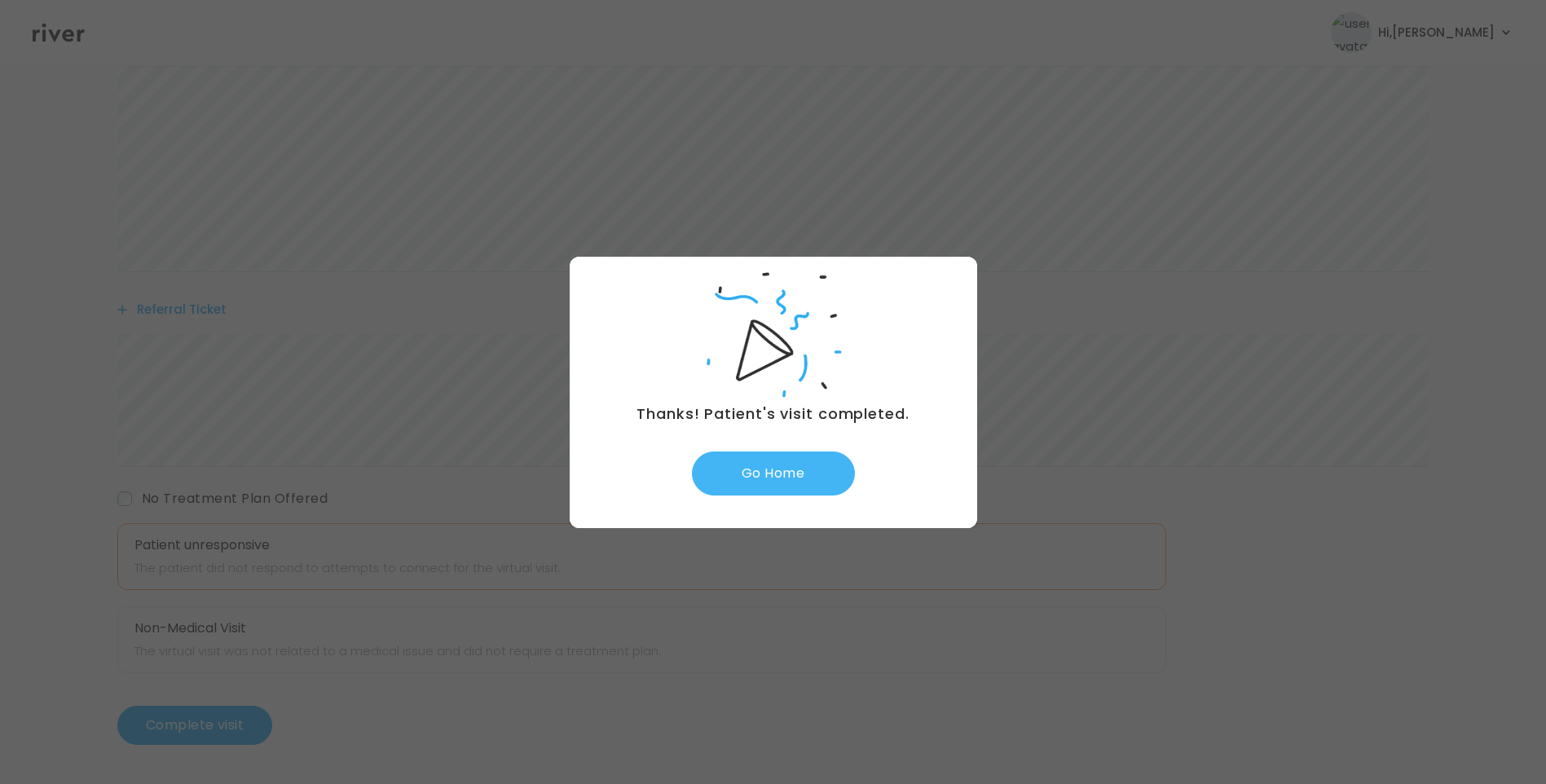
click at [809, 476] on button "Go Home" at bounding box center [773, 473] width 163 height 44
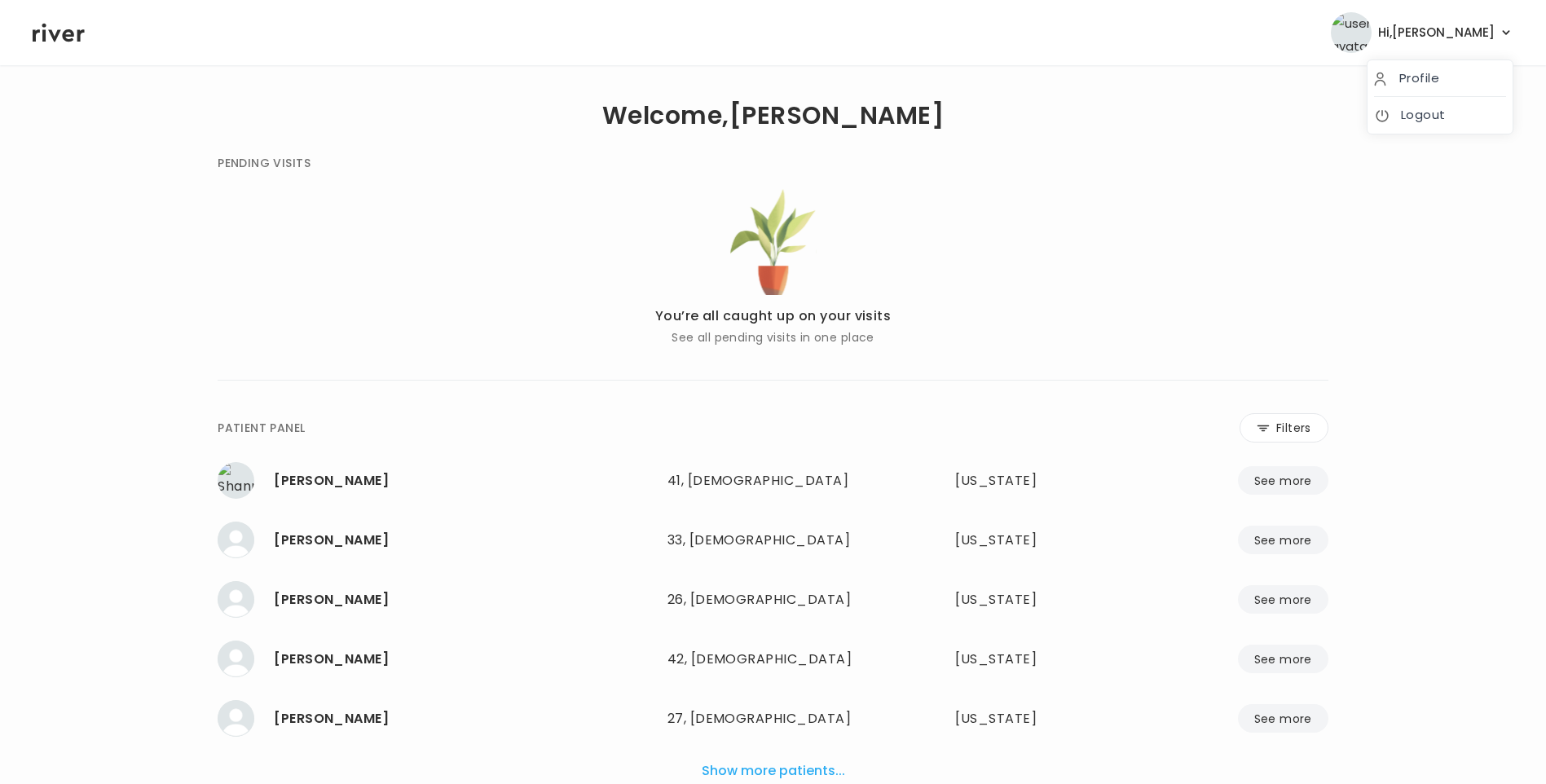
click at [1487, 38] on span "Hi, Lisa" at bounding box center [1437, 32] width 116 height 23
click at [1429, 112] on link "Logout" at bounding box center [1440, 114] width 132 height 23
